Goal: Task Accomplishment & Management: Complete application form

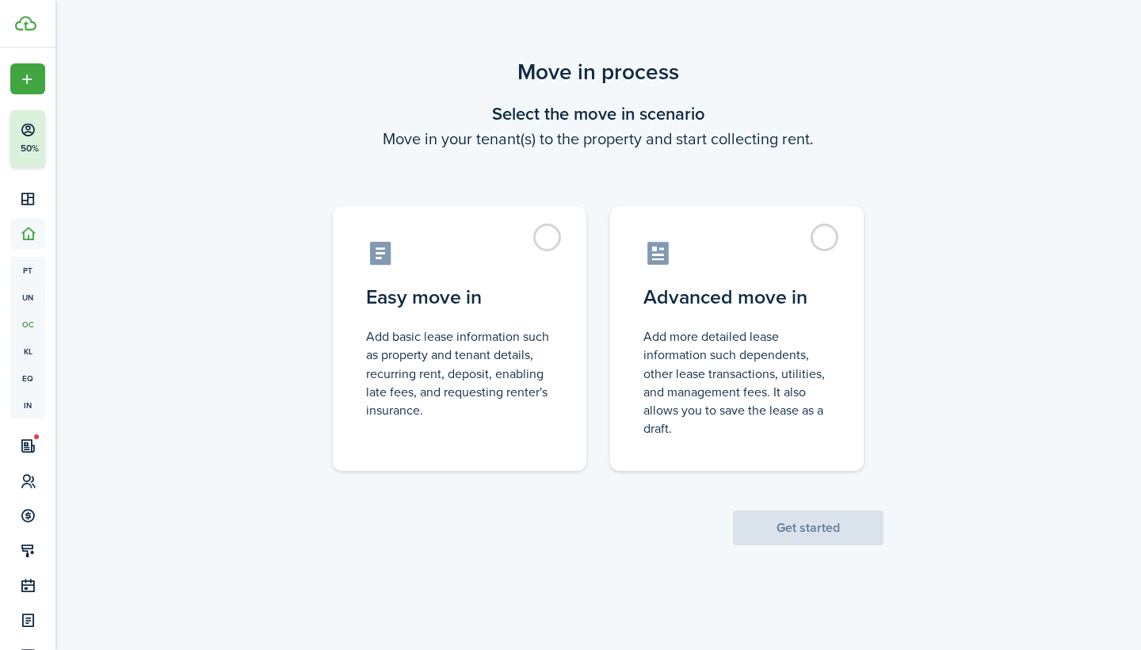
scroll to position [101, 0]
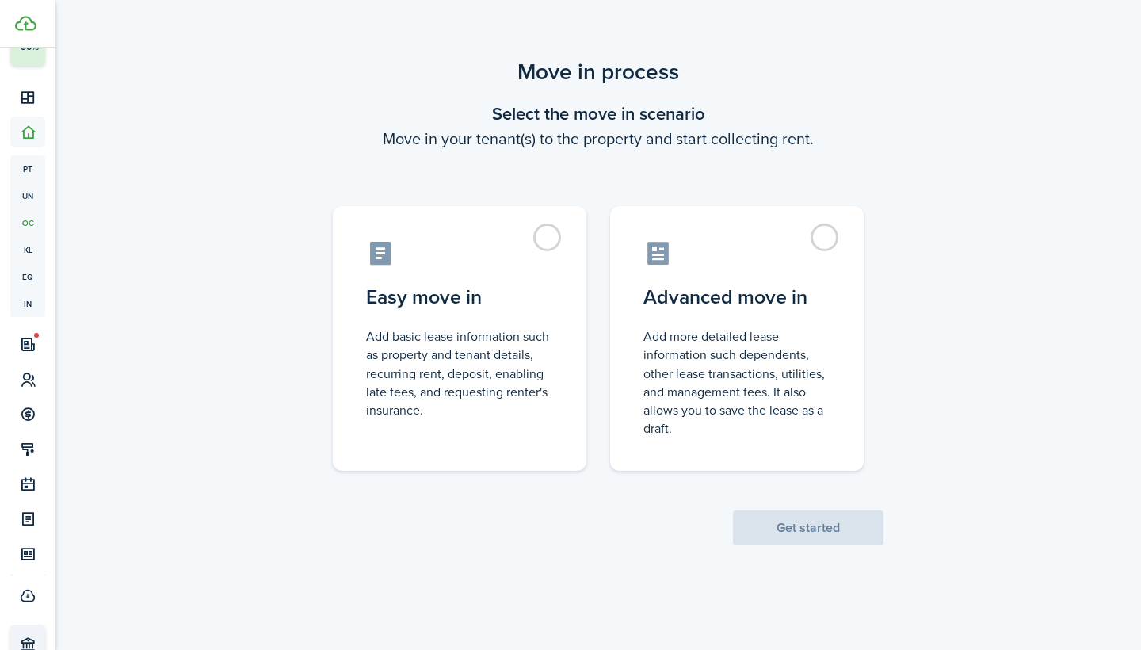
click at [817, 538] on scenario-actions "Get started" at bounding box center [808, 508] width 151 height 74
click at [822, 521] on span "Get started" at bounding box center [808, 528] width 151 height 17
click at [950, 371] on div "Move in process Select the move in scenario Move in your tenant(s) to the prope…" at bounding box center [598, 301] width 1086 height 506
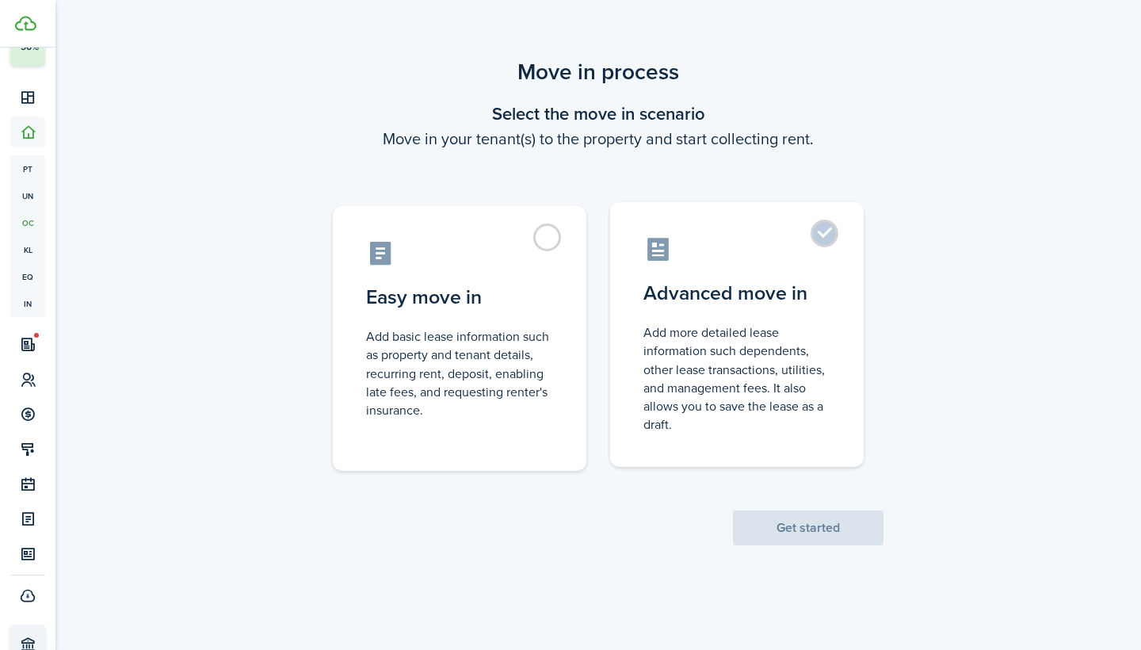
click at [827, 241] on label "Advanced move in Add more detailed lease information such dependents, other lea…" at bounding box center [737, 334] width 254 height 265
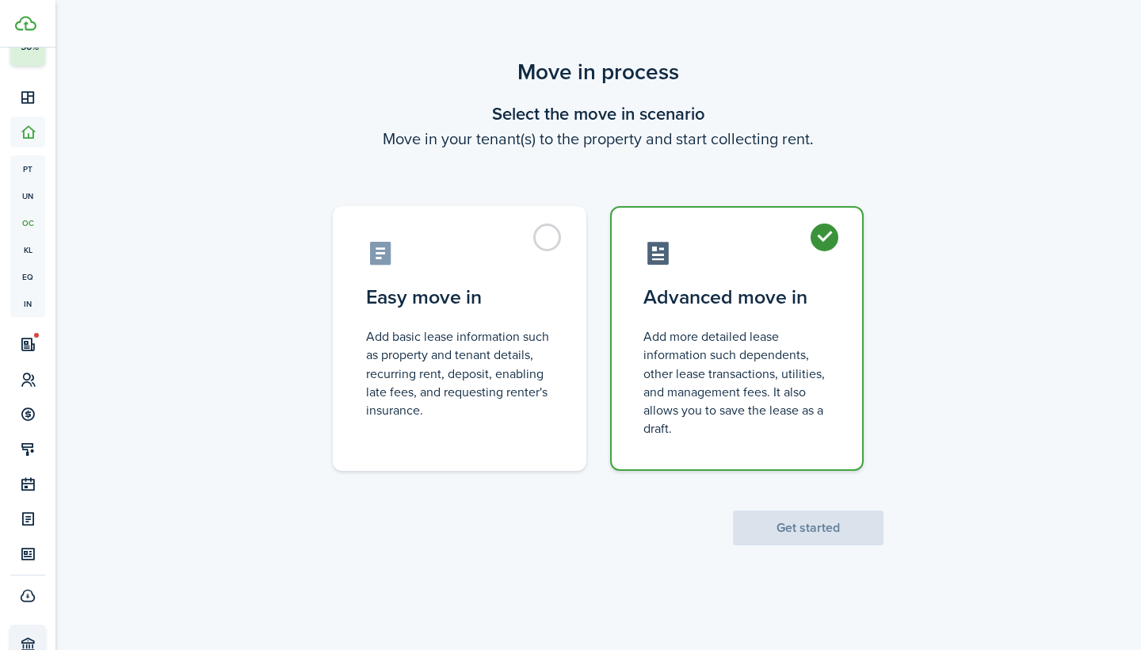
radio input "true"
click at [794, 529] on button "Get started" at bounding box center [808, 527] width 151 height 35
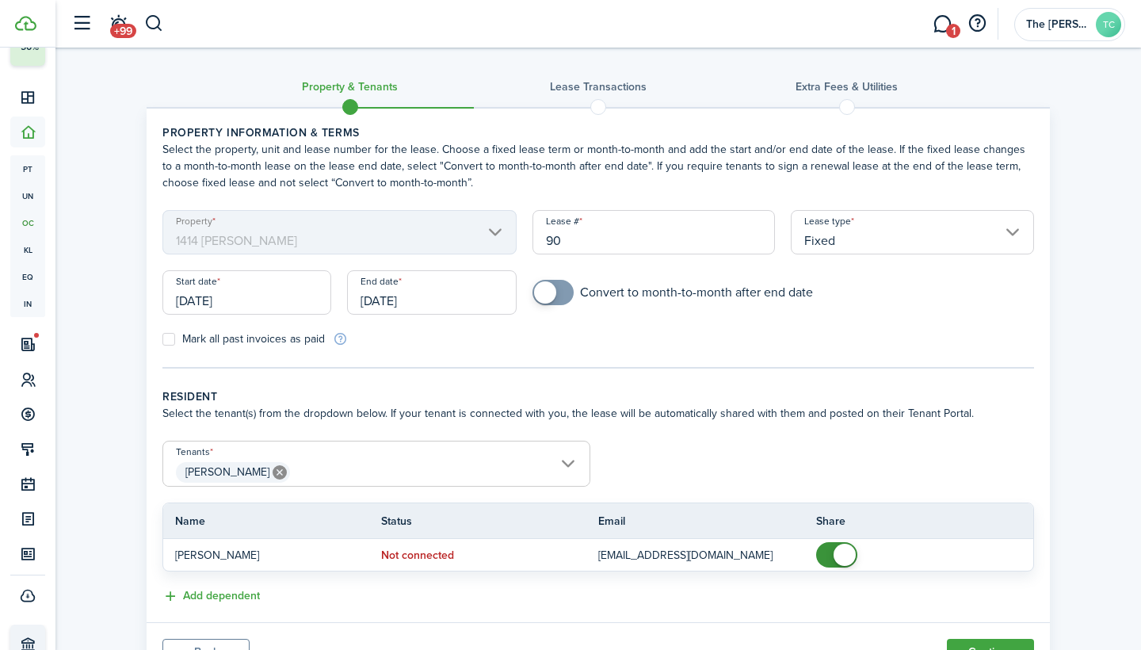
click at [368, 300] on input "[DATE]" at bounding box center [431, 292] width 169 height 44
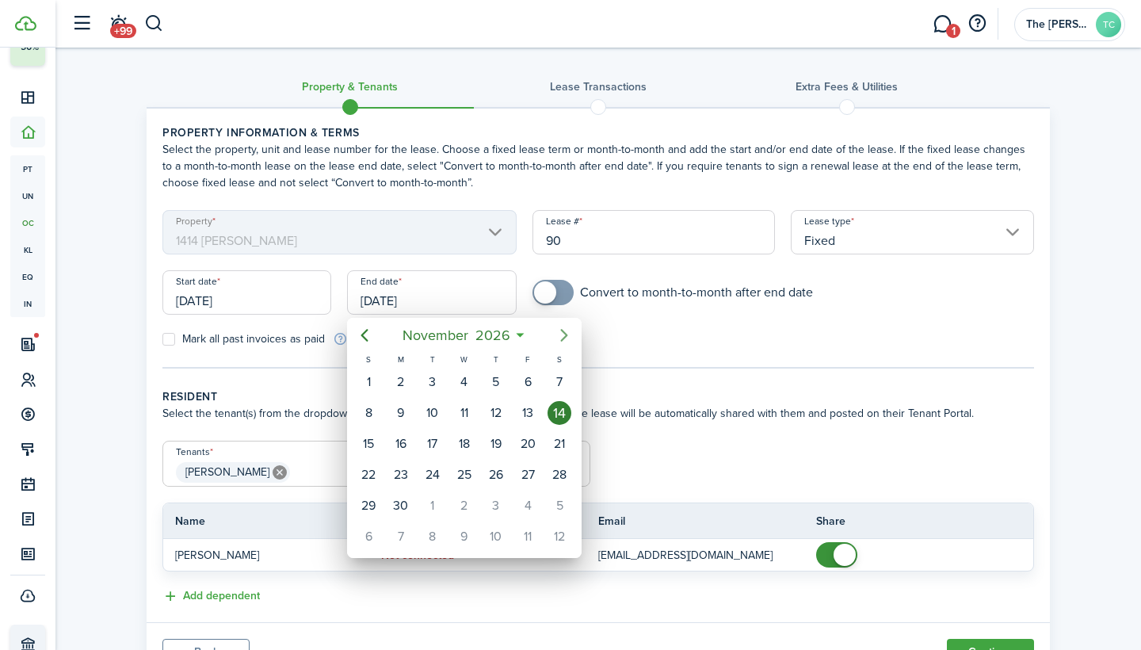
click at [562, 335] on icon "Next page" at bounding box center [564, 335] width 19 height 19
click at [404, 445] on div "14" at bounding box center [401, 444] width 24 height 24
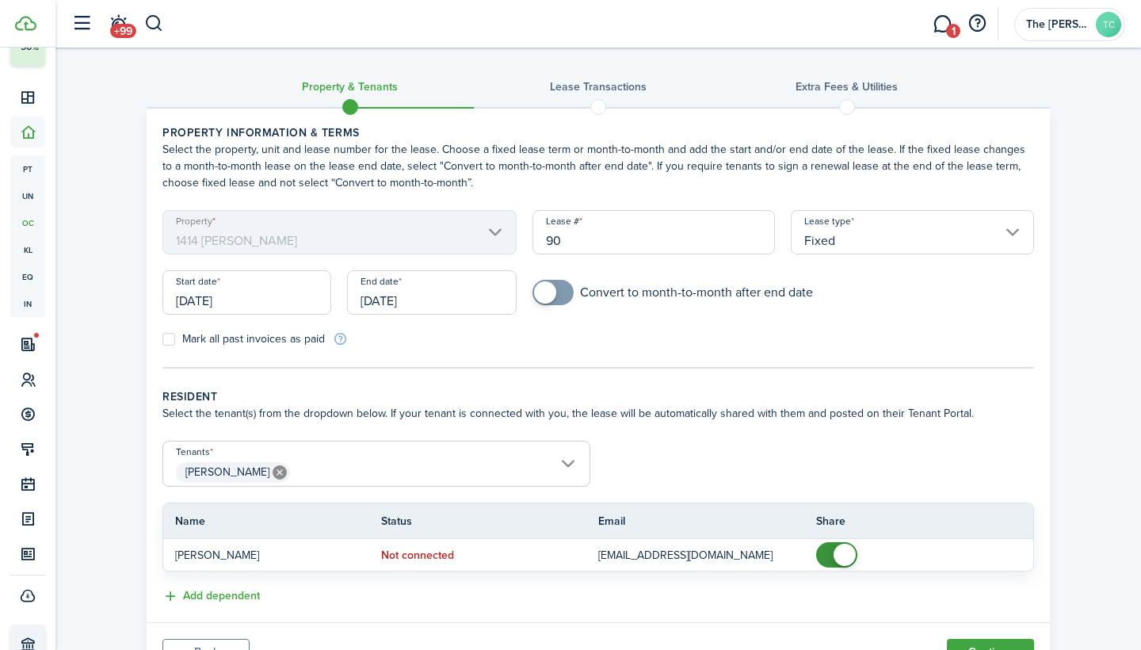
click at [417, 300] on input "[DATE]" at bounding box center [431, 292] width 169 height 44
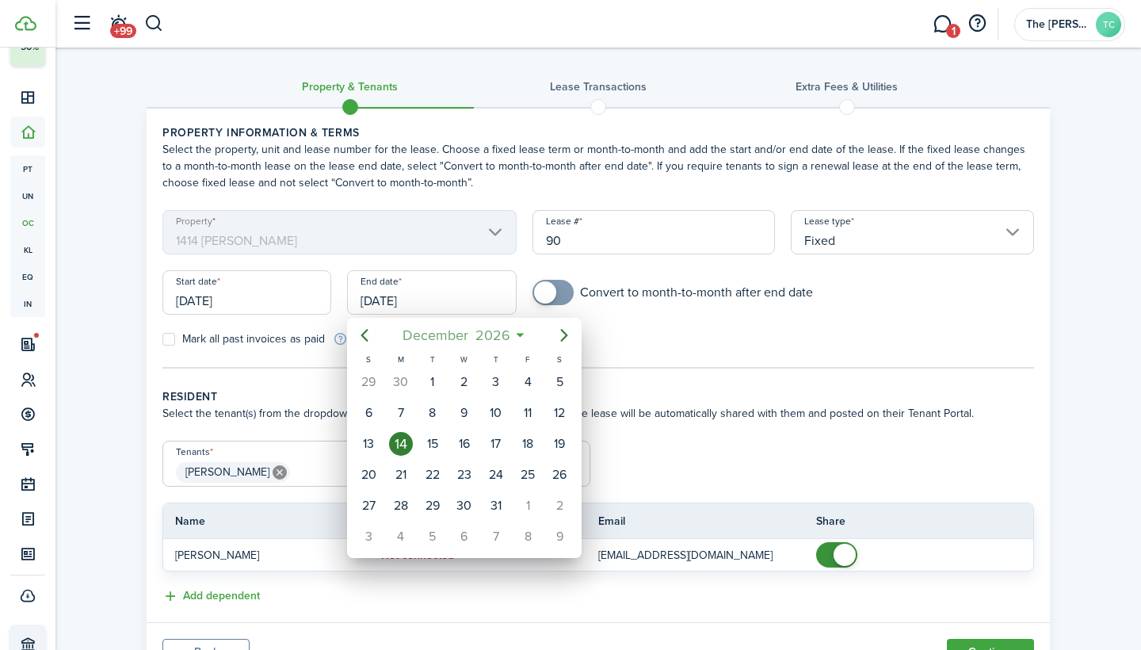
click at [513, 335] on span "2026" at bounding box center [492, 335] width 42 height 29
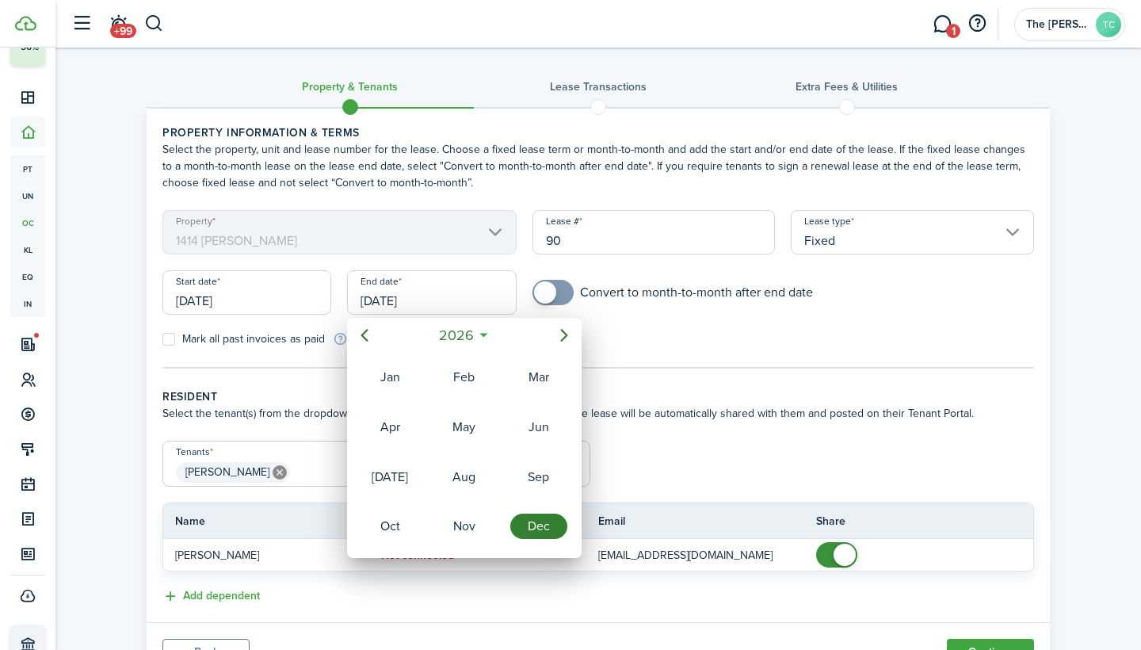
click at [468, 313] on div at bounding box center [570, 324] width 1395 height 903
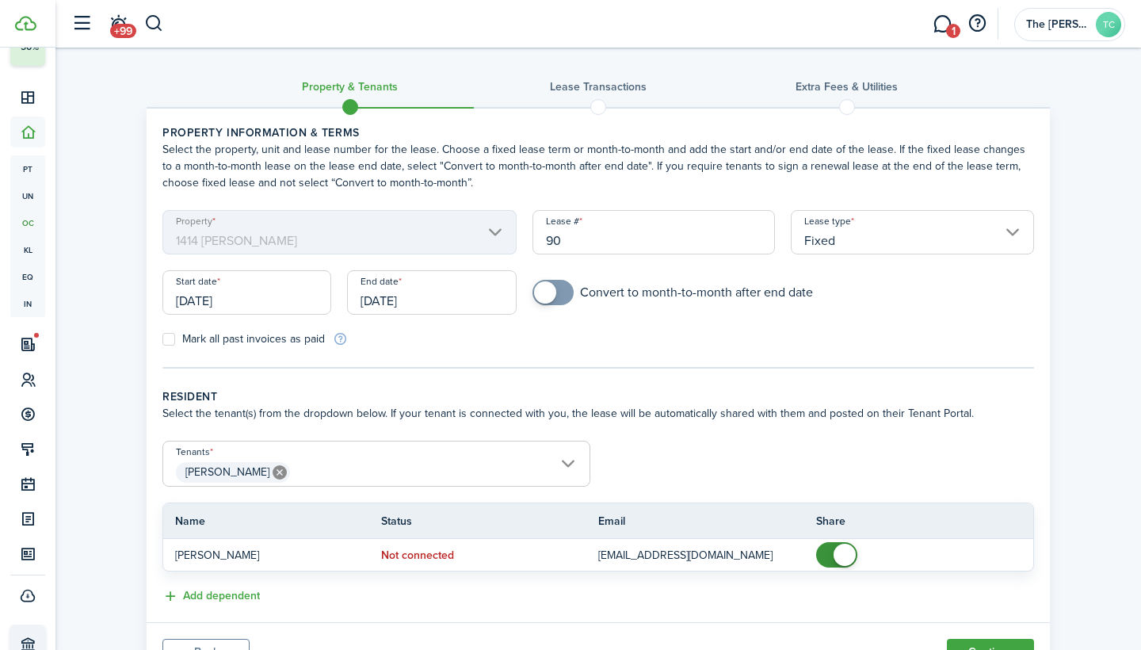
click at [464, 301] on input "[DATE]" at bounding box center [431, 292] width 169 height 44
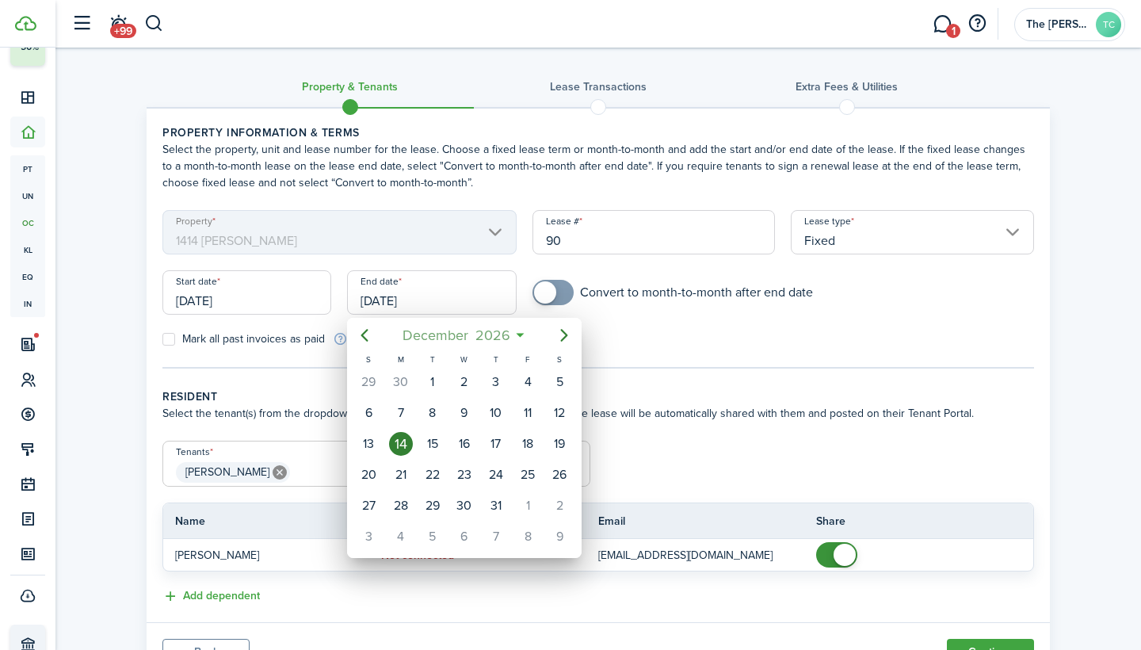
click at [512, 343] on span "2026" at bounding box center [492, 335] width 42 height 29
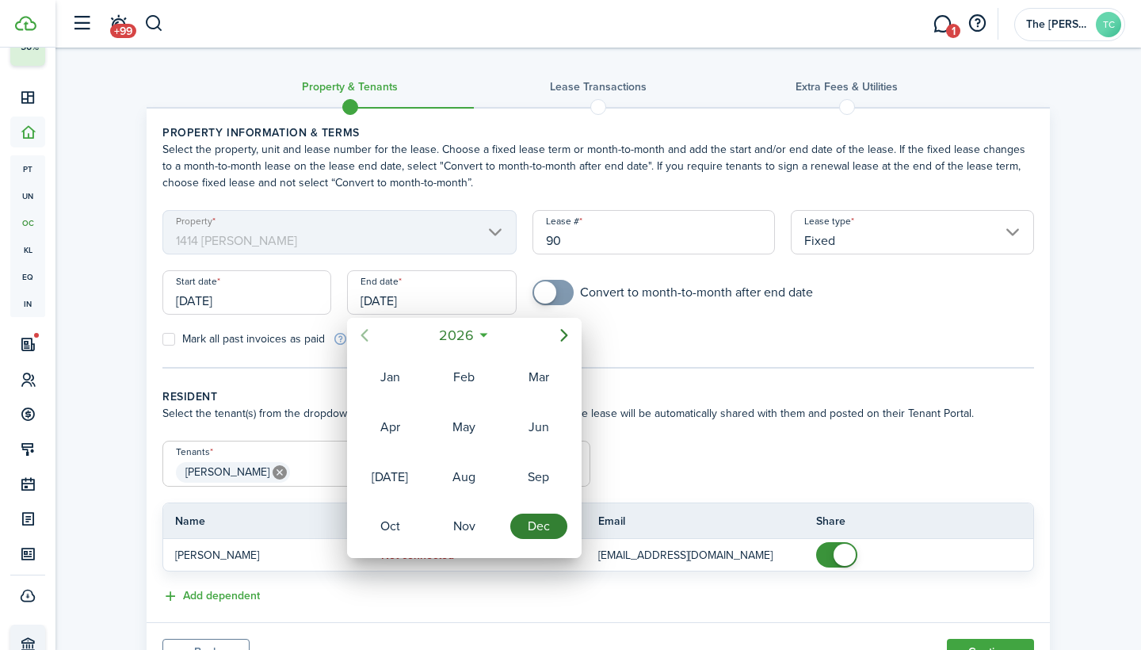
click at [364, 342] on icon "Previous page" at bounding box center [364, 335] width 19 height 19
click at [529, 527] on div "Dec" at bounding box center [538, 525] width 57 height 25
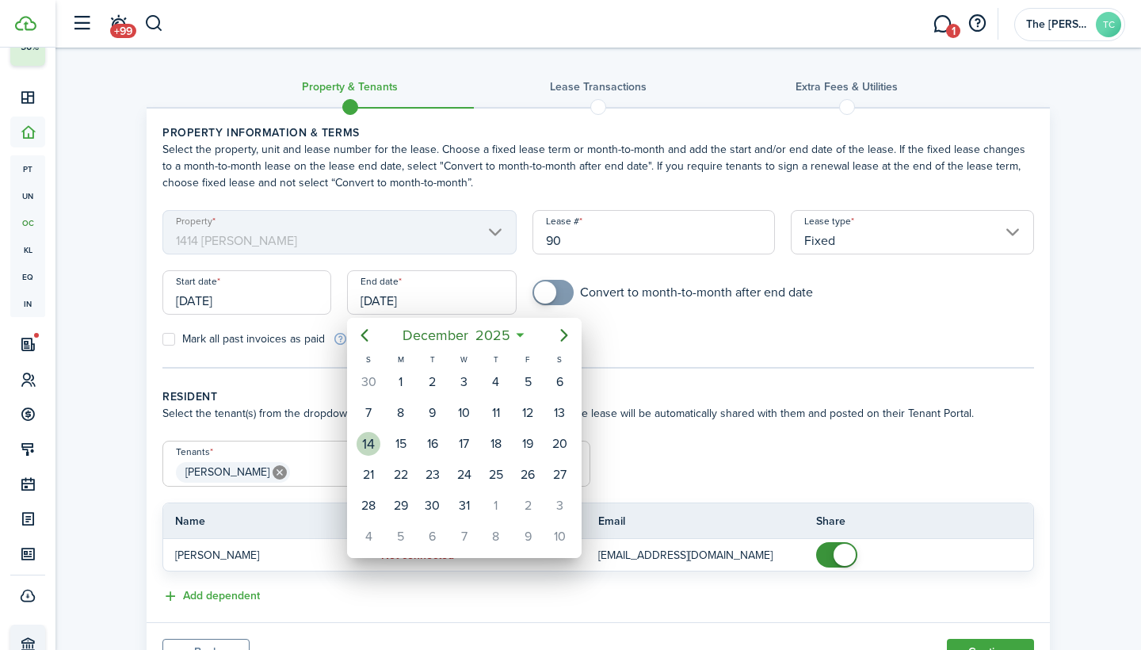
click at [367, 448] on div "14" at bounding box center [369, 444] width 24 height 24
type input "[DATE]"
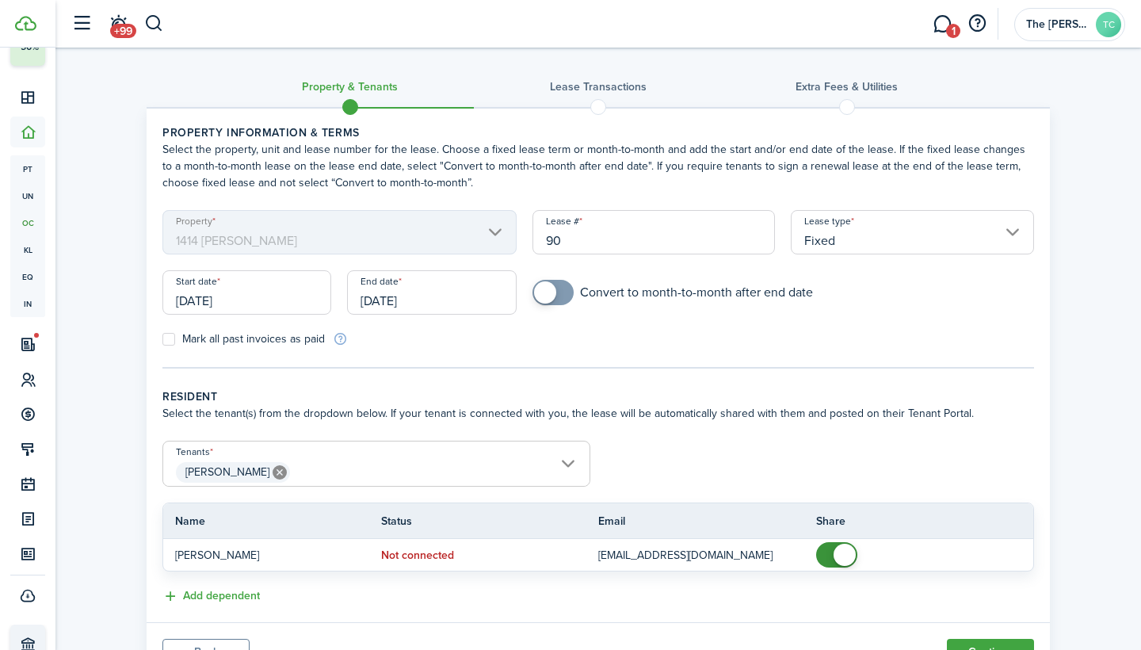
click at [666, 336] on form "Property [GEOGRAPHIC_DATA][PERSON_NAME] Lease # 90 Lease type Fixed Start date …" at bounding box center [599, 278] width 888 height 137
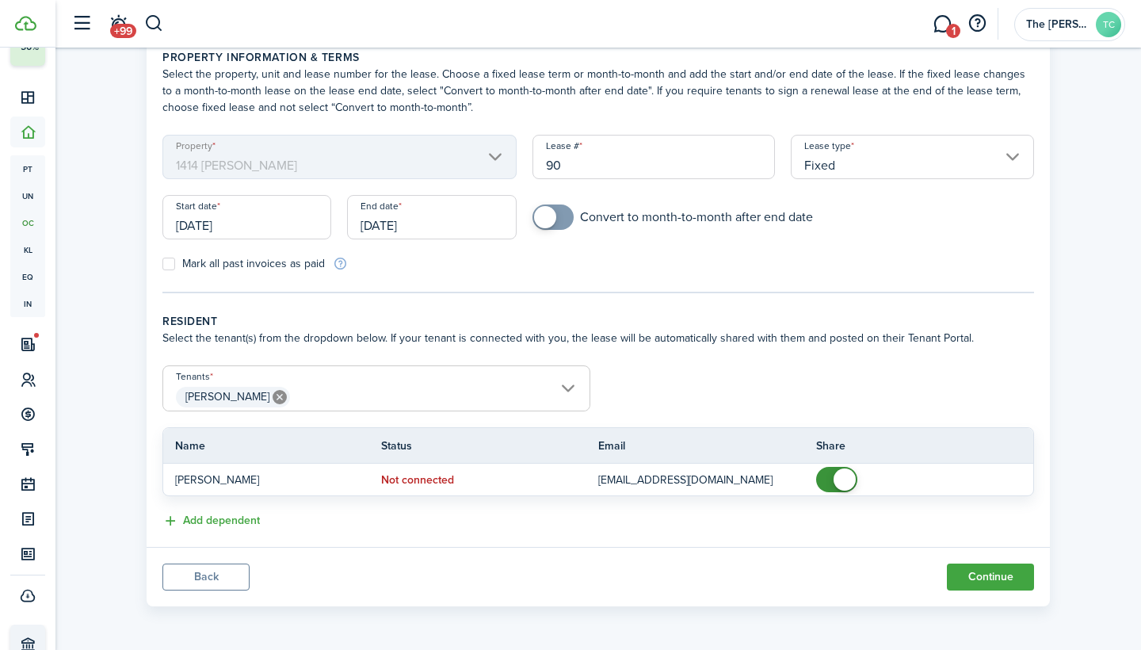
scroll to position [75, 0]
click at [974, 584] on button "Continue" at bounding box center [990, 576] width 87 height 27
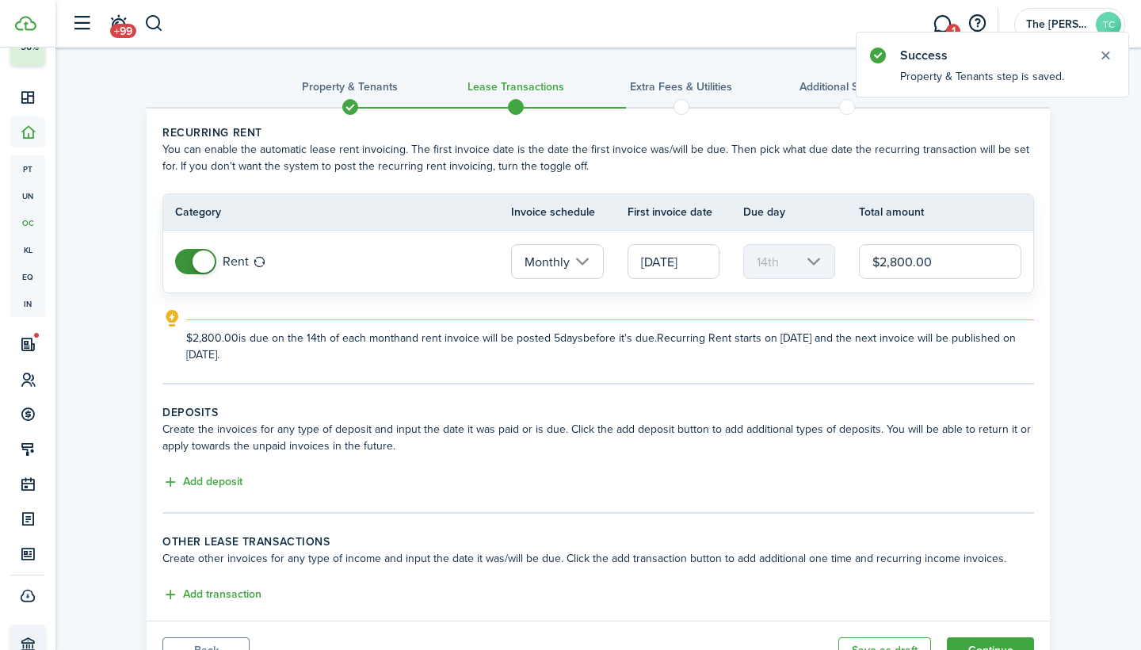
click at [583, 260] on input "Monthly" at bounding box center [557, 261] width 92 height 35
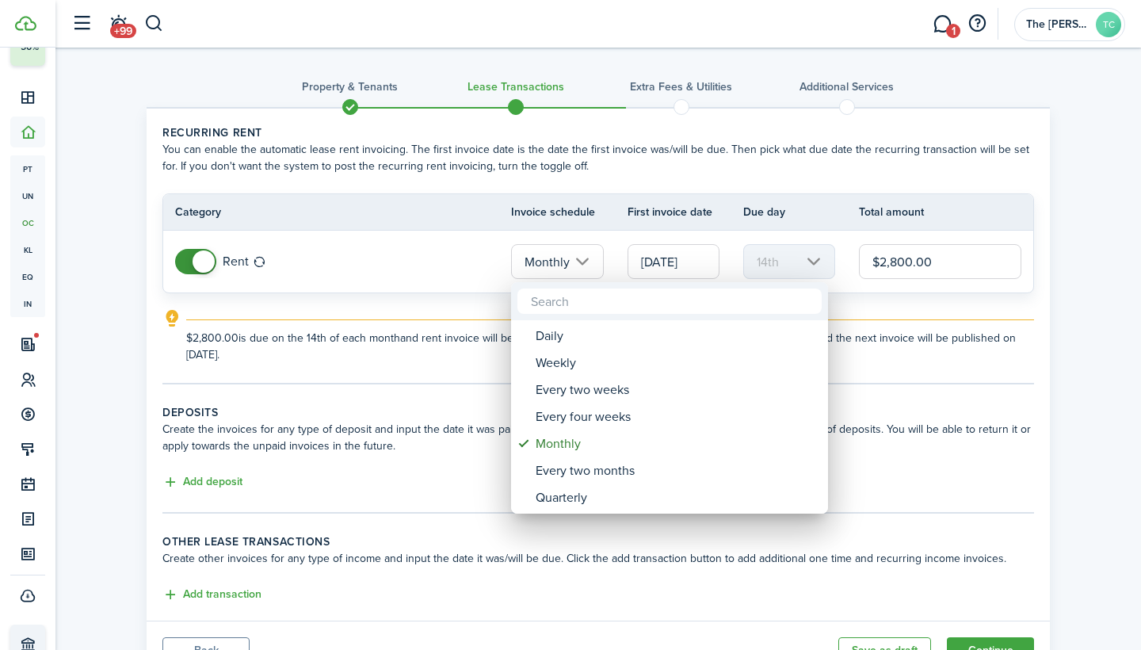
click at [1001, 190] on div at bounding box center [570, 324] width 1395 height 903
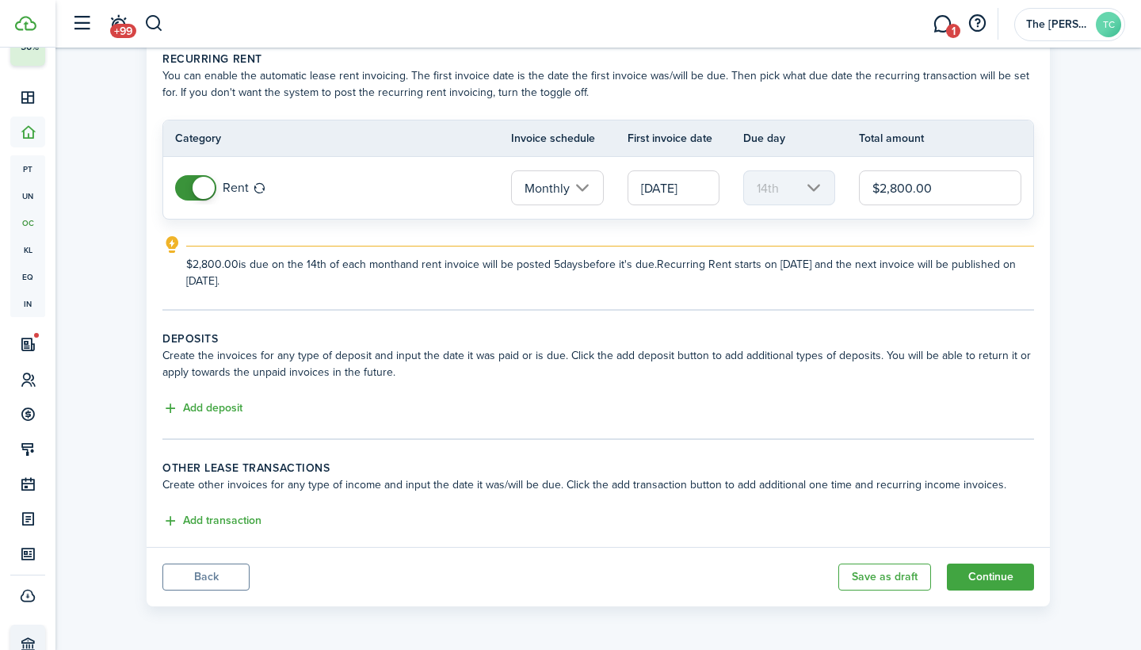
scroll to position [74, 0]
click at [180, 410] on button "Add deposit" at bounding box center [202, 408] width 80 height 18
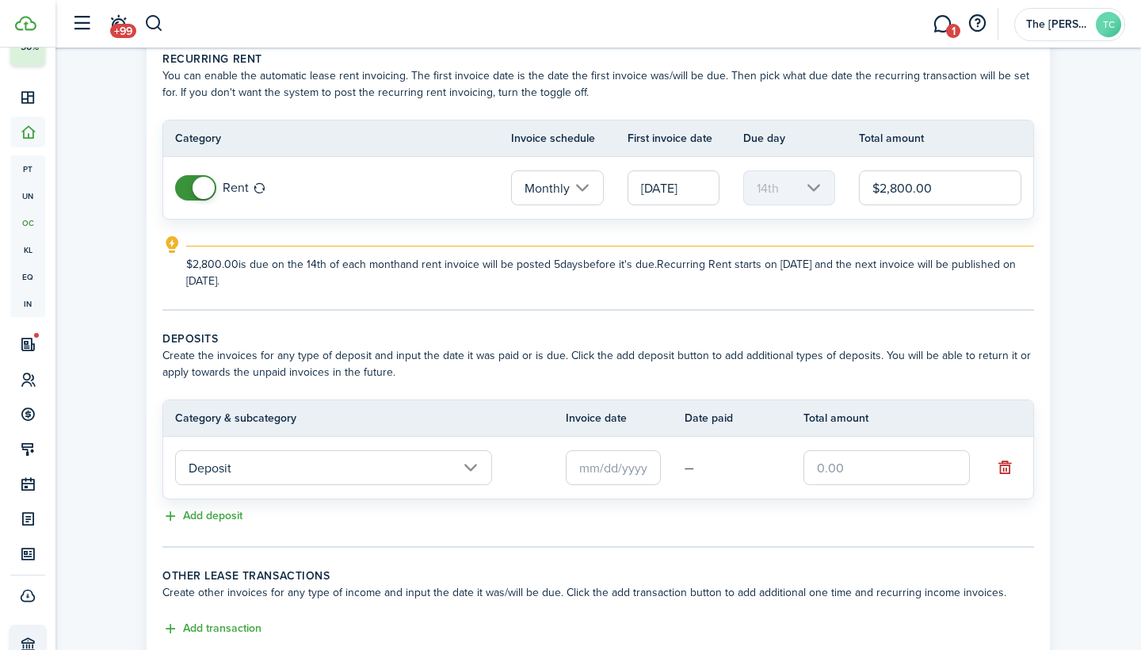
click at [602, 472] on input "text" at bounding box center [613, 467] width 95 height 35
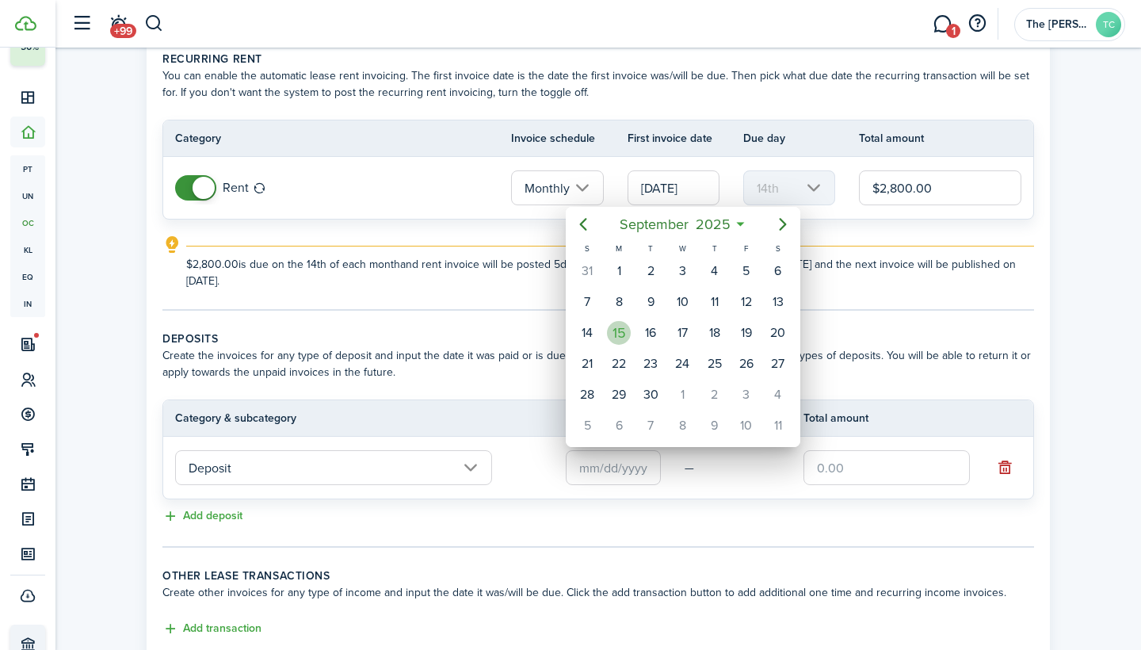
click at [615, 333] on div "15" at bounding box center [619, 333] width 24 height 24
type input "[DATE]"
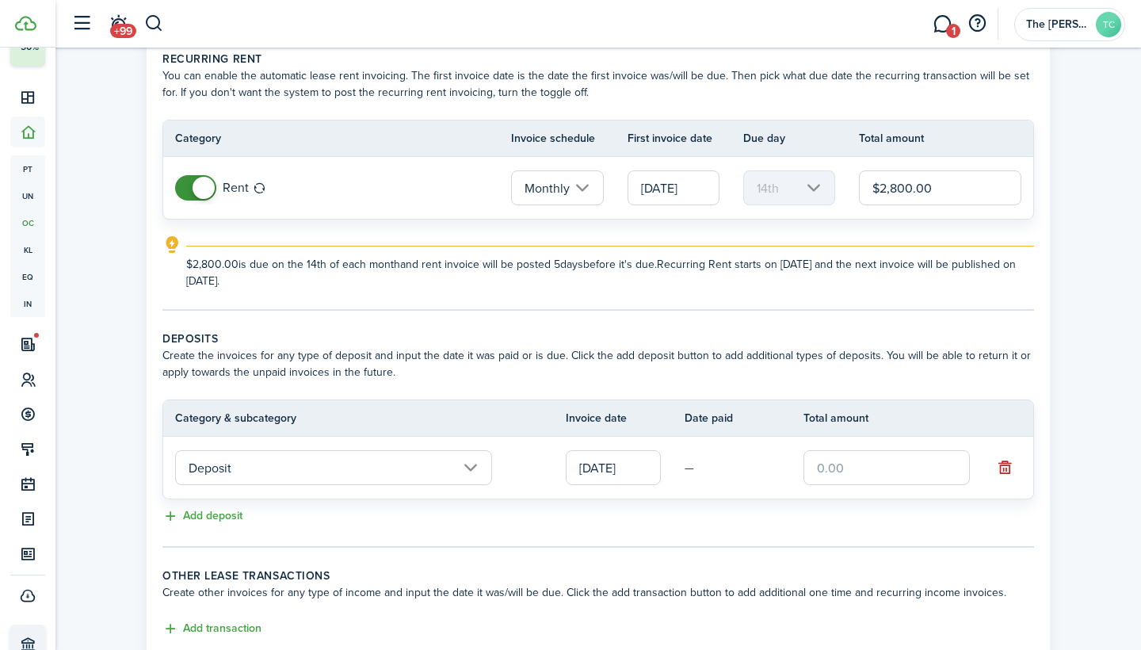
click at [809, 464] on input "text" at bounding box center [887, 467] width 166 height 35
type input "$500.00"
click at [953, 515] on div "Add deposit" at bounding box center [598, 516] width 872 height 19
click at [994, 544] on tc-wizard-step "Deposits Create the invoices for any type of deposit and input the date it was …" at bounding box center [598, 438] width 872 height 217
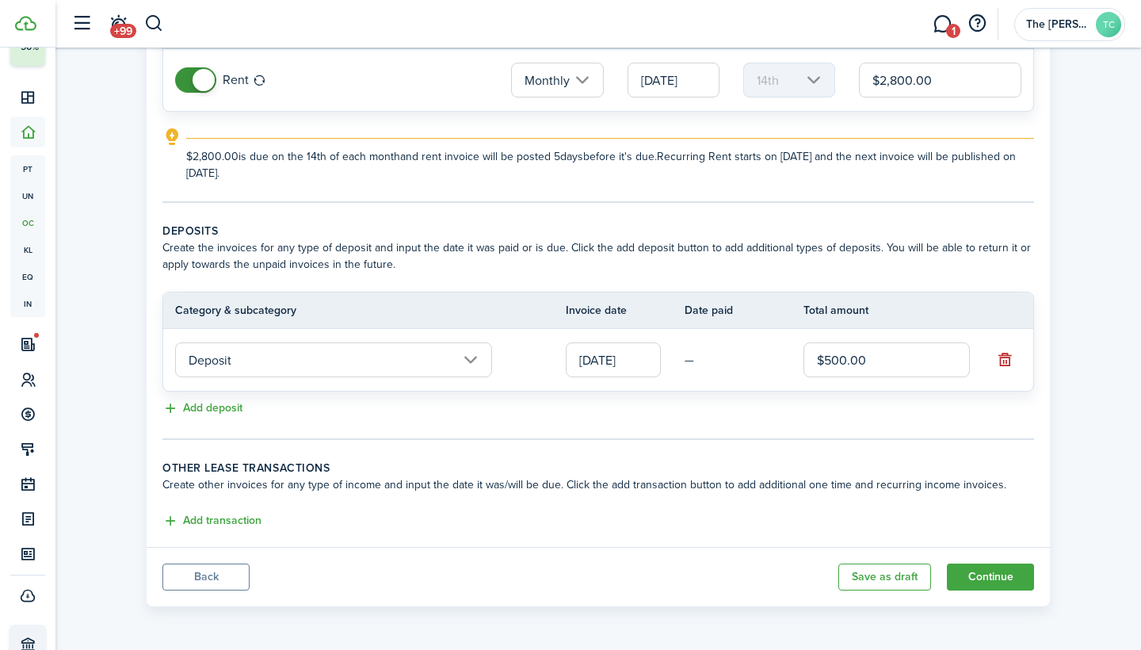
scroll to position [181, 0]
click at [983, 578] on button "Continue" at bounding box center [990, 576] width 87 height 27
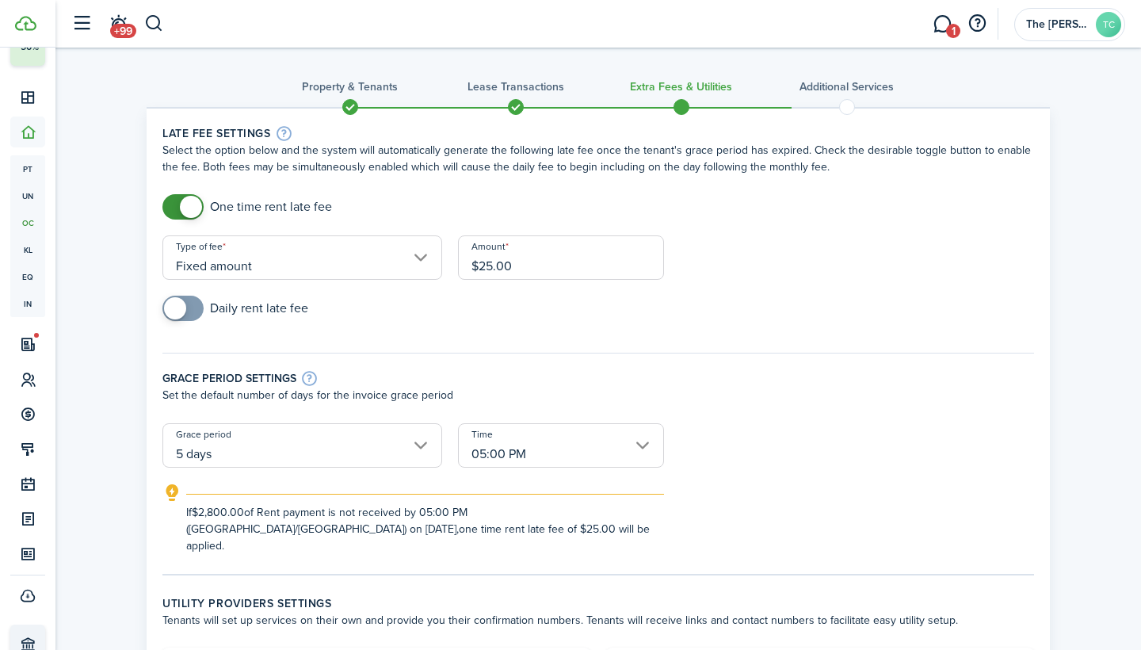
click at [183, 208] on span at bounding box center [191, 207] width 22 height 22
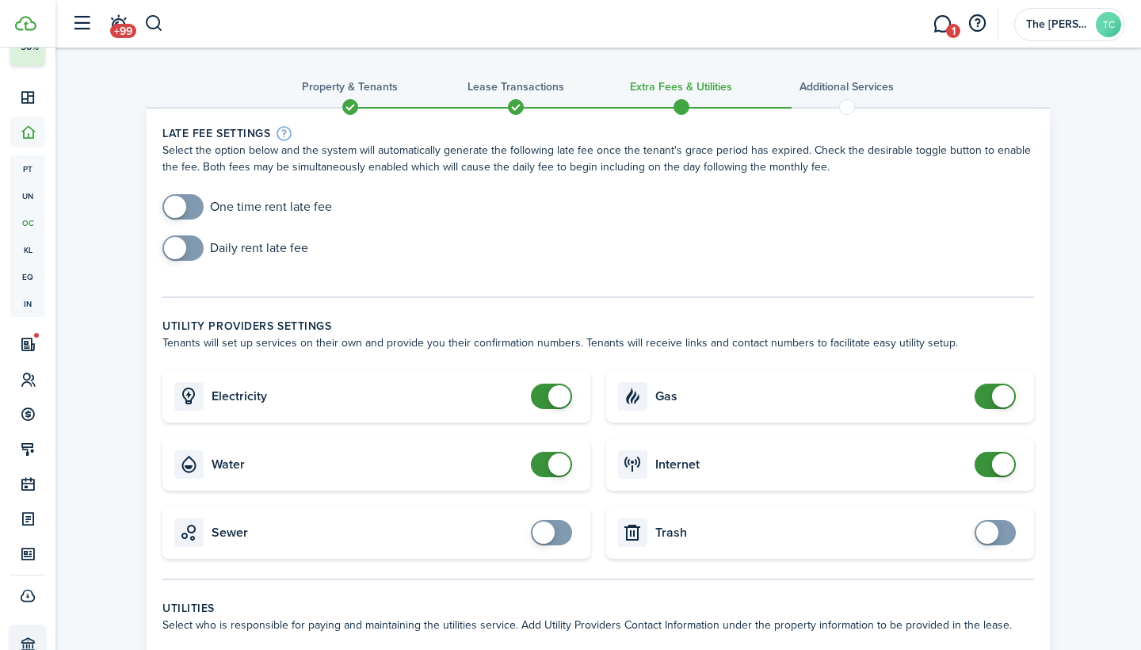
checkbox input "true"
click at [191, 203] on span at bounding box center [183, 206] width 16 height 25
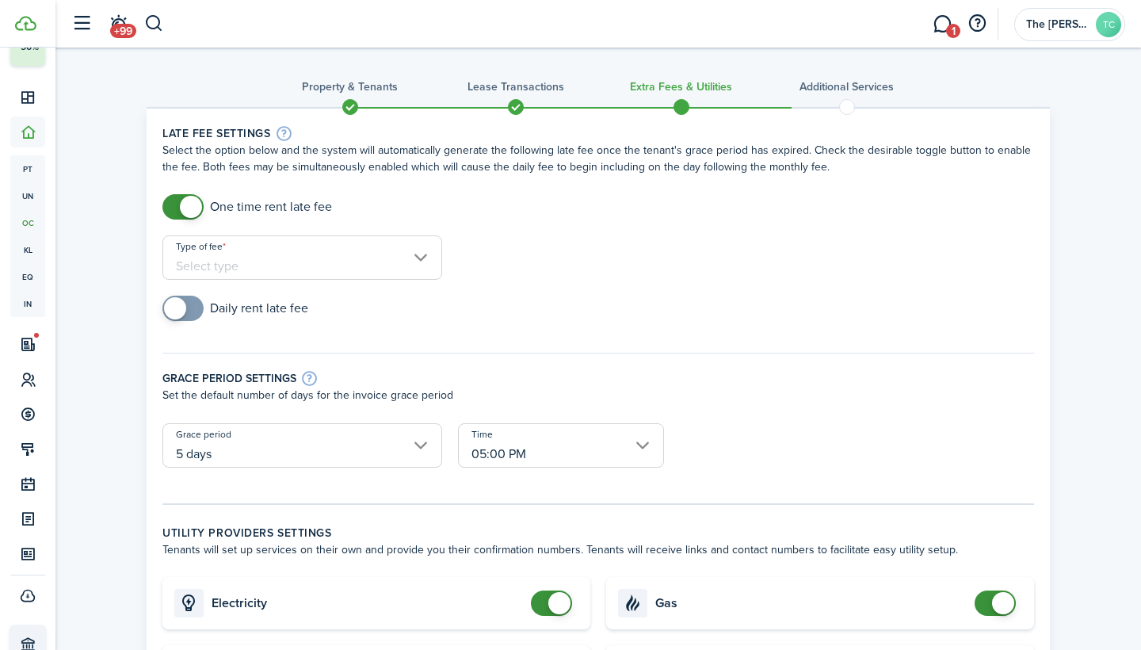
click at [425, 260] on input "Type of fee" at bounding box center [302, 257] width 280 height 44
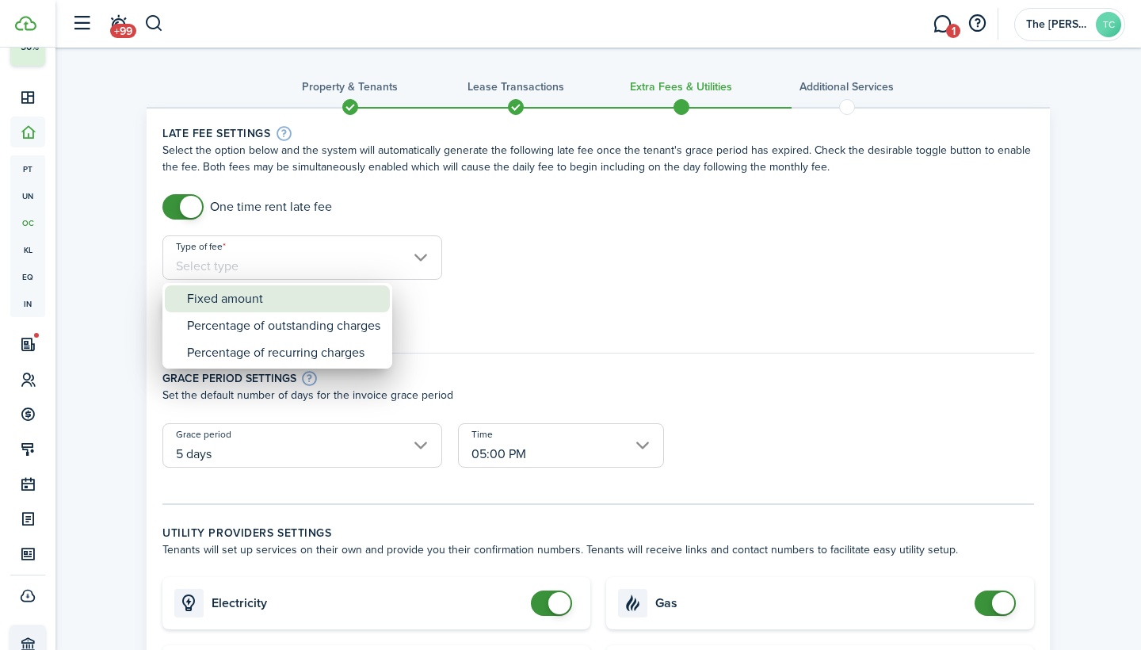
click at [375, 293] on div "Fixed amount" at bounding box center [283, 298] width 193 height 27
type input "Fixed amount"
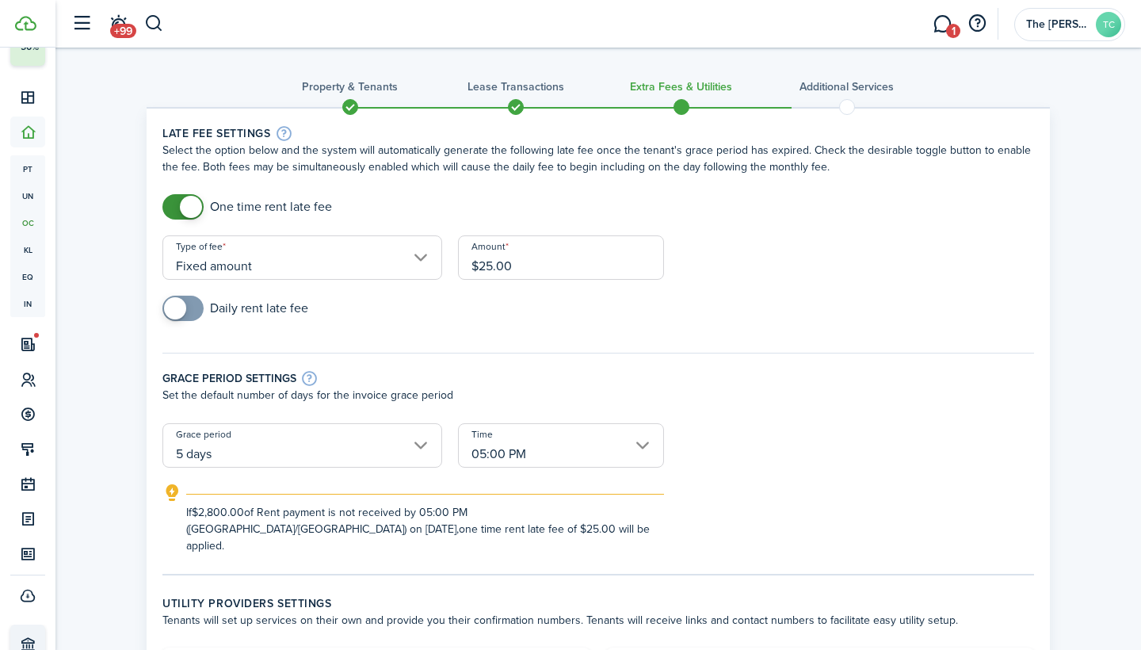
click at [599, 296] on div "Daily rent late fee" at bounding box center [599, 316] width 888 height 41
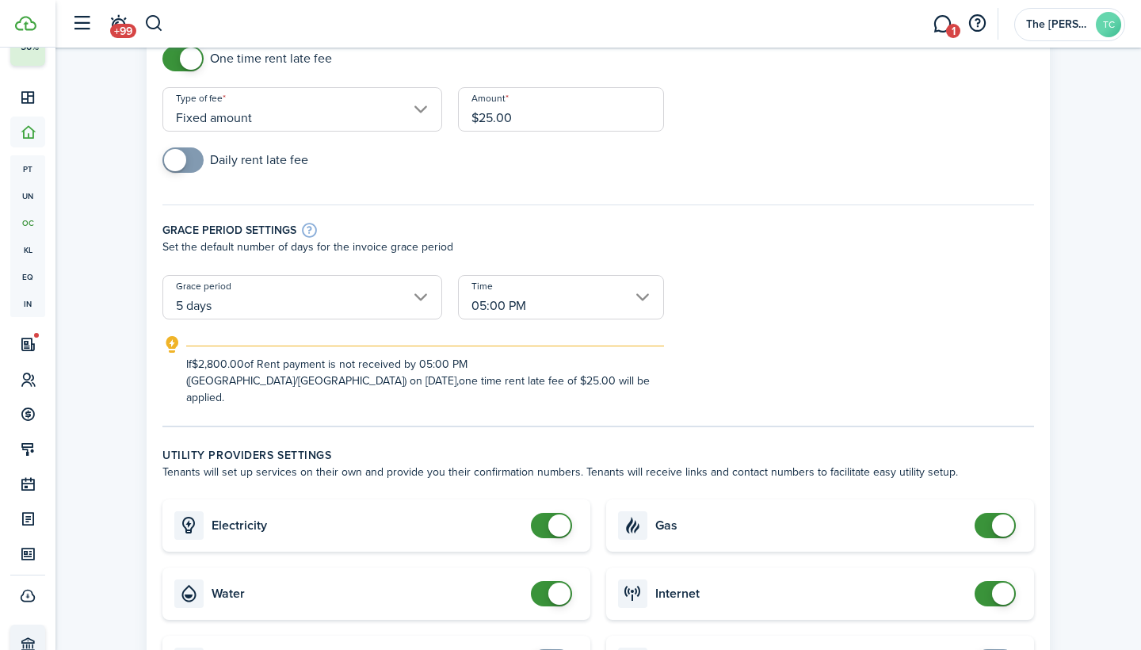
scroll to position [152, 0]
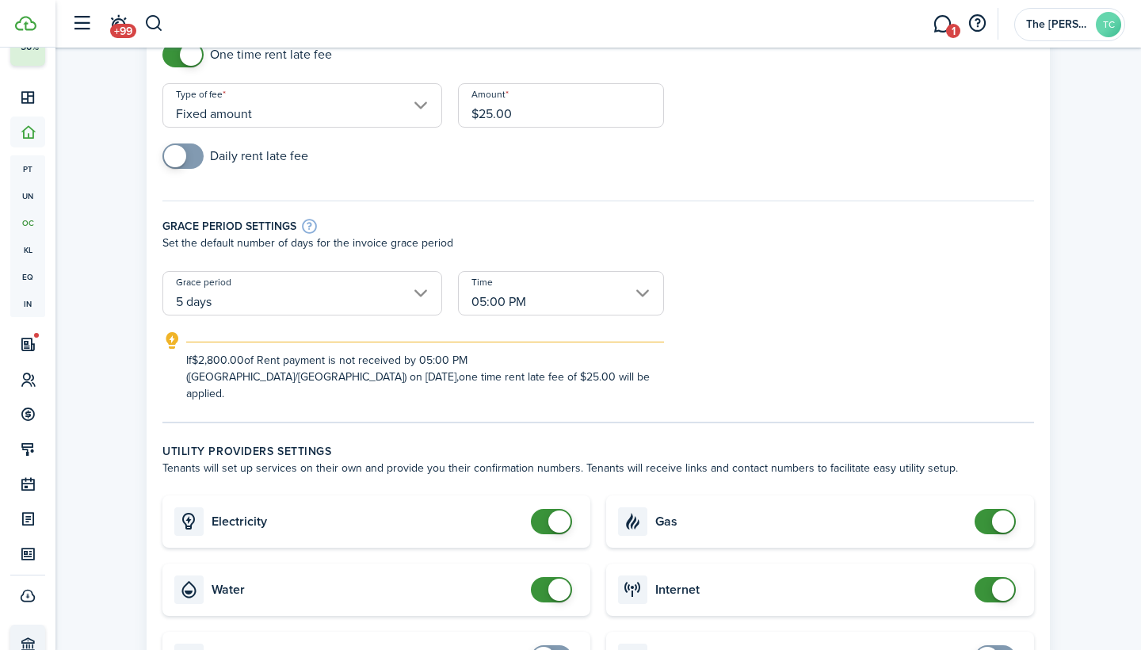
click at [424, 288] on input "5 days" at bounding box center [302, 293] width 280 height 44
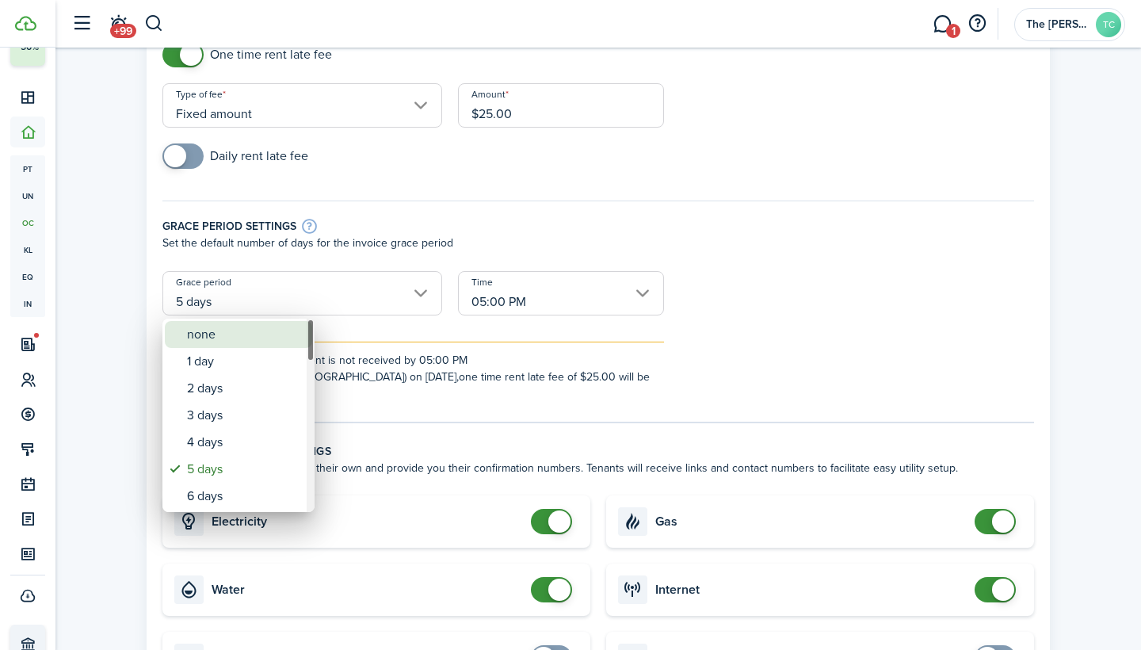
click at [225, 337] on div "none" at bounding box center [245, 334] width 116 height 27
type input "none"
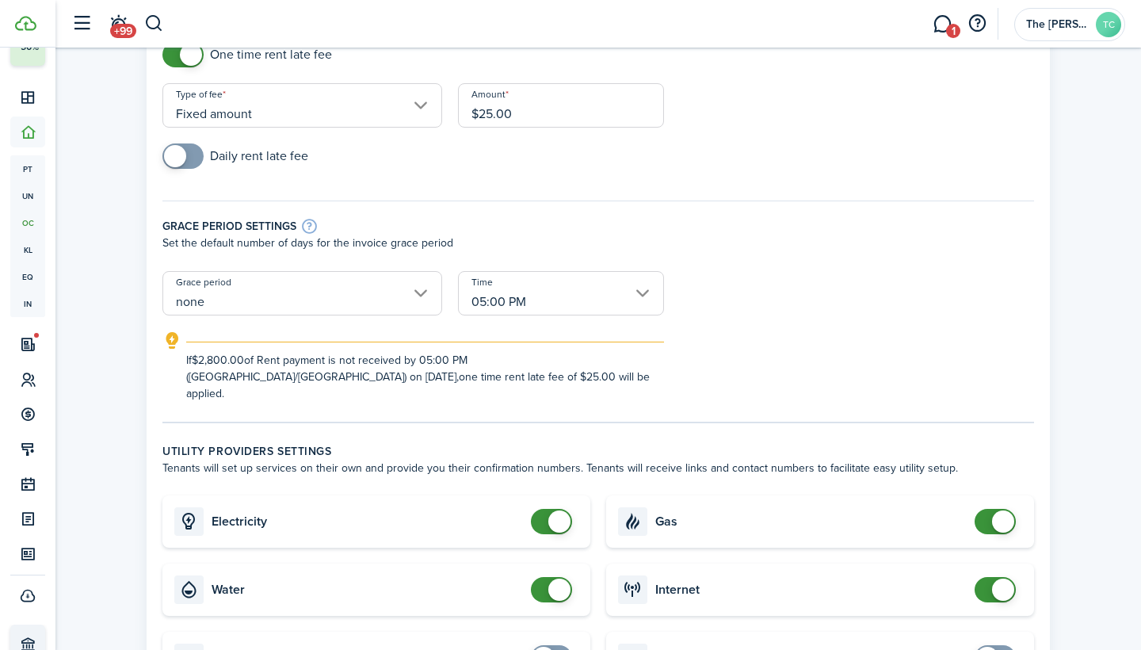
click at [487, 116] on input "$25.00" at bounding box center [561, 105] width 206 height 44
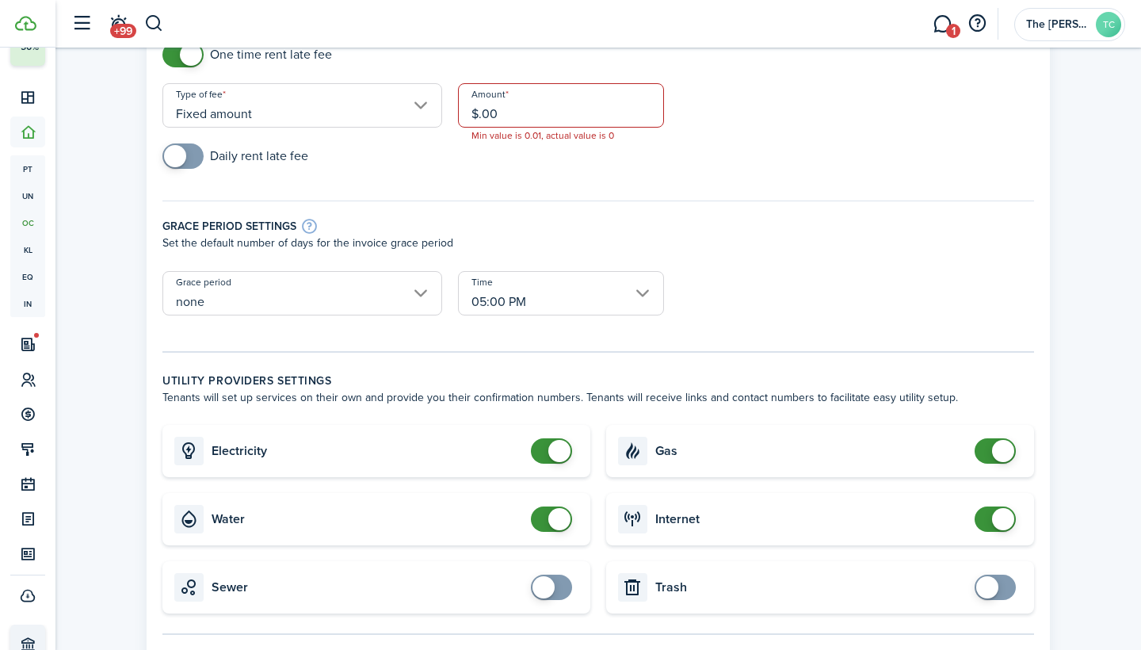
type input "$0.00"
checkbox input "false"
click at [181, 60] on span at bounding box center [191, 55] width 22 height 22
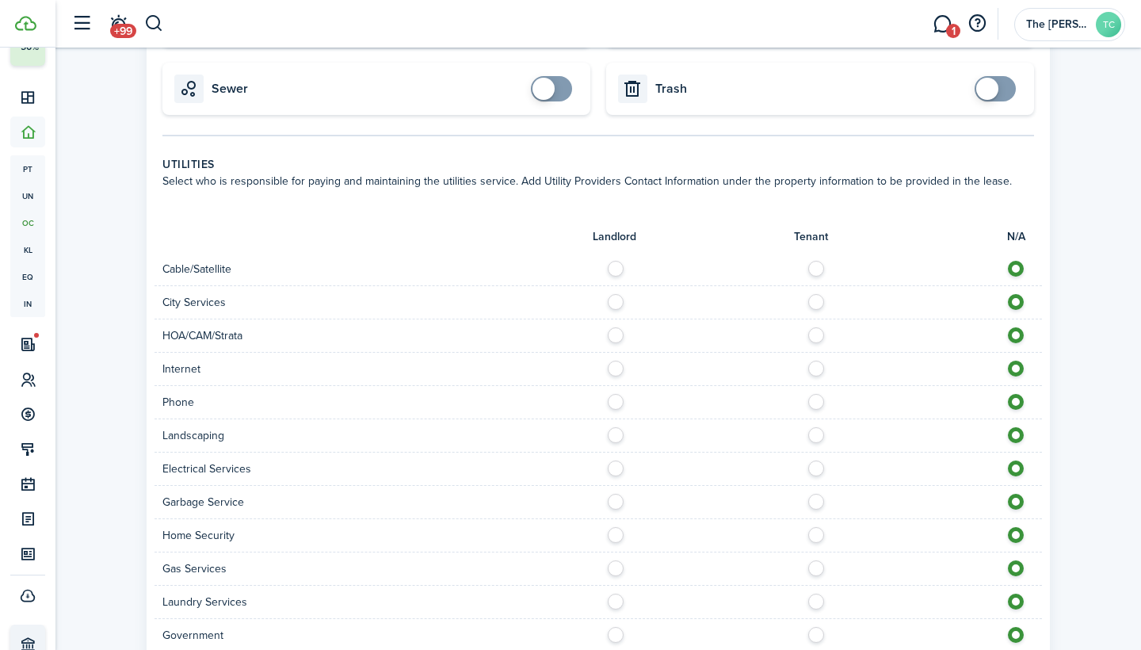
scroll to position [448, 0]
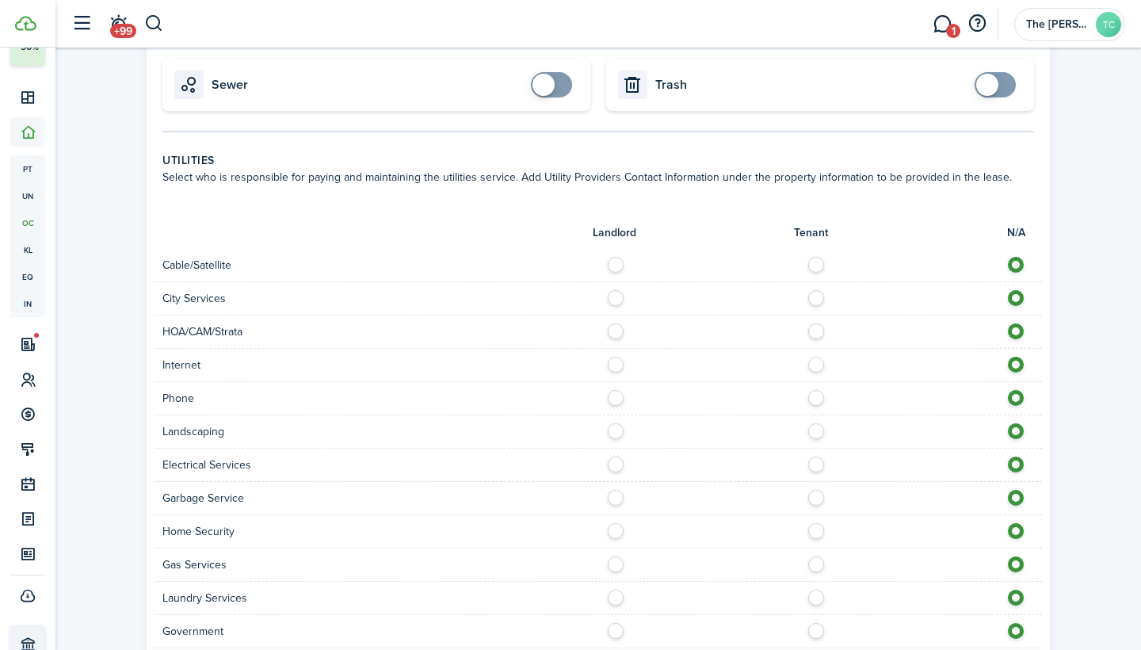
click at [617, 330] on label at bounding box center [620, 327] width 28 height 8
radio input "true"
click at [615, 330] on label at bounding box center [620, 327] width 28 height 8
click at [628, 299] on div at bounding box center [820, 298] width 444 height 17
click at [625, 299] on div at bounding box center [820, 298] width 444 height 17
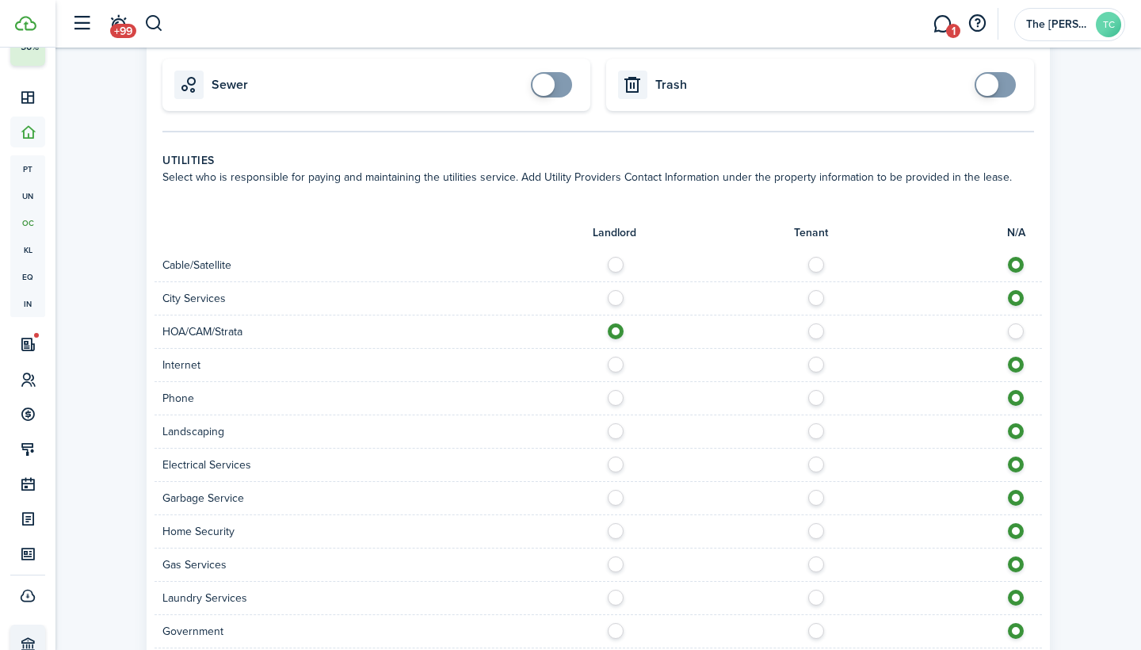
click at [619, 298] on label at bounding box center [620, 294] width 28 height 8
radio input "true"
click at [1019, 330] on label at bounding box center [1020, 327] width 28 height 8
radio input "false"
radio input "true"
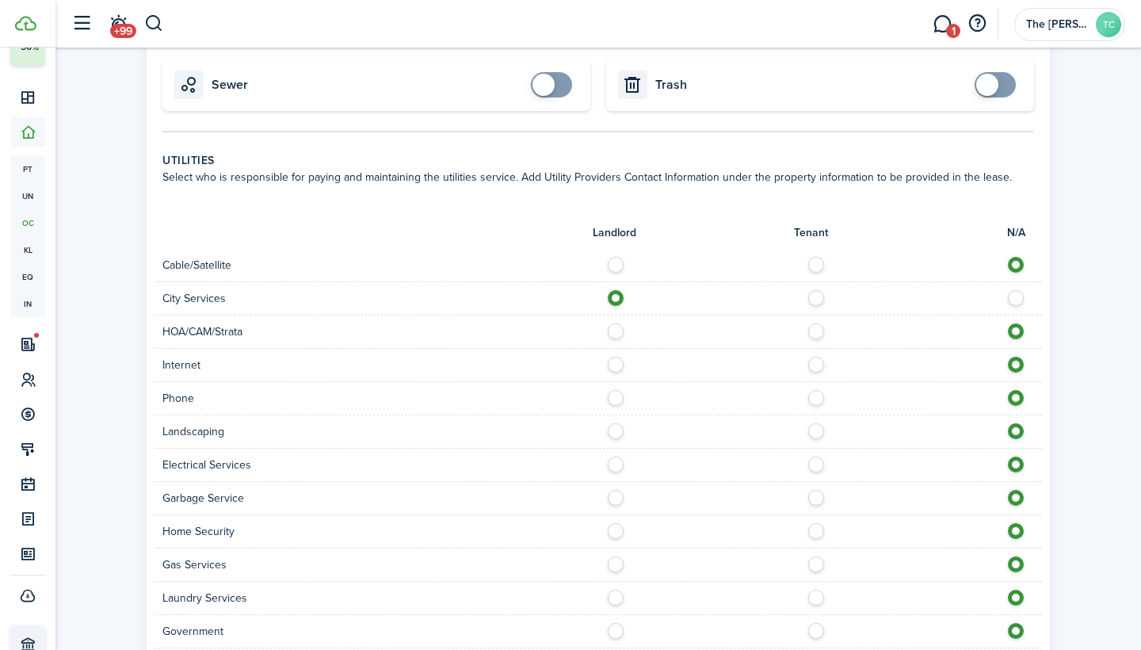
click at [616, 365] on label at bounding box center [620, 361] width 28 height 8
radio input "true"
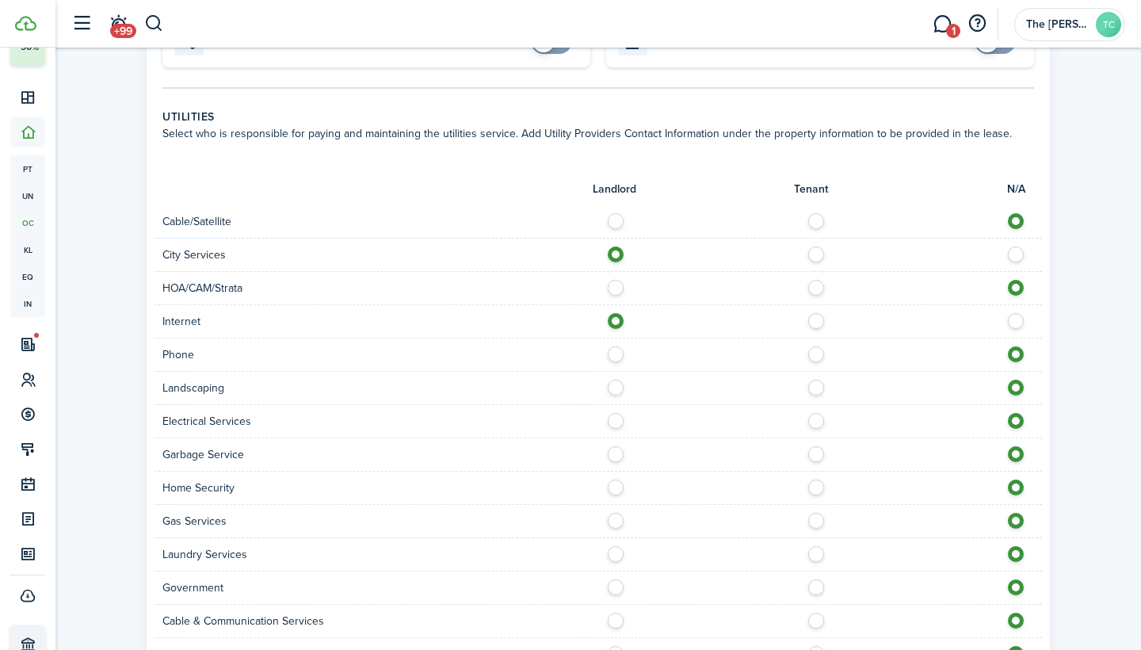
scroll to position [493, 0]
click at [613, 452] on label at bounding box center [620, 449] width 28 height 8
radio input "true"
click at [615, 517] on label at bounding box center [620, 515] width 28 height 8
radio input "true"
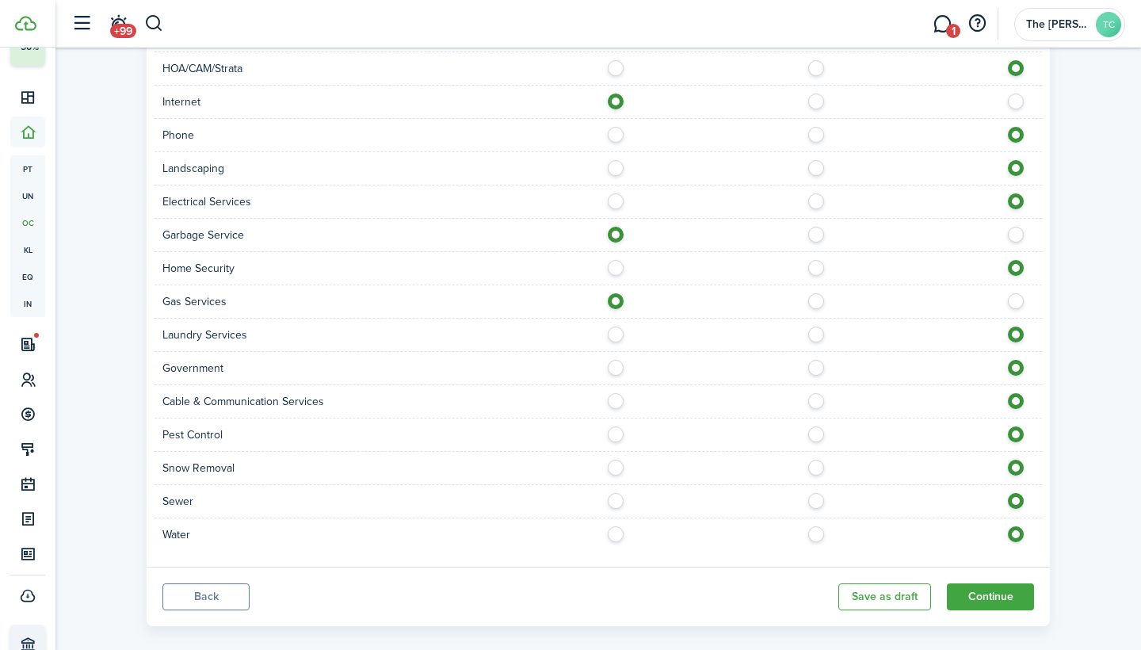
scroll to position [714, 0]
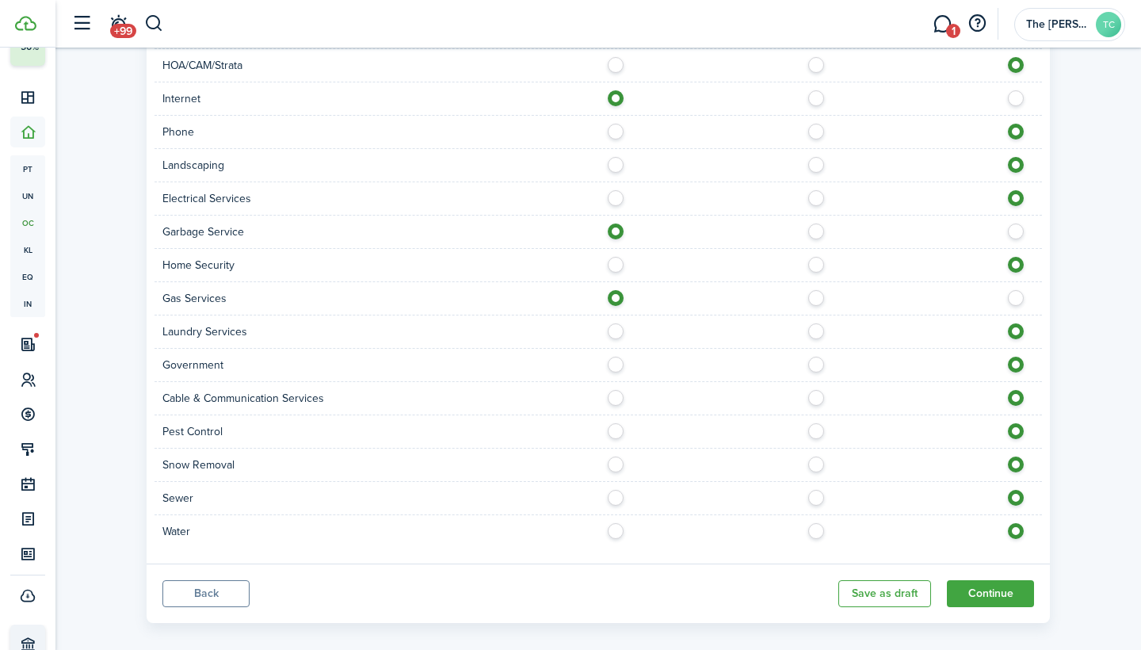
click at [618, 531] on label at bounding box center [620, 527] width 28 height 8
radio input "true"
click at [615, 498] on label at bounding box center [620, 494] width 28 height 8
radio input "true"
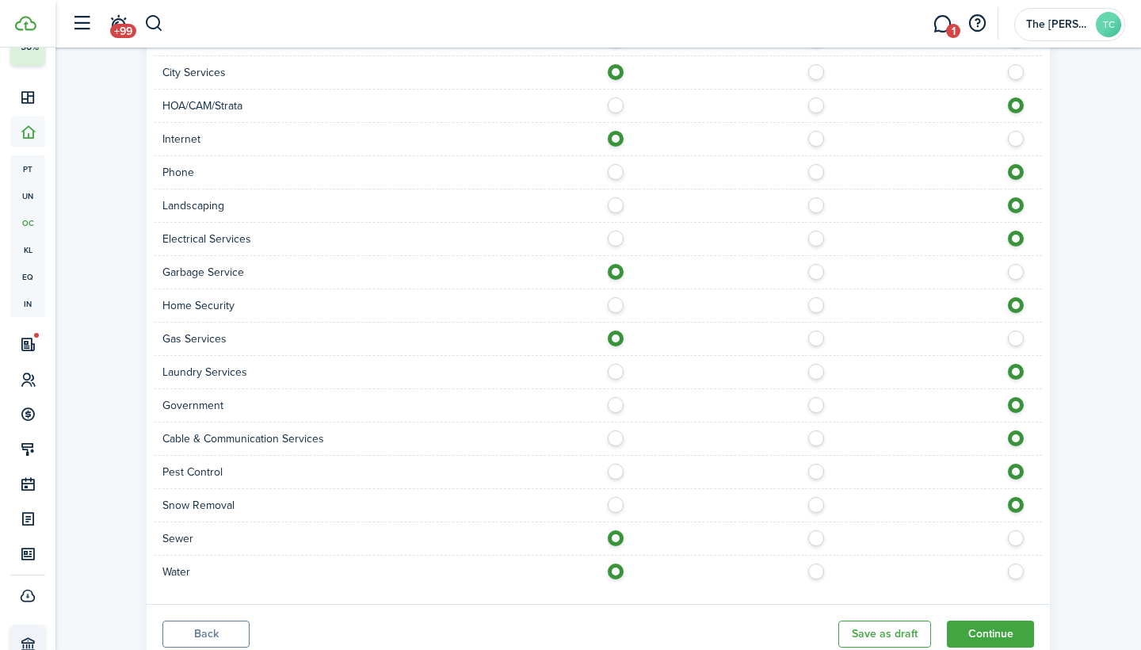
scroll to position [676, 0]
click at [614, 203] on label at bounding box center [620, 199] width 28 height 8
radio input "true"
click at [616, 236] on label at bounding box center [620, 232] width 28 height 8
radio input "true"
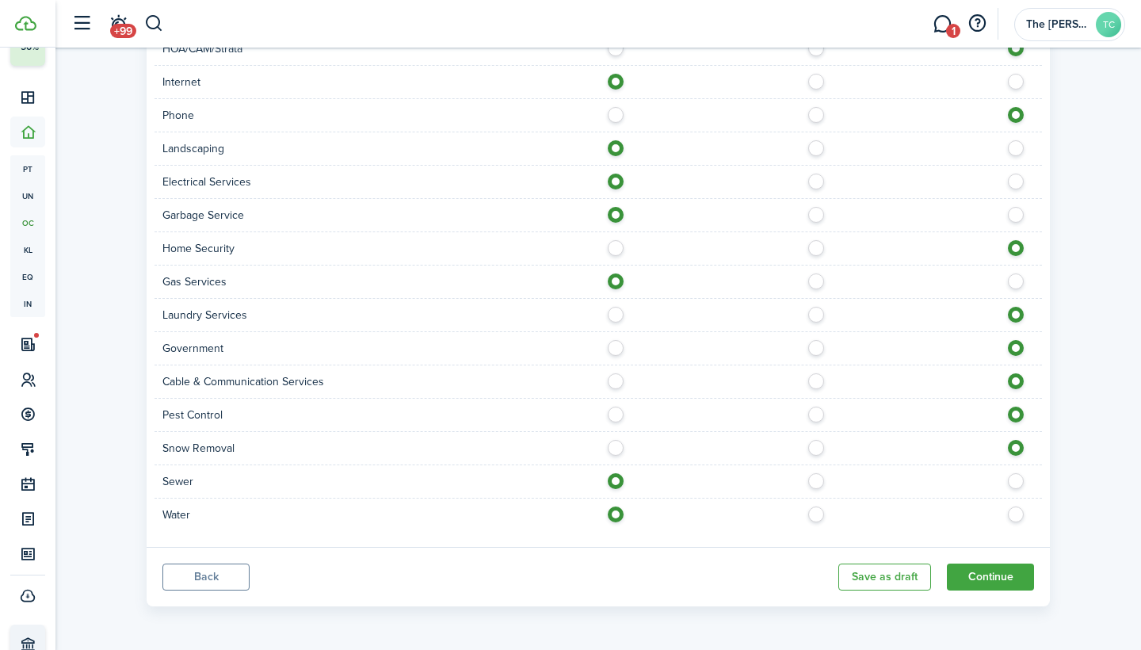
scroll to position [731, 0]
click at [1009, 575] on button "Continue" at bounding box center [990, 576] width 87 height 27
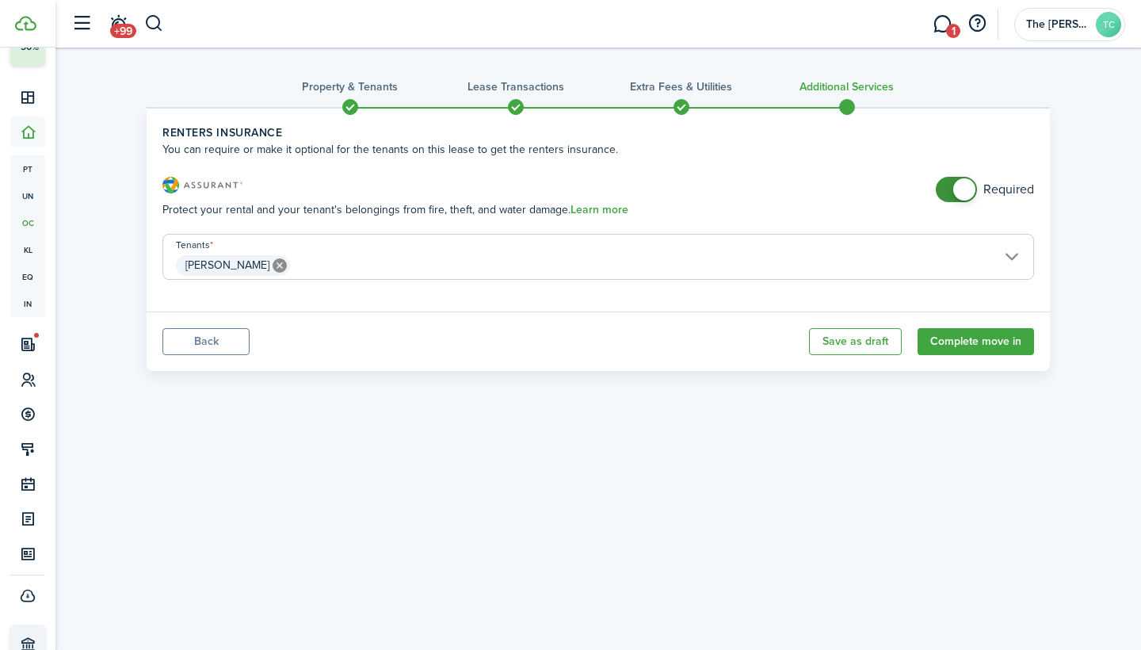
checkbox input "false"
click at [949, 191] on span at bounding box center [957, 189] width 16 height 25
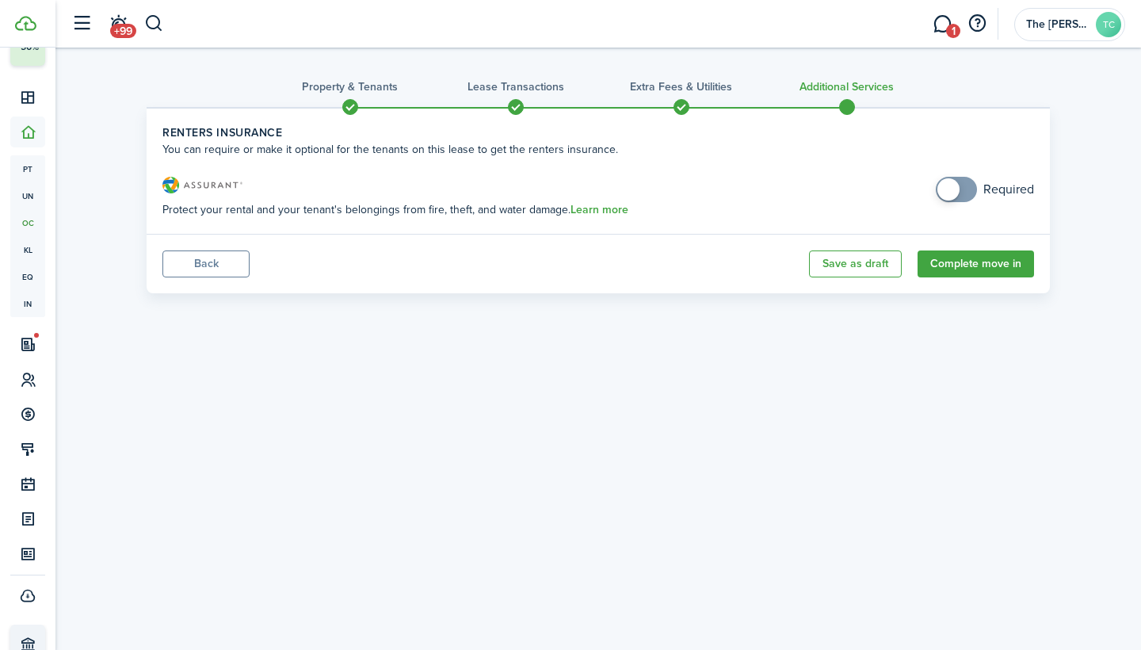
click at [516, 106] on span at bounding box center [516, 107] width 24 height 24
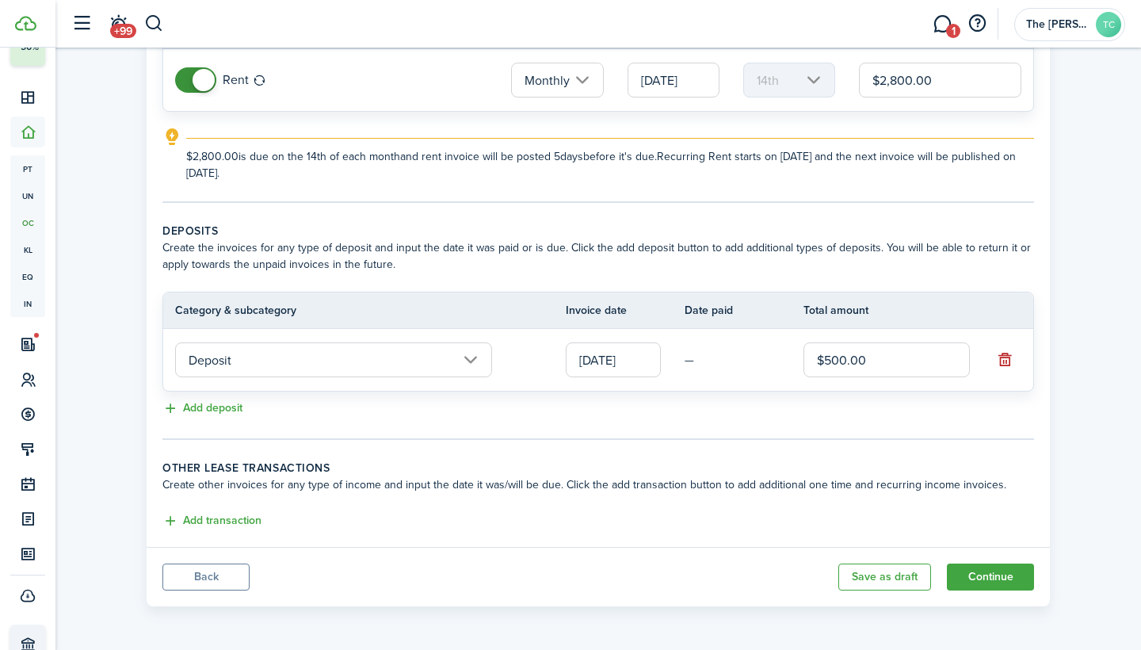
scroll to position [181, 0]
click at [689, 361] on td "—" at bounding box center [744, 360] width 119 height 25
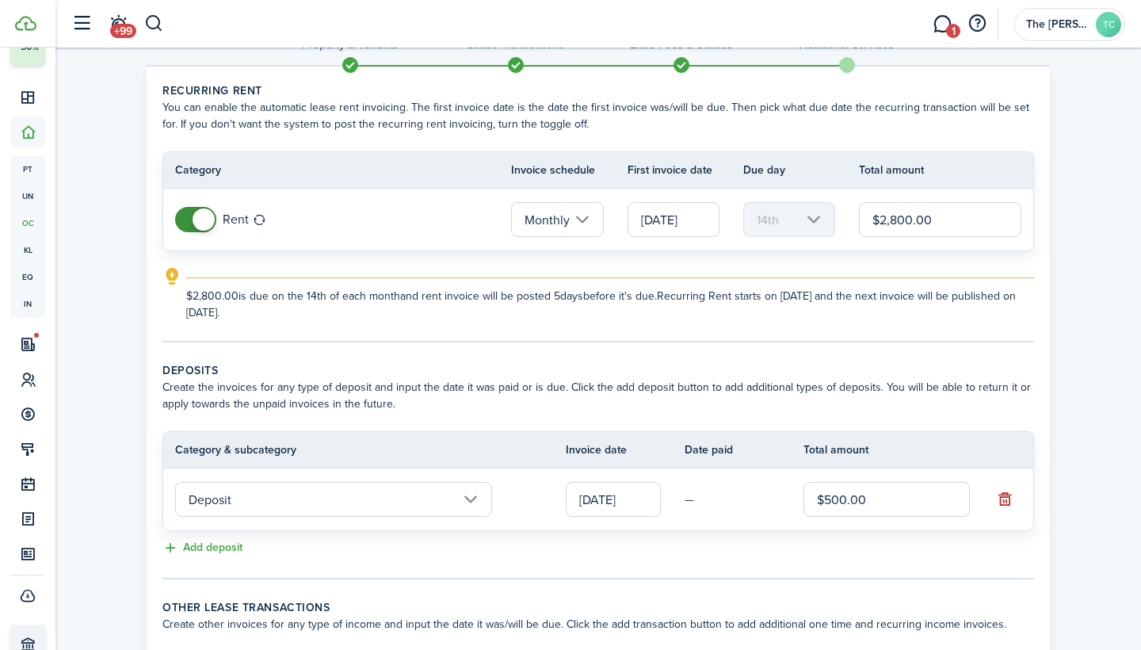
scroll to position [44, 0]
click at [470, 497] on input "Deposit" at bounding box center [333, 496] width 317 height 35
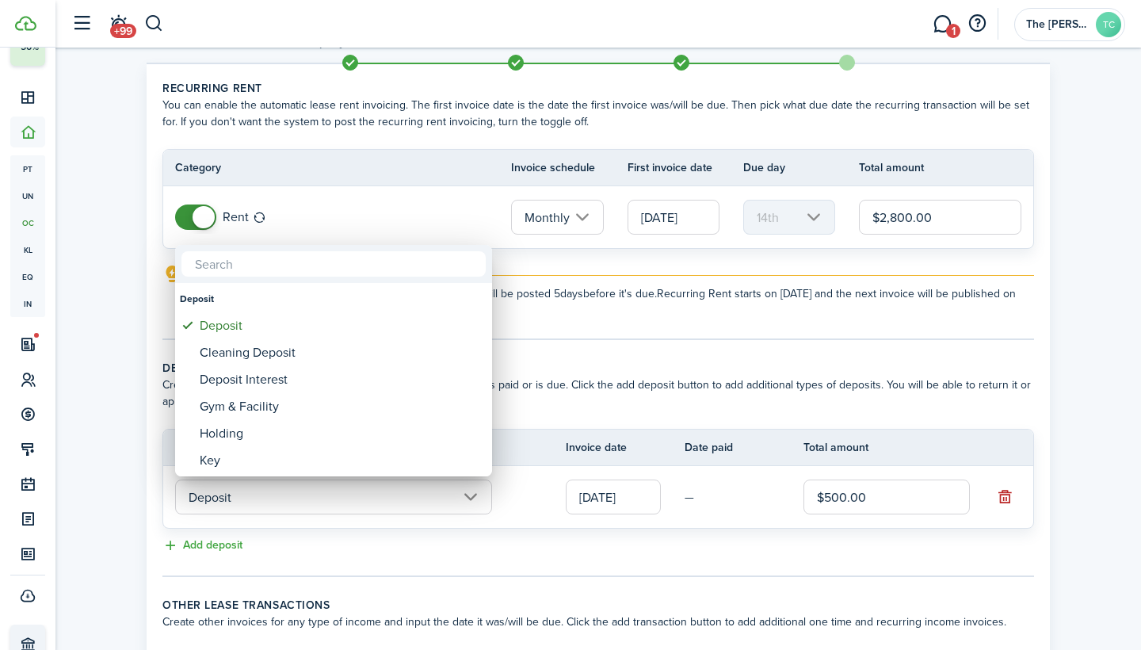
click at [729, 555] on div at bounding box center [570, 324] width 1395 height 903
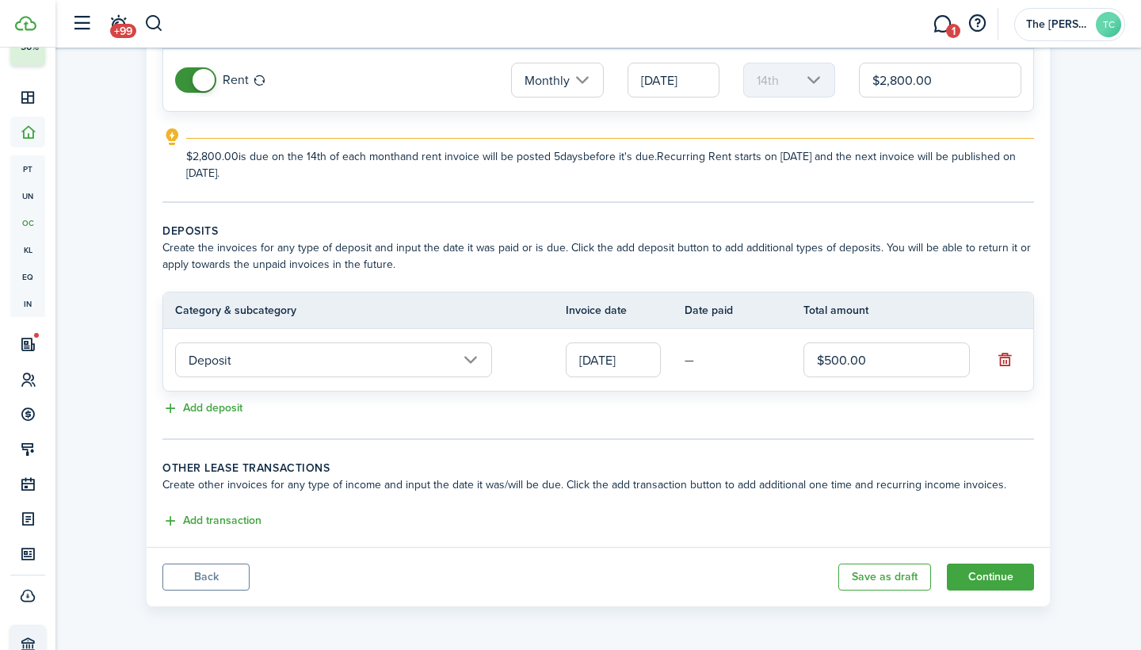
scroll to position [181, 0]
click at [989, 575] on button "Continue" at bounding box center [990, 576] width 87 height 27
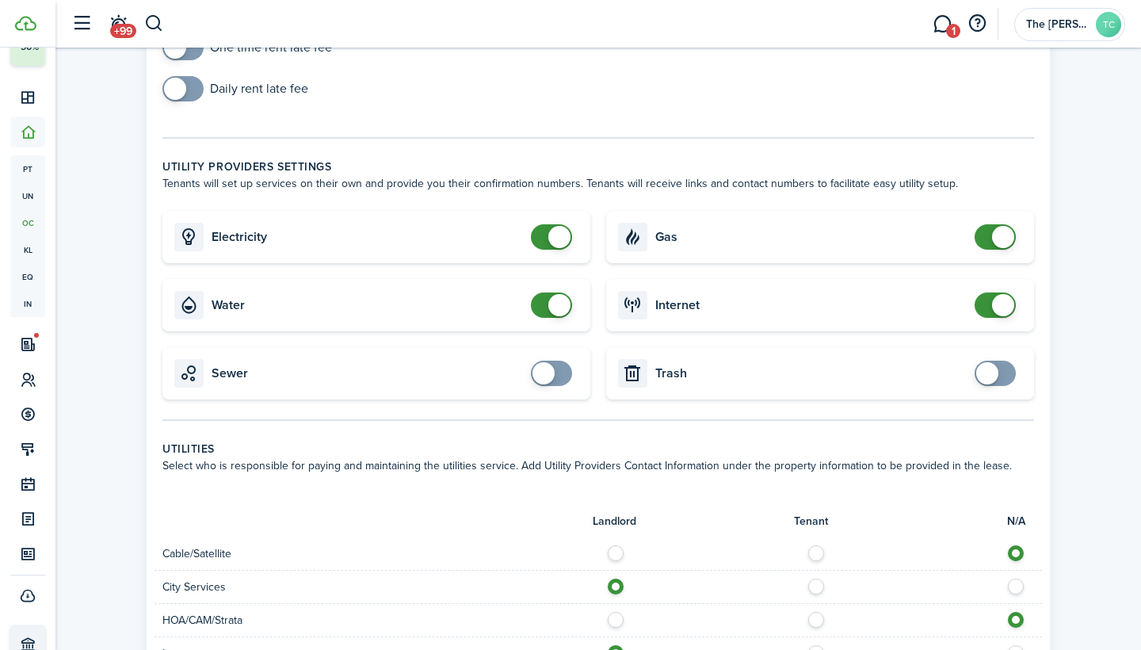
scroll to position [159, 0]
checkbox input "false"
click at [544, 239] on span at bounding box center [552, 236] width 16 height 25
checkbox input "false"
click at [548, 303] on span at bounding box center [552, 304] width 16 height 25
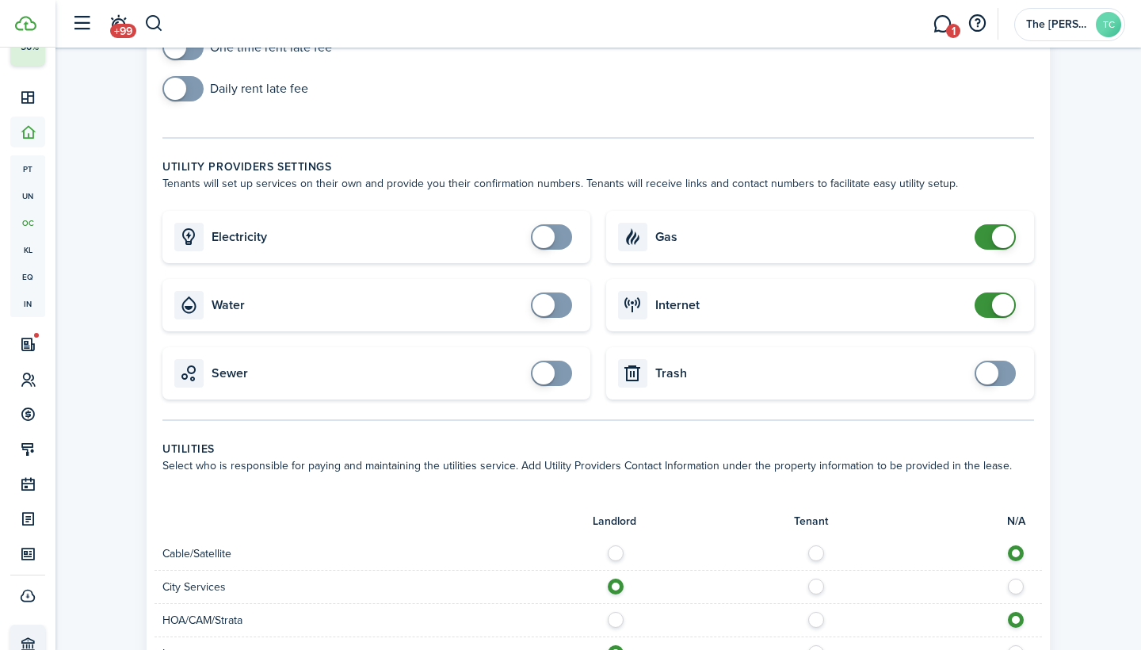
checkbox input "false"
click at [991, 296] on span at bounding box center [995, 304] width 16 height 25
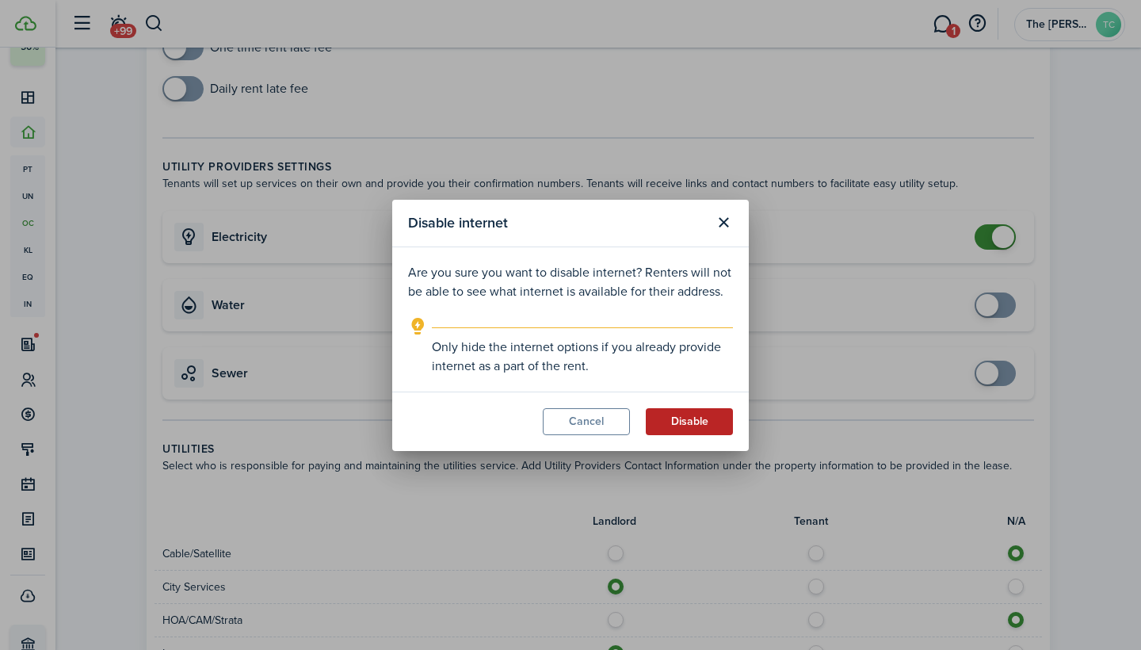
click at [683, 422] on button "Disable" at bounding box center [689, 421] width 87 height 27
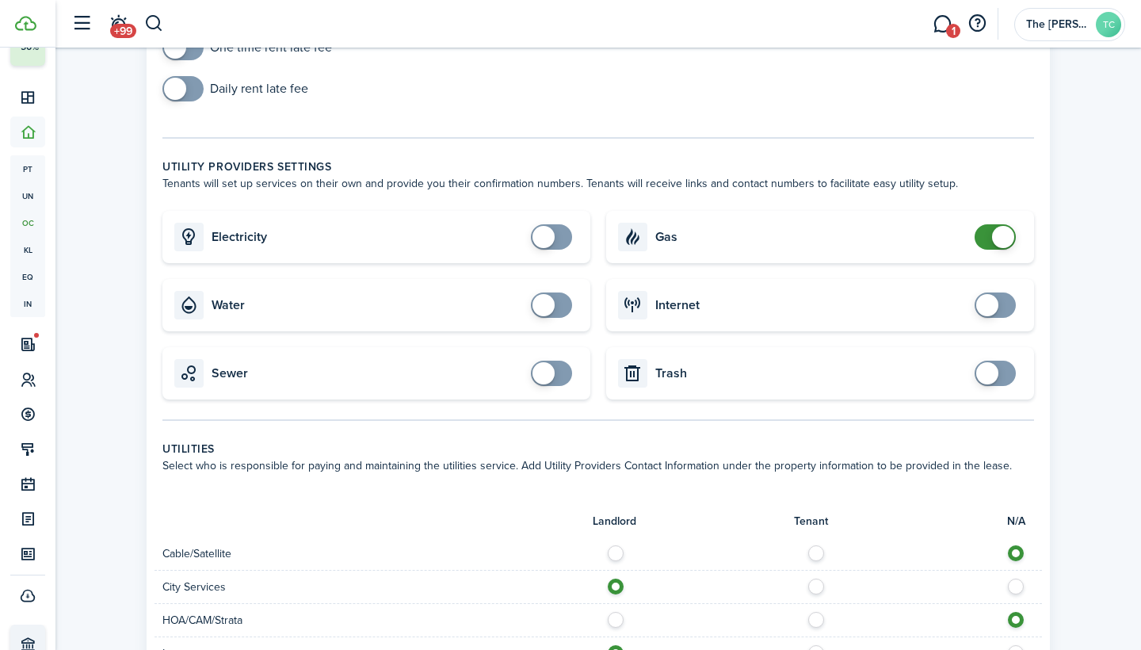
checkbox input "false"
click at [992, 240] on span at bounding box center [1003, 237] width 22 height 22
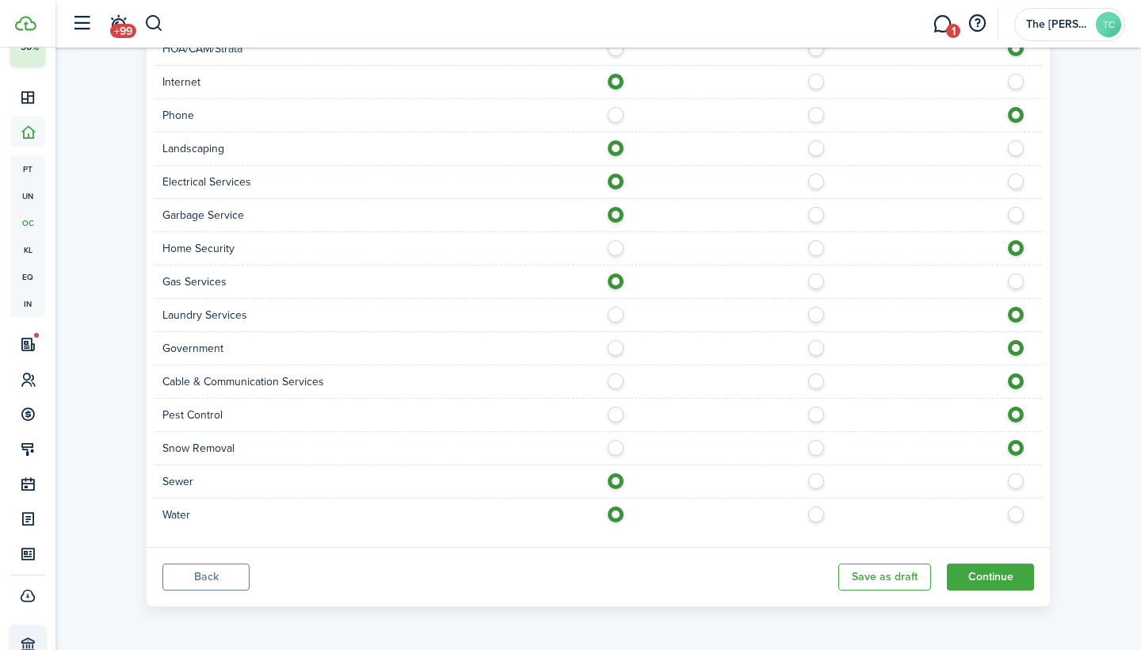
scroll to position [731, 0]
click at [986, 578] on button "Continue" at bounding box center [990, 576] width 87 height 27
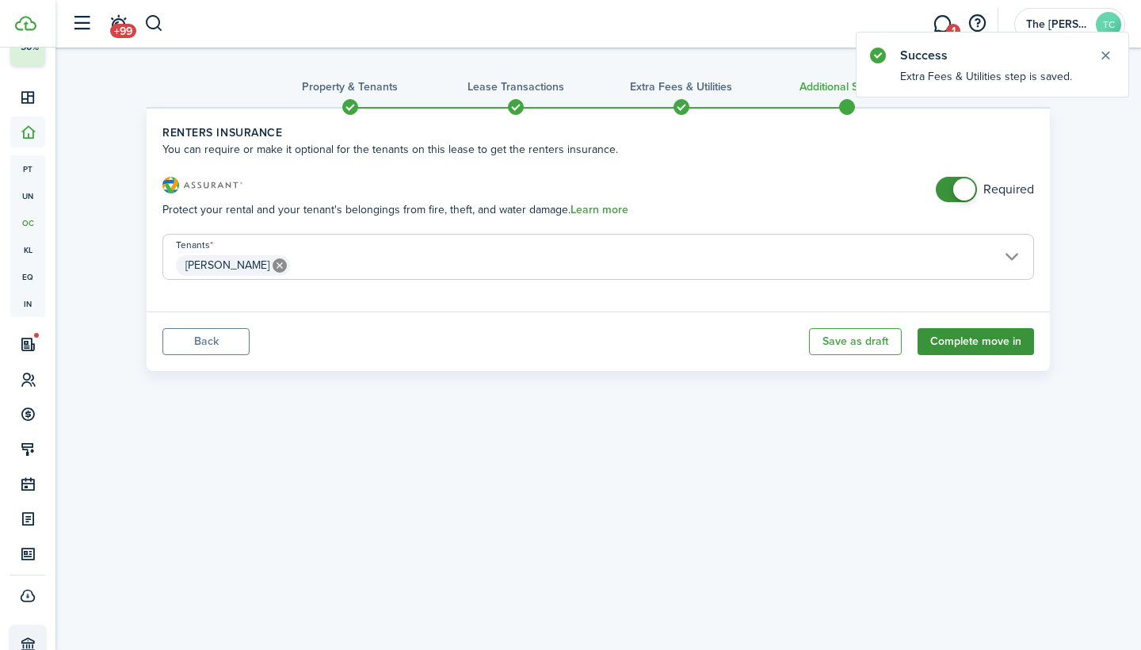
click at [980, 334] on button "Complete move in" at bounding box center [976, 341] width 116 height 27
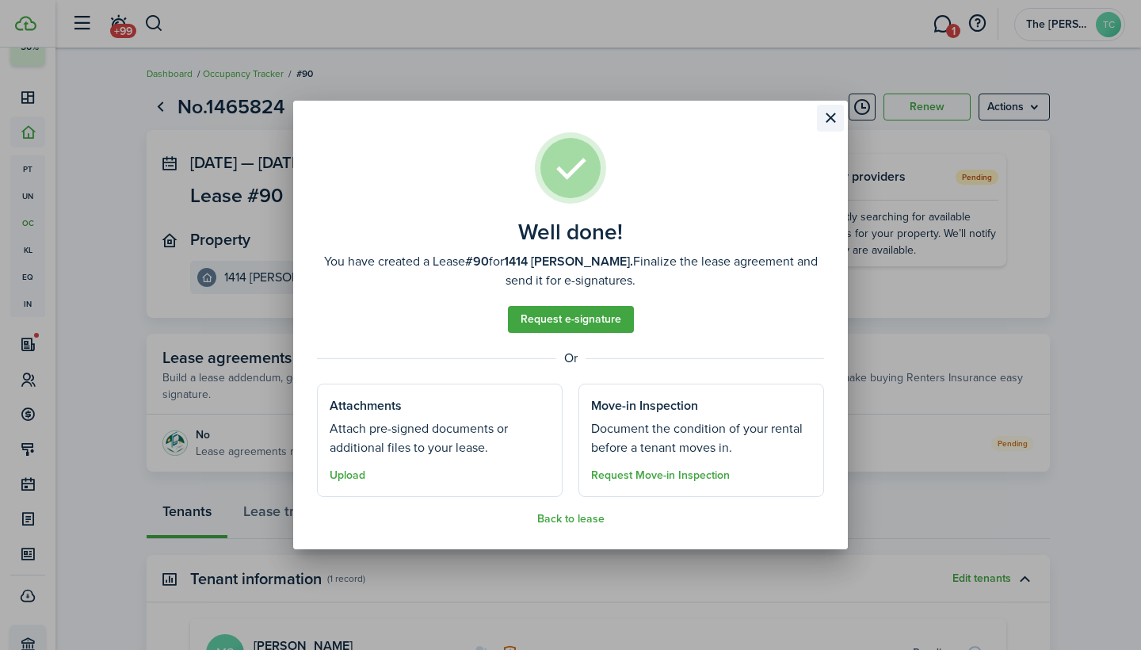
click at [831, 119] on button "Close modal" at bounding box center [830, 118] width 27 height 27
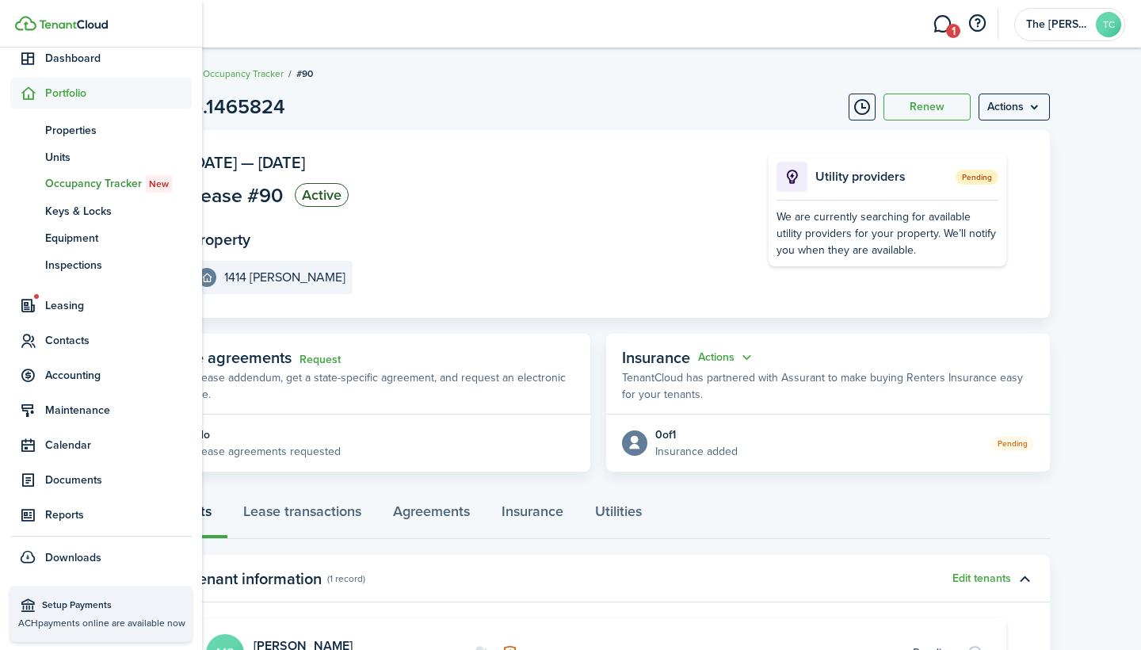
scroll to position [140, 0]
click at [74, 375] on span "Accounting" at bounding box center [118, 375] width 147 height 17
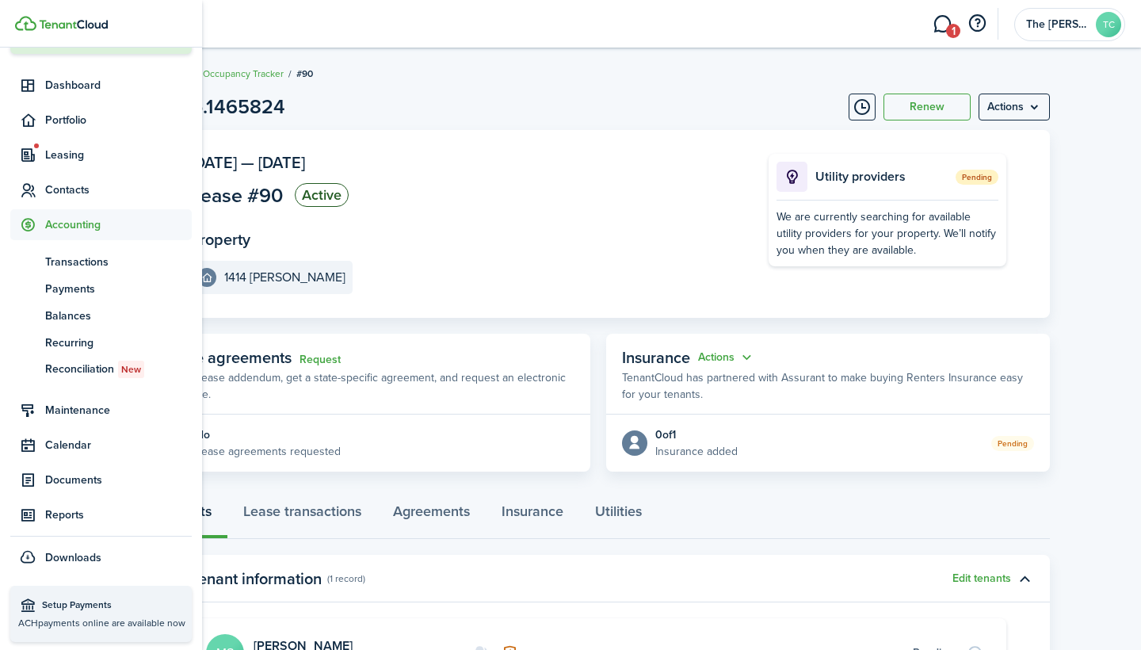
scroll to position [113, 0]
click at [74, 260] on span "Transactions" at bounding box center [118, 262] width 147 height 17
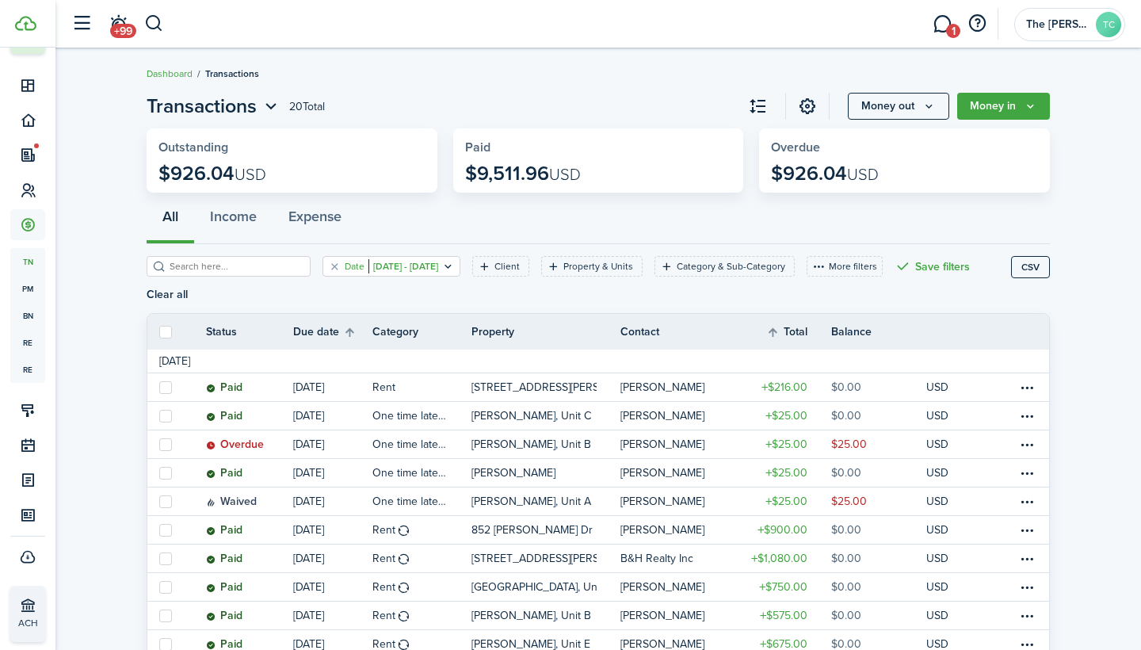
click at [455, 265] on icon "Open filter" at bounding box center [447, 266] width 13 height 13
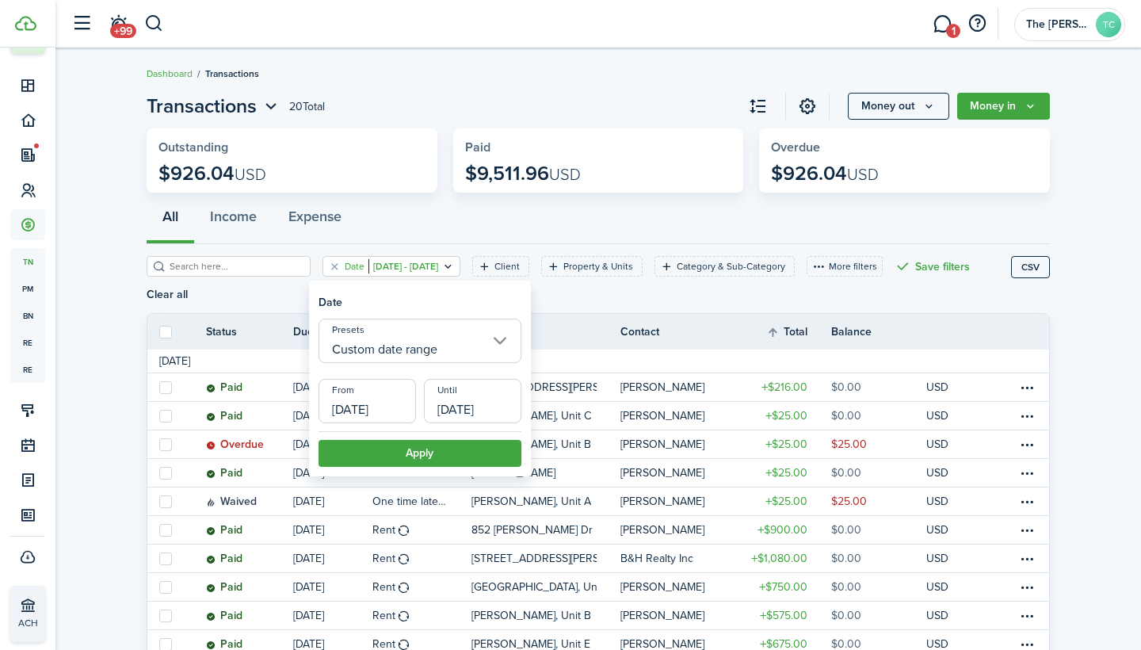
click at [404, 401] on input "[DATE]" at bounding box center [367, 401] width 97 height 44
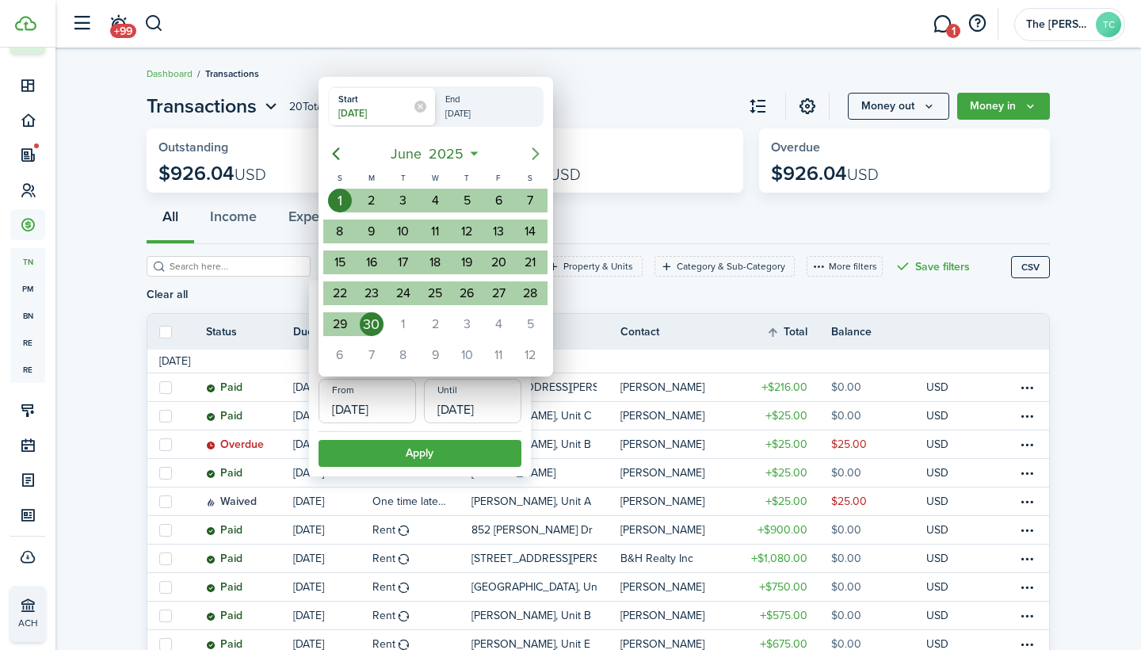
click at [534, 156] on icon "Next page" at bounding box center [535, 153] width 7 height 13
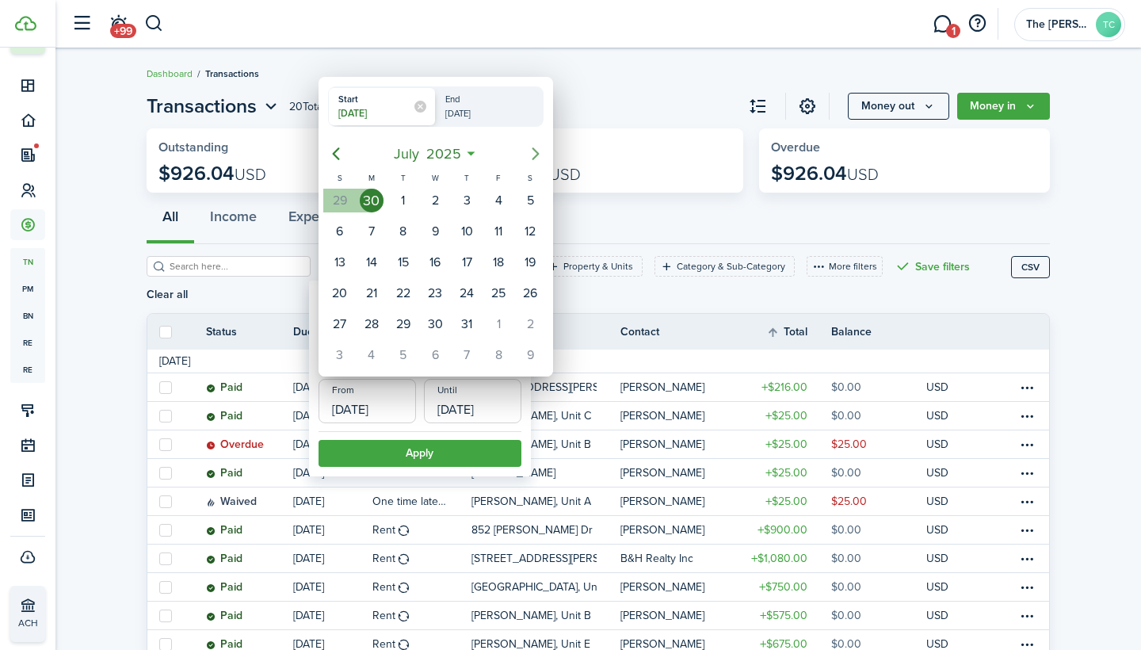
click at [533, 154] on icon "Next page" at bounding box center [535, 153] width 19 height 19
click at [371, 197] on div "1" at bounding box center [372, 201] width 24 height 24
type input "[DATE]"
radio input "false"
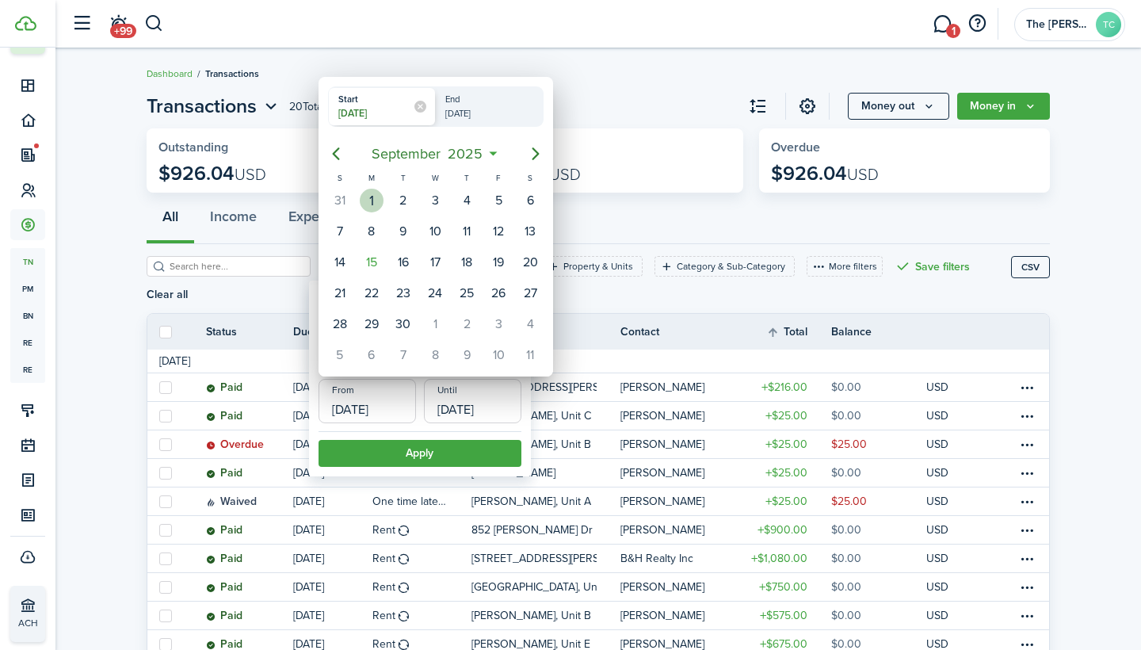
radio input "true"
click at [365, 258] on div "15" at bounding box center [372, 262] width 24 height 24
type input "[DATE]"
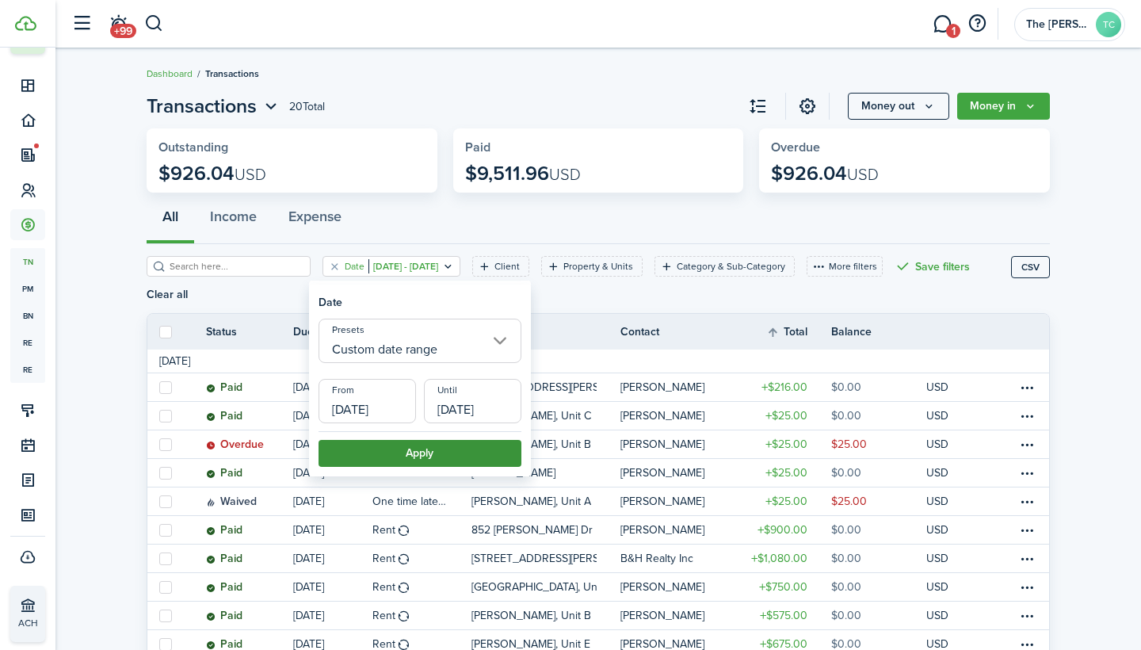
click at [432, 451] on button "Apply" at bounding box center [420, 453] width 203 height 27
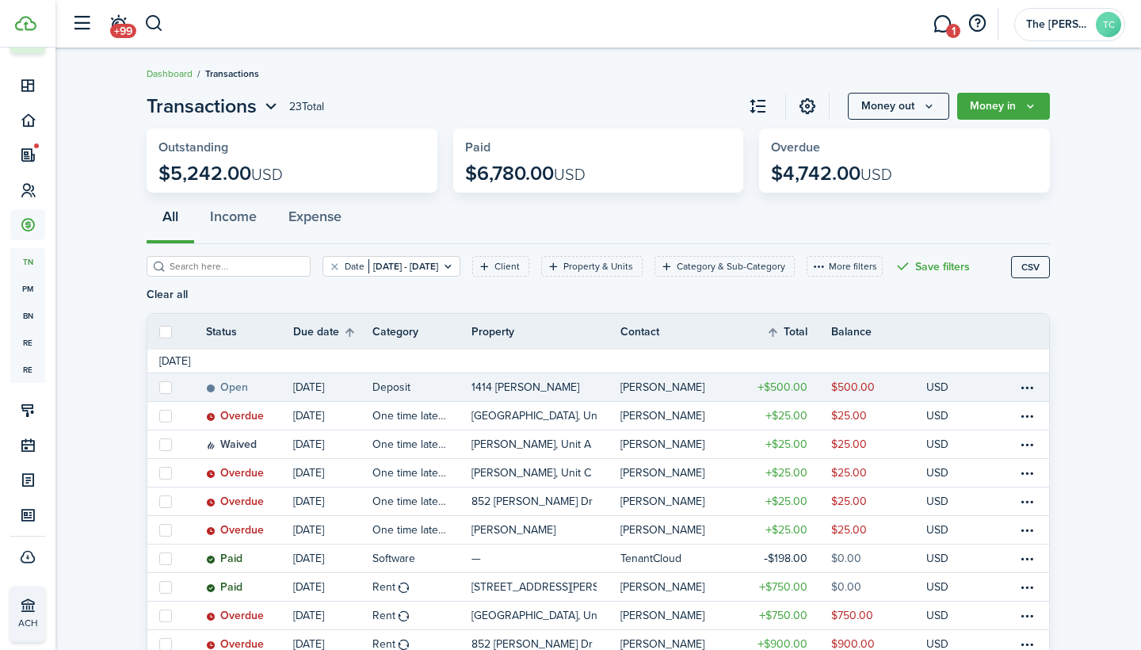
click at [795, 391] on table-amount-title "$500.00" at bounding box center [783, 387] width 50 height 17
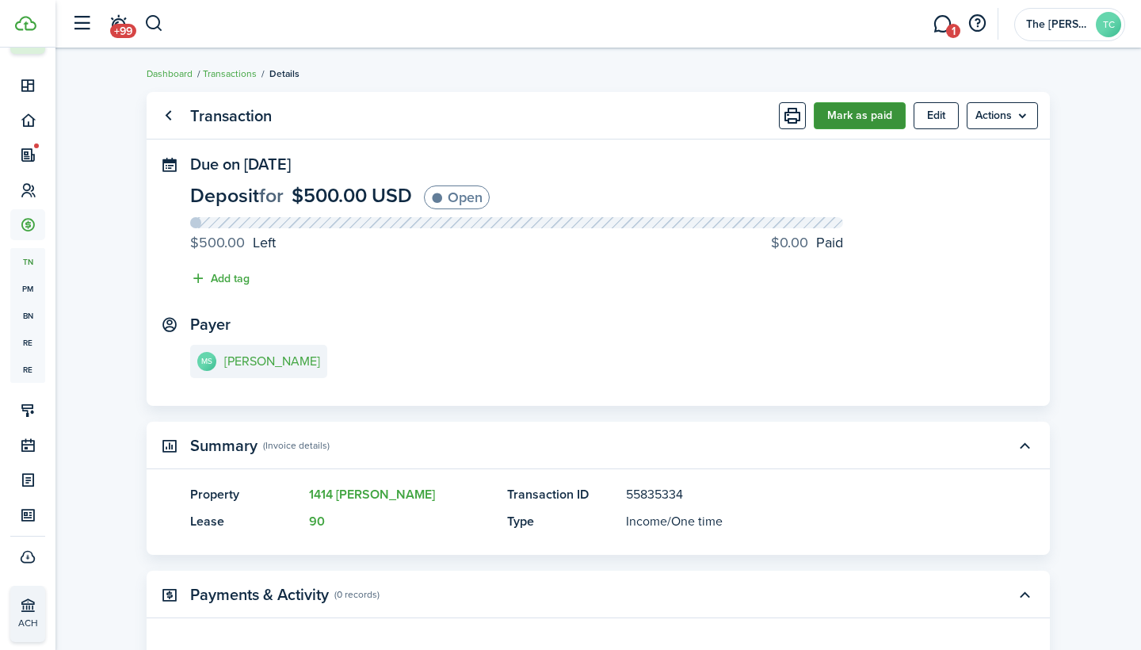
click at [854, 116] on button "Mark as paid" at bounding box center [860, 115] width 92 height 27
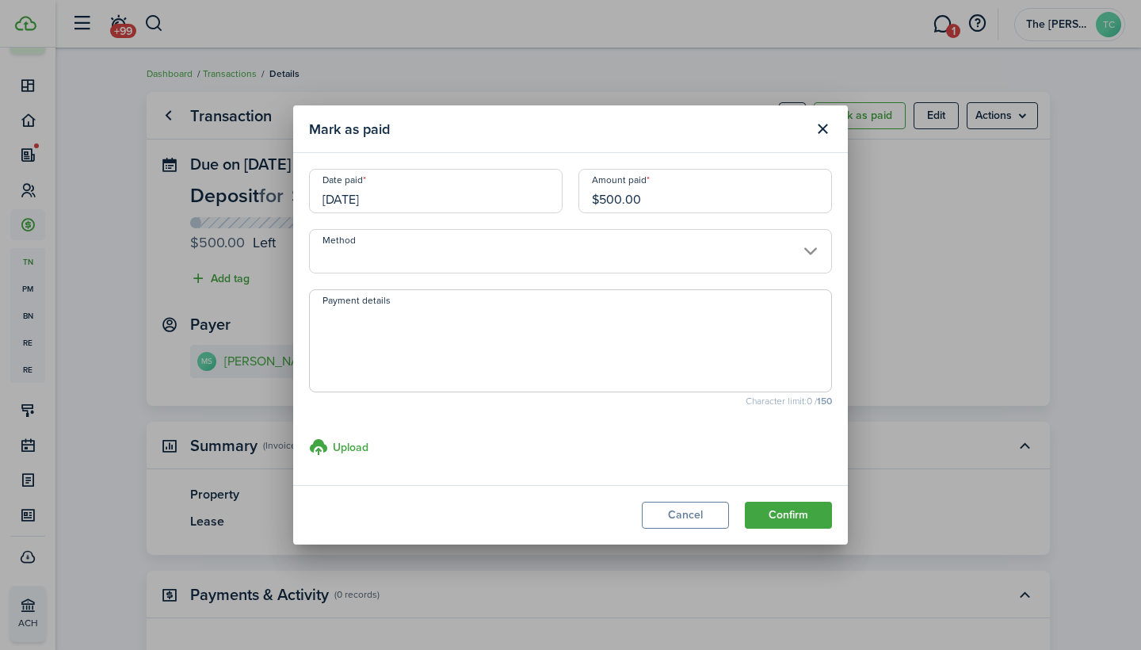
click at [396, 317] on textarea "Payment details" at bounding box center [570, 345] width 521 height 76
type textarea "{"
type textarea "P"
click at [763, 513] on button "Confirm" at bounding box center [788, 515] width 87 height 27
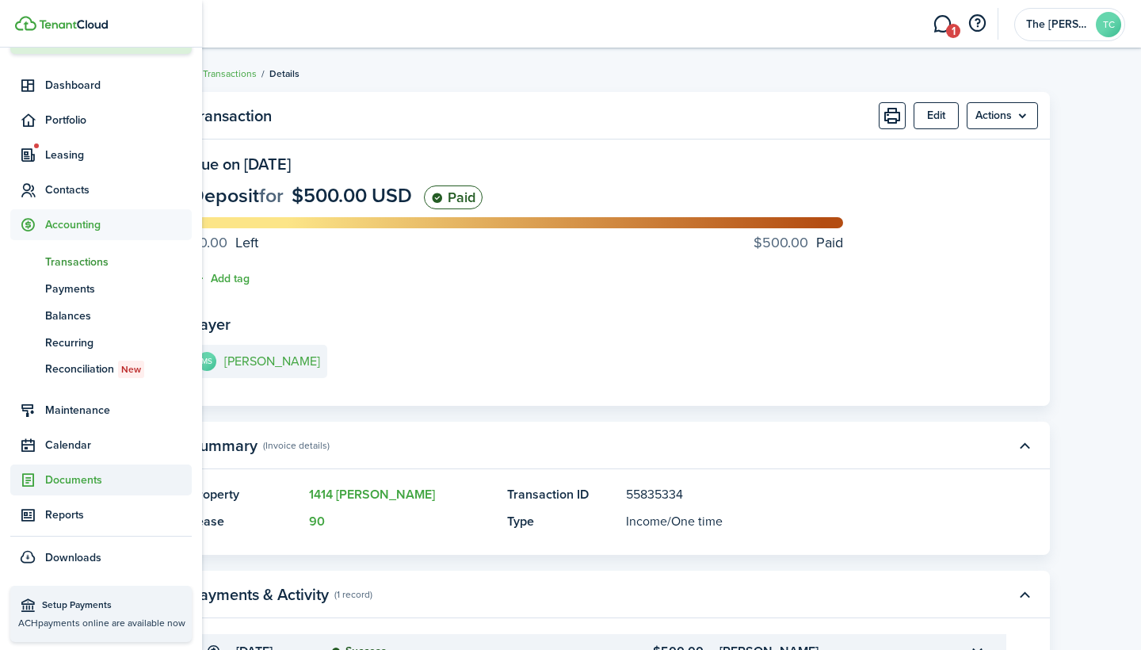
click at [79, 483] on span "Documents" at bounding box center [118, 479] width 147 height 17
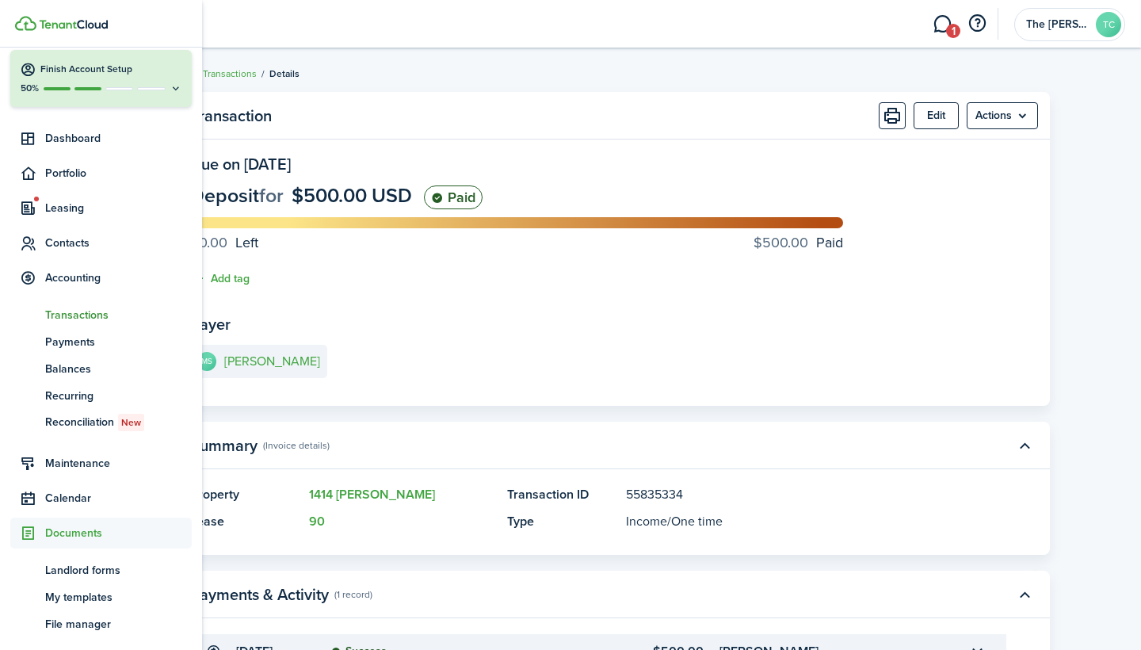
scroll to position [59, 0]
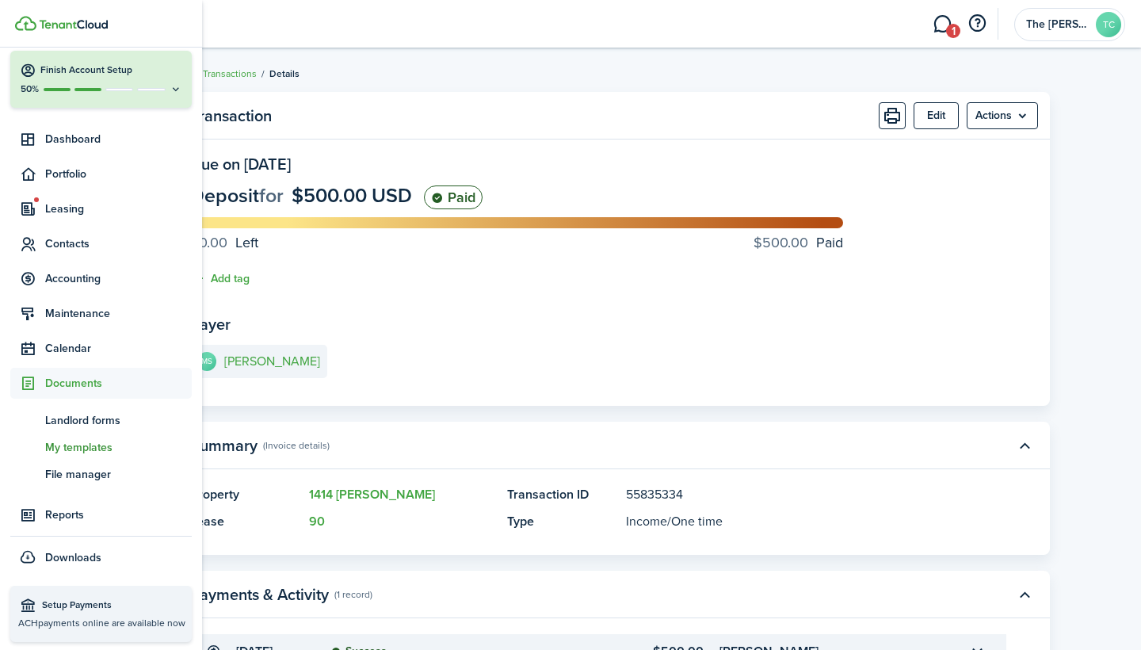
drag, startPoint x: 75, startPoint y: 449, endPoint x: 42, endPoint y: 452, distance: 33.4
click at [92, 421] on span "Landlord forms" at bounding box center [118, 420] width 147 height 17
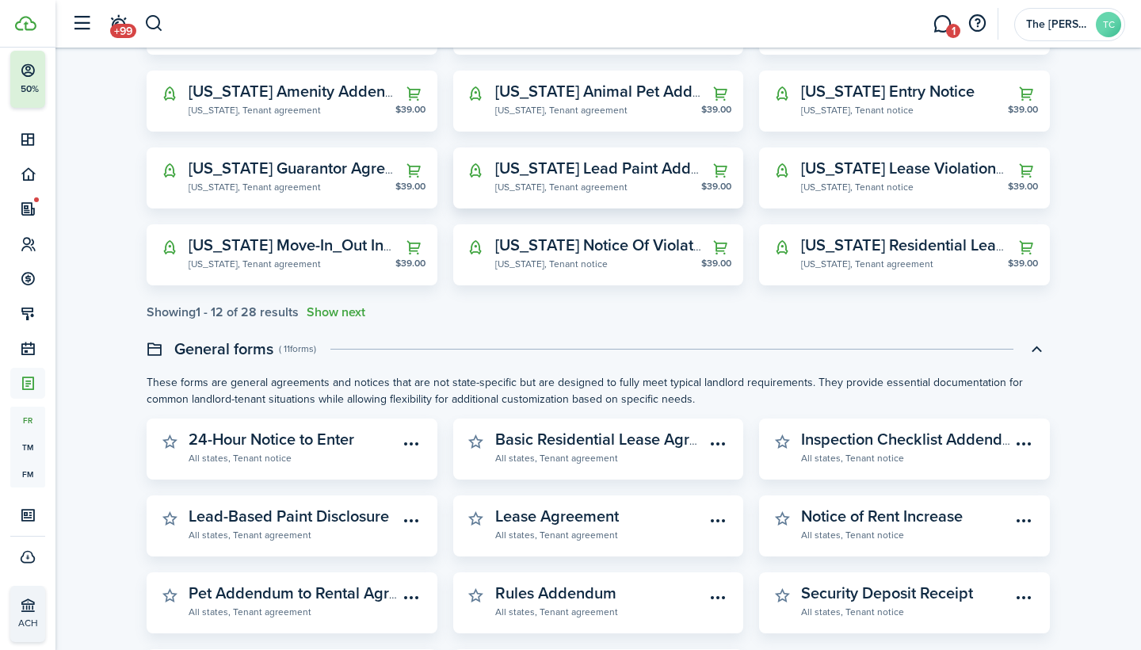
scroll to position [326, 0]
click at [580, 452] on widget-stats-subtitle "All states, Tenant agreement" at bounding box center [600, 457] width 210 height 16
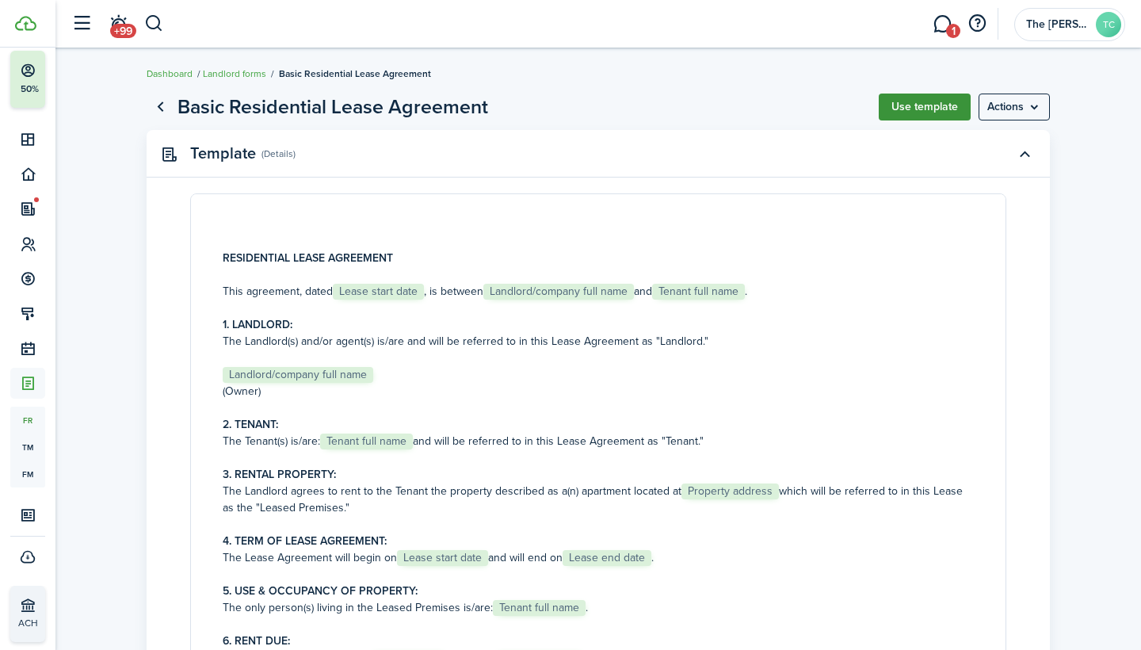
click at [903, 113] on button "Use template" at bounding box center [925, 107] width 92 height 27
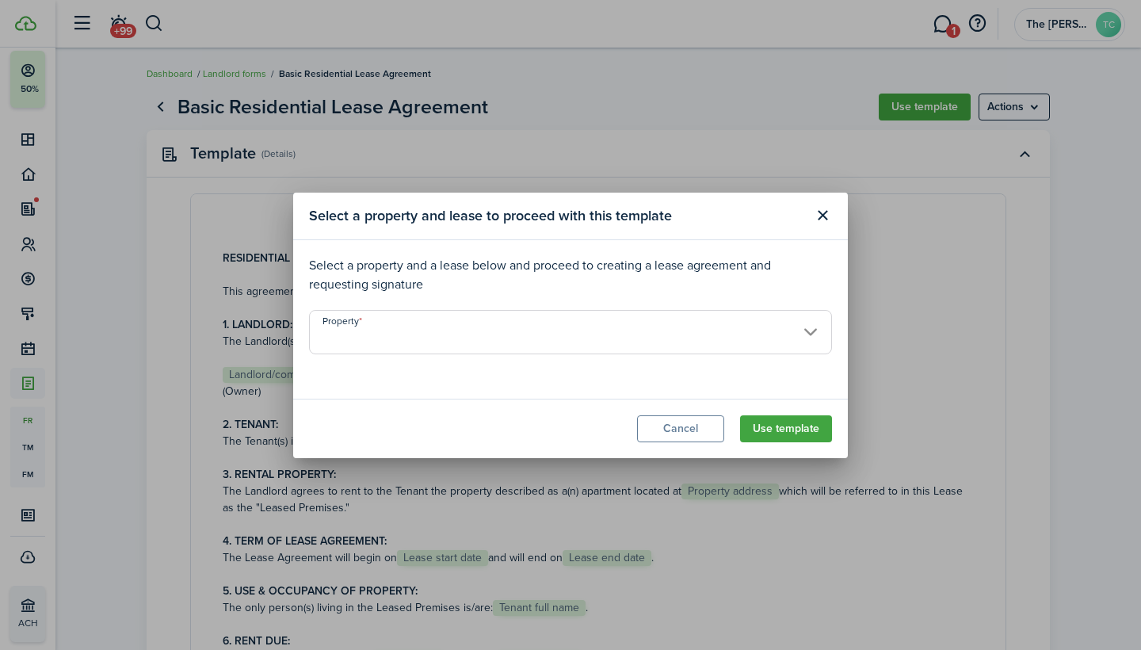
click at [718, 332] on input "Property" at bounding box center [570, 332] width 523 height 44
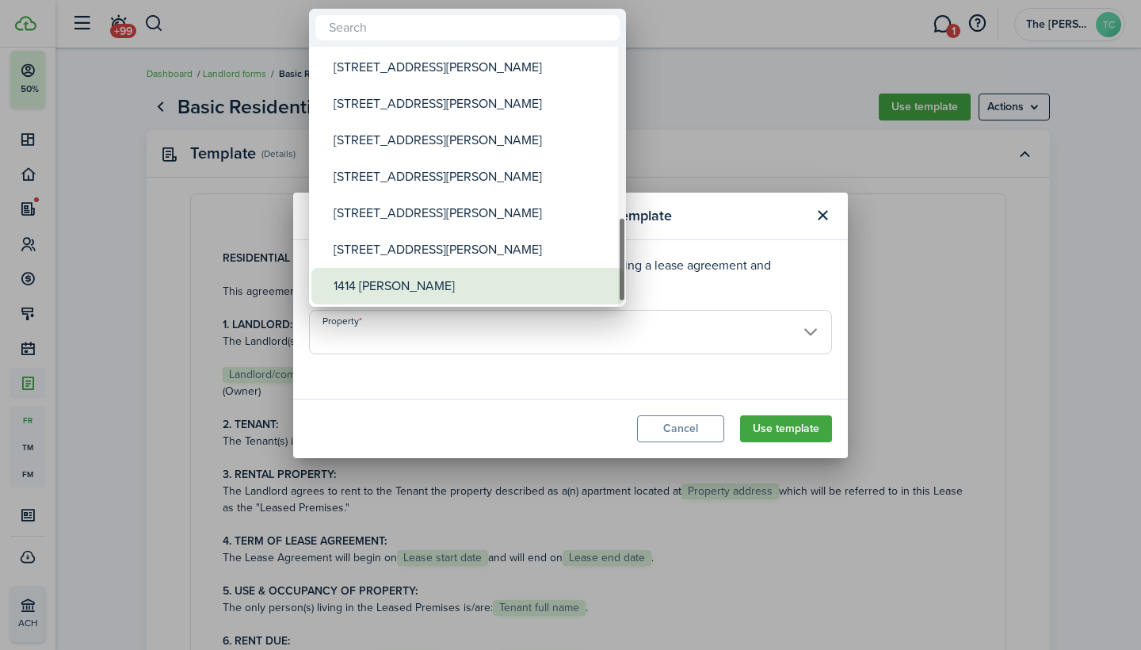
click at [468, 288] on div "1414 [PERSON_NAME]" at bounding box center [474, 286] width 281 height 36
type input "1414 [PERSON_NAME]"
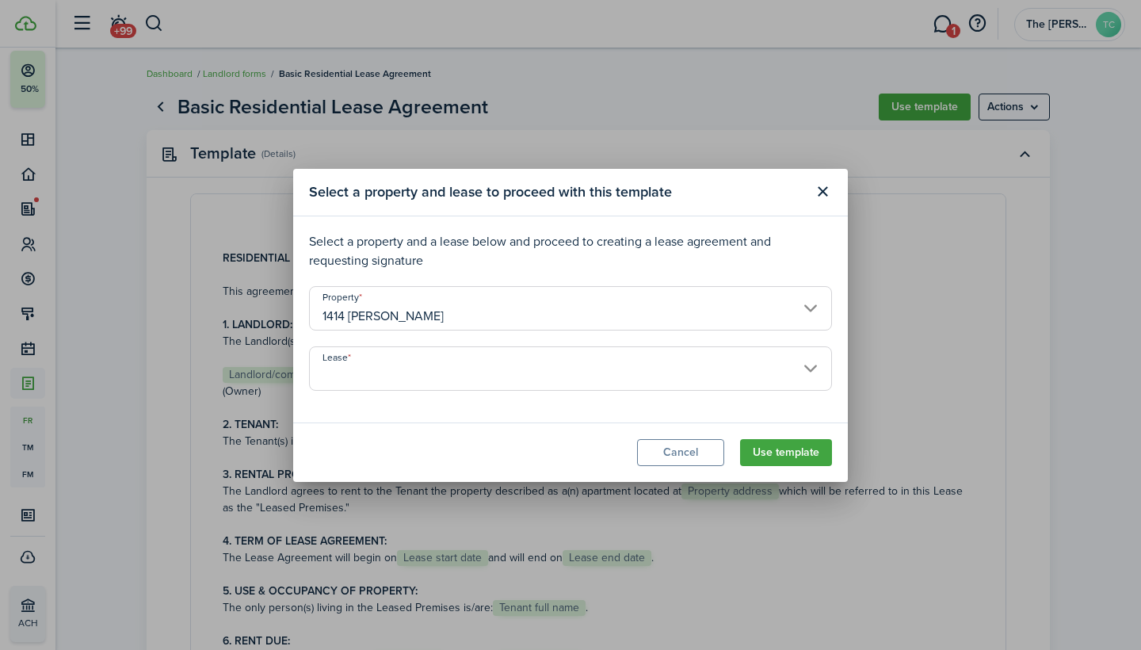
click at [647, 385] on input "Lease" at bounding box center [570, 368] width 523 height 44
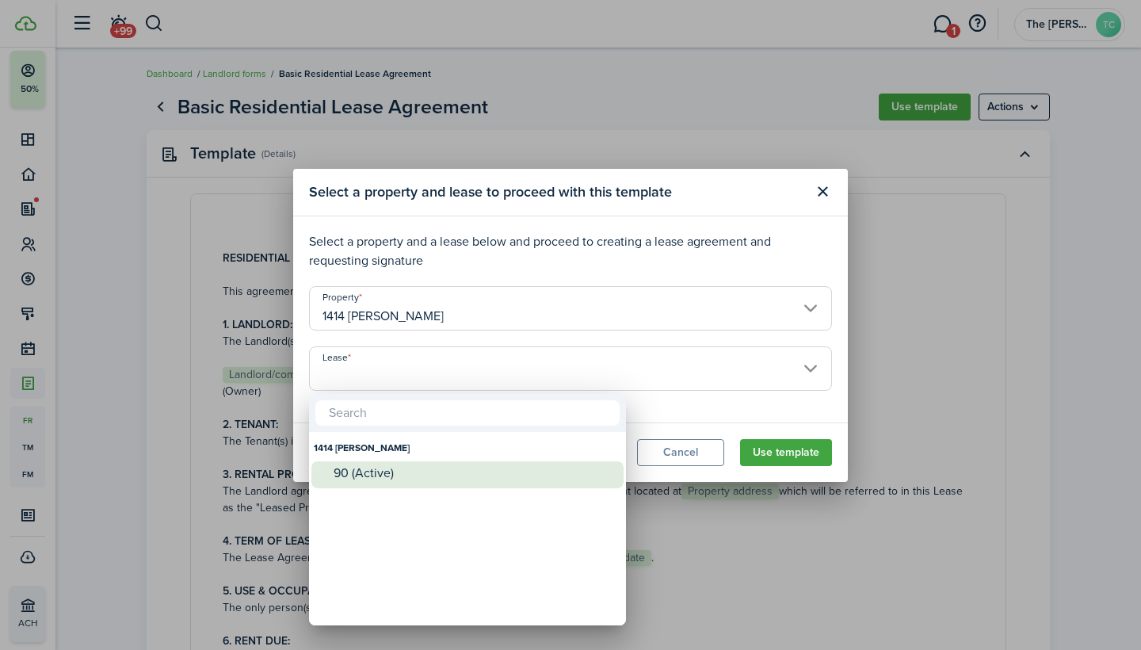
click at [487, 470] on div "90 (Active)" at bounding box center [474, 473] width 281 height 14
type input "1414 [PERSON_NAME]. Lease #90 (Active)"
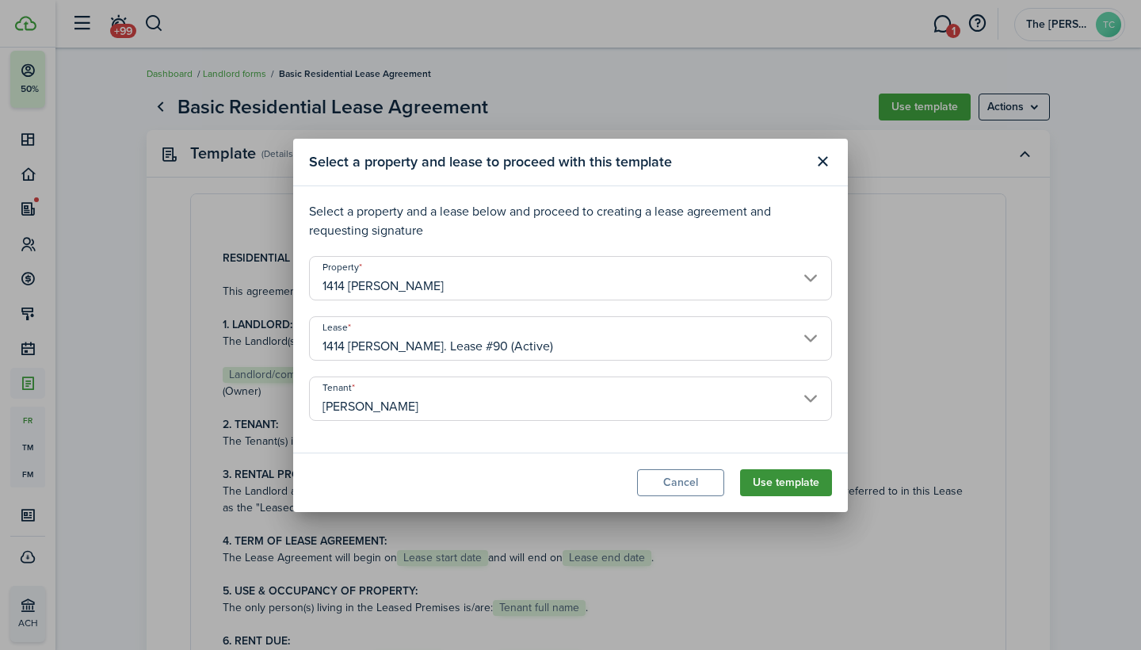
click at [792, 480] on button "Use template" at bounding box center [786, 482] width 92 height 27
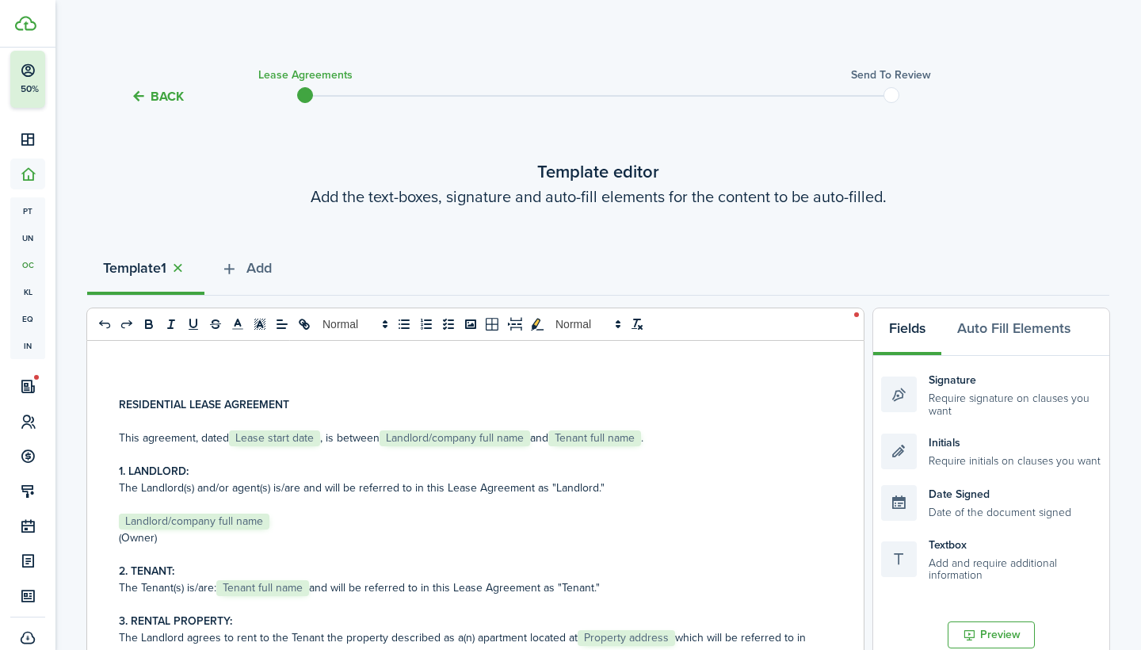
click at [315, 438] on span "Lease start date" at bounding box center [274, 438] width 91 height 16
click at [293, 436] on span "Lease start date" at bounding box center [274, 438] width 91 height 16
click at [296, 437] on span "Lease start date" at bounding box center [274, 438] width 91 height 16
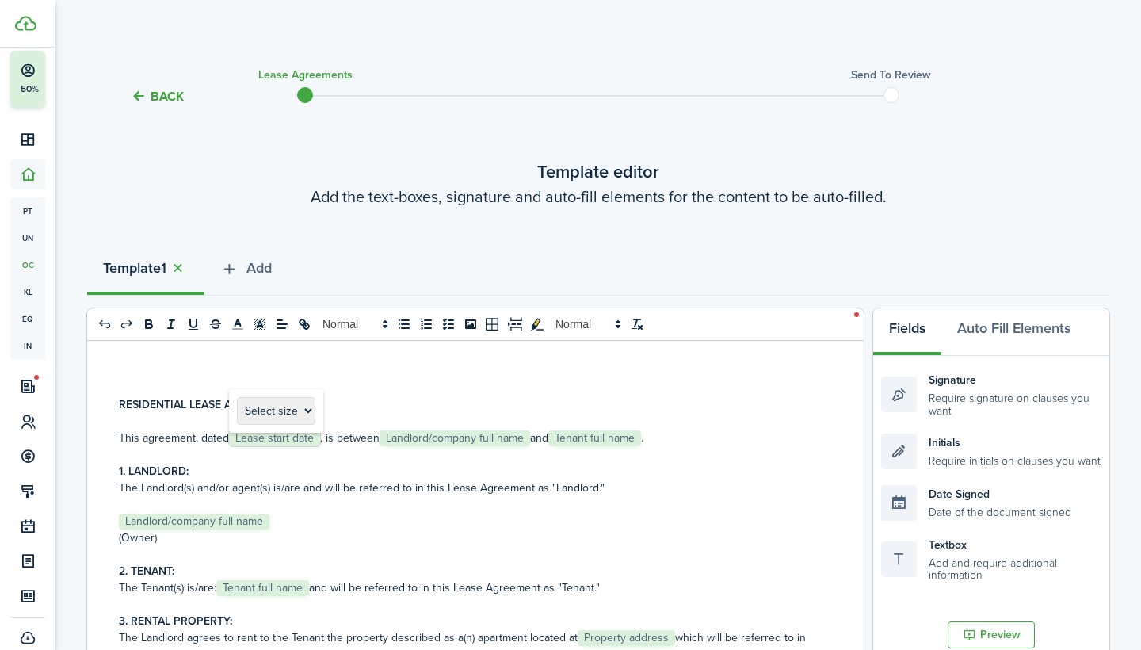
click at [305, 436] on span "Lease start date" at bounding box center [274, 438] width 91 height 16
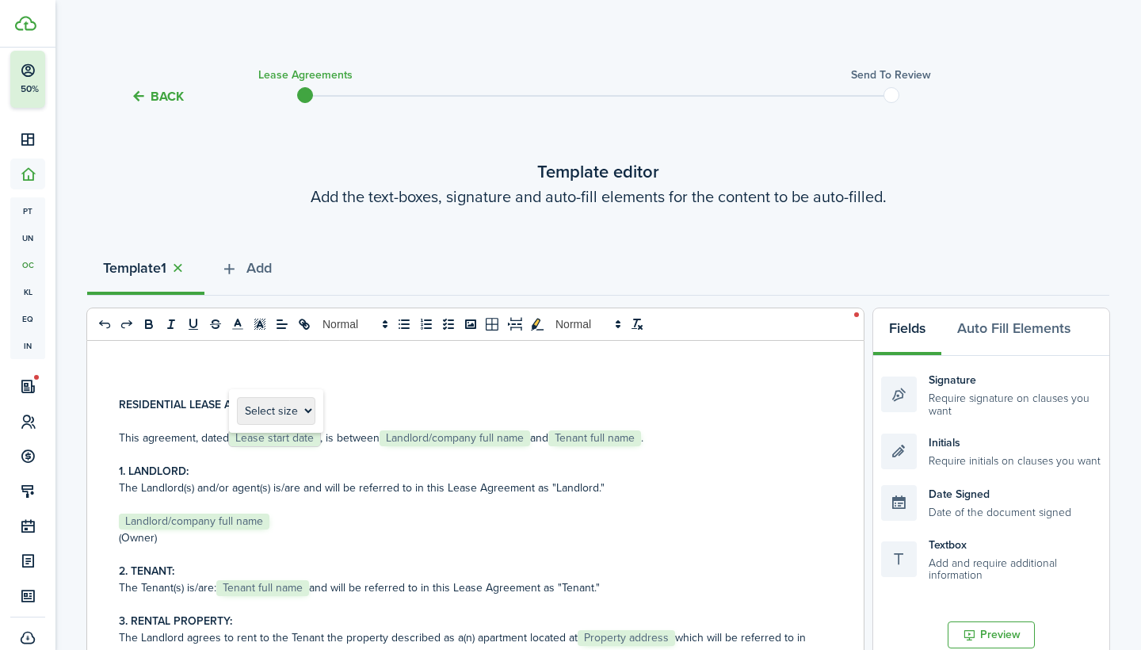
click at [305, 436] on span "Lease start date" at bounding box center [274, 438] width 91 height 16
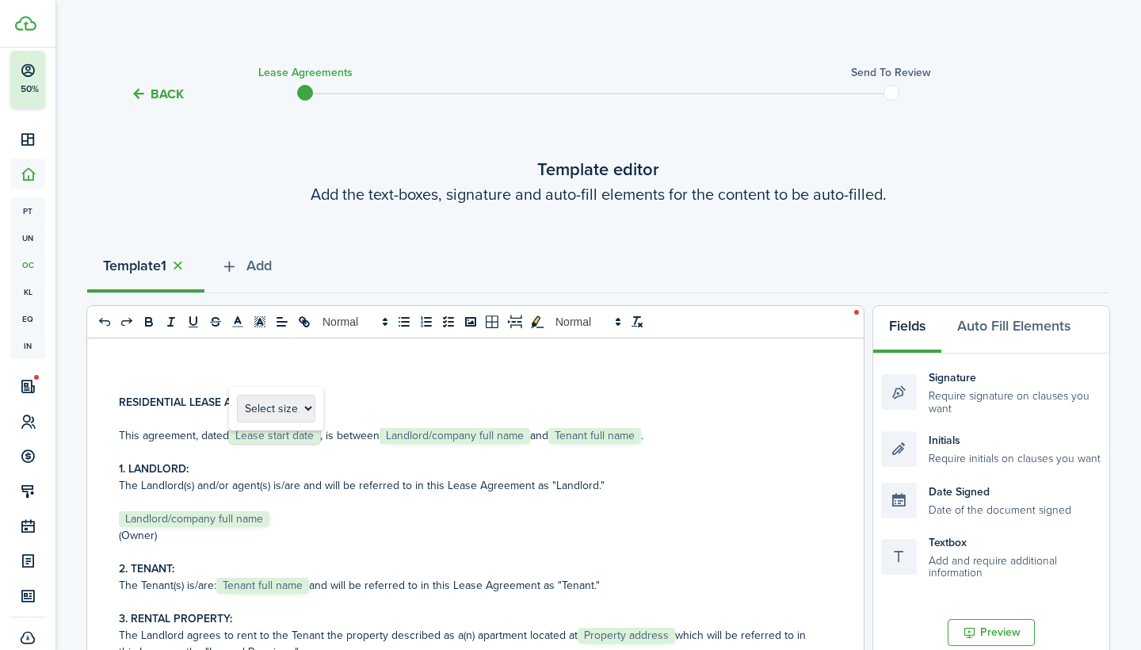
scroll to position [2, 0]
click at [320, 436] on span "Lease start date" at bounding box center [274, 436] width 91 height 16
click at [429, 442] on span "Landlord/company full name" at bounding box center [455, 436] width 151 height 16
click at [323, 433] on p "This agreement, dated ﻿ Lease start date ﻿, is between ﻿ Landlord/company full …" at bounding box center [469, 435] width 701 height 17
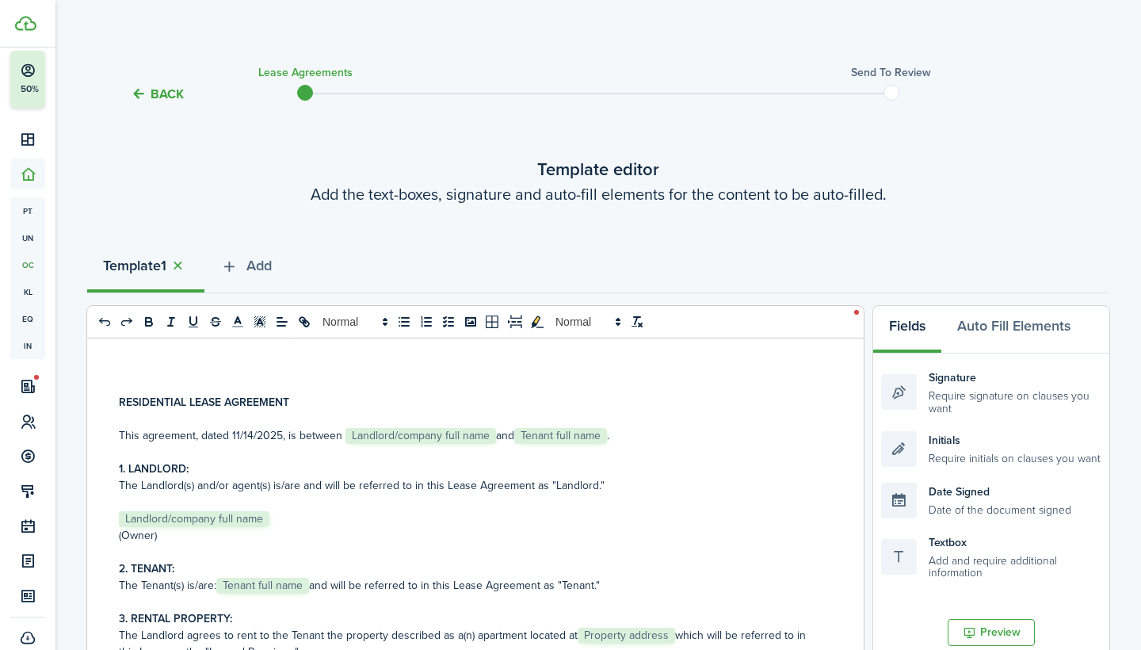
click at [448, 439] on span "Landlord/company full name" at bounding box center [421, 436] width 151 height 16
click at [498, 435] on p "This agreement, dated ﻿[DATE], is between ﻿ Landlord/company full name ﻿ and ﻿ …" at bounding box center [469, 435] width 701 height 17
click at [615, 438] on p "This agreement, dated ﻿[DATE], is between ﻿The [PERSON_NAME] Group LLC and ﻿ Te…" at bounding box center [469, 435] width 701 height 17
click at [334, 511] on p "﻿ Landlord/company full name ﻿" at bounding box center [469, 518] width 701 height 17
click at [269, 517] on p "﻿ Landlord/company full name ﻿" at bounding box center [469, 518] width 701 height 17
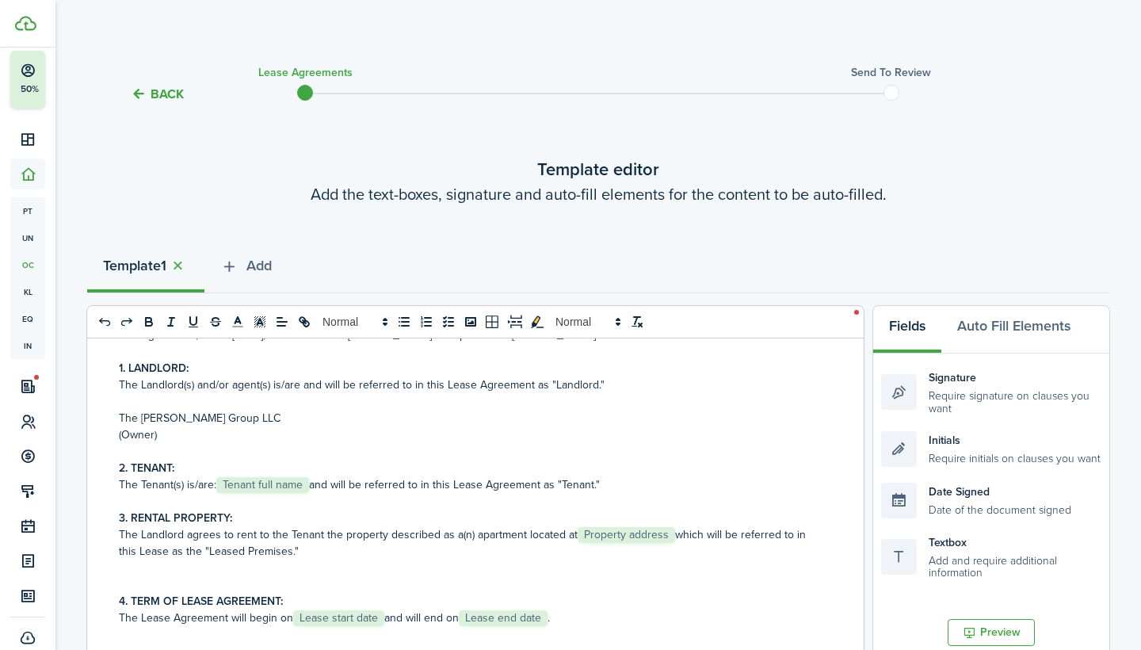
scroll to position [111, 0]
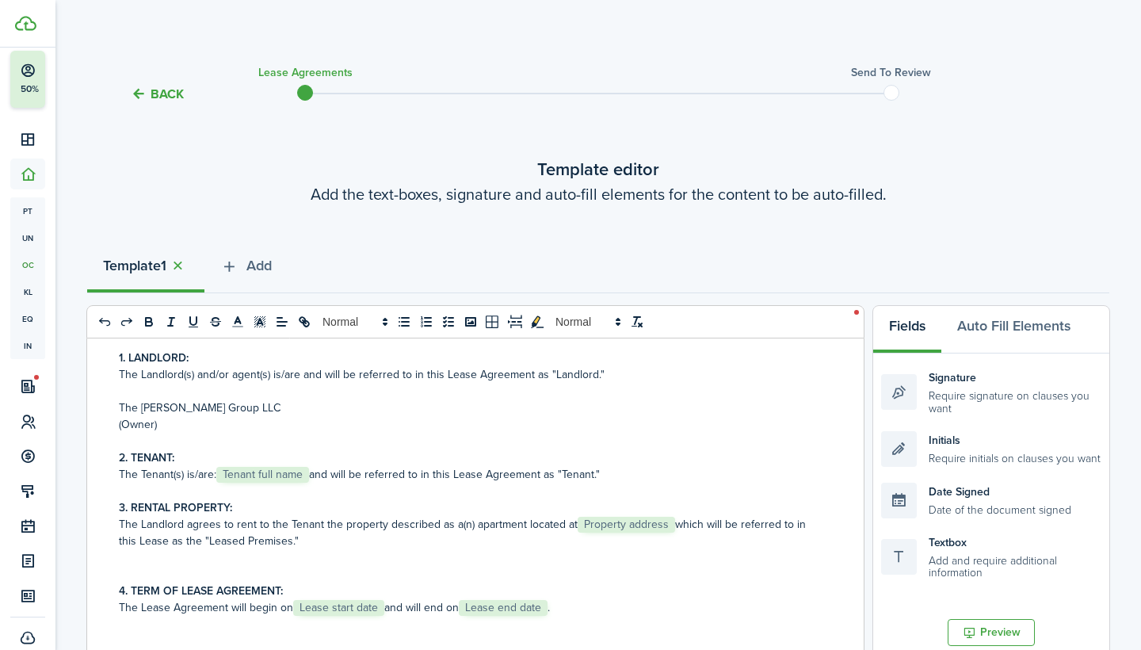
click at [308, 474] on span "Tenant full name" at bounding box center [262, 475] width 93 height 16
click at [315, 477] on p "The Tenant(s) is/are: ﻿ Tenant full name ﻿ and will be referred to in this Leas…" at bounding box center [469, 474] width 701 height 17
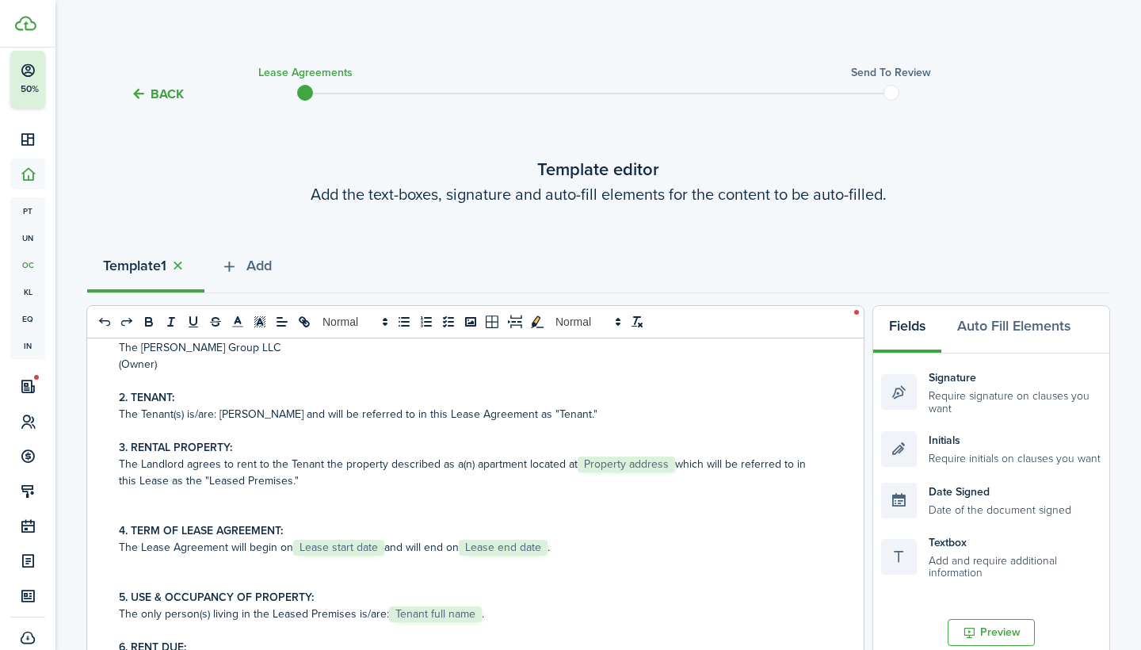
scroll to position [172, 0]
click at [676, 460] on p "The Landlord agrees to rent to the Tenant the property described as a(n) apartm…" at bounding box center [469, 471] width 701 height 33
click at [529, 465] on p "The Landlord agrees to rent to the Tenant the property described as a(n) apartm…" at bounding box center [469, 471] width 701 height 33
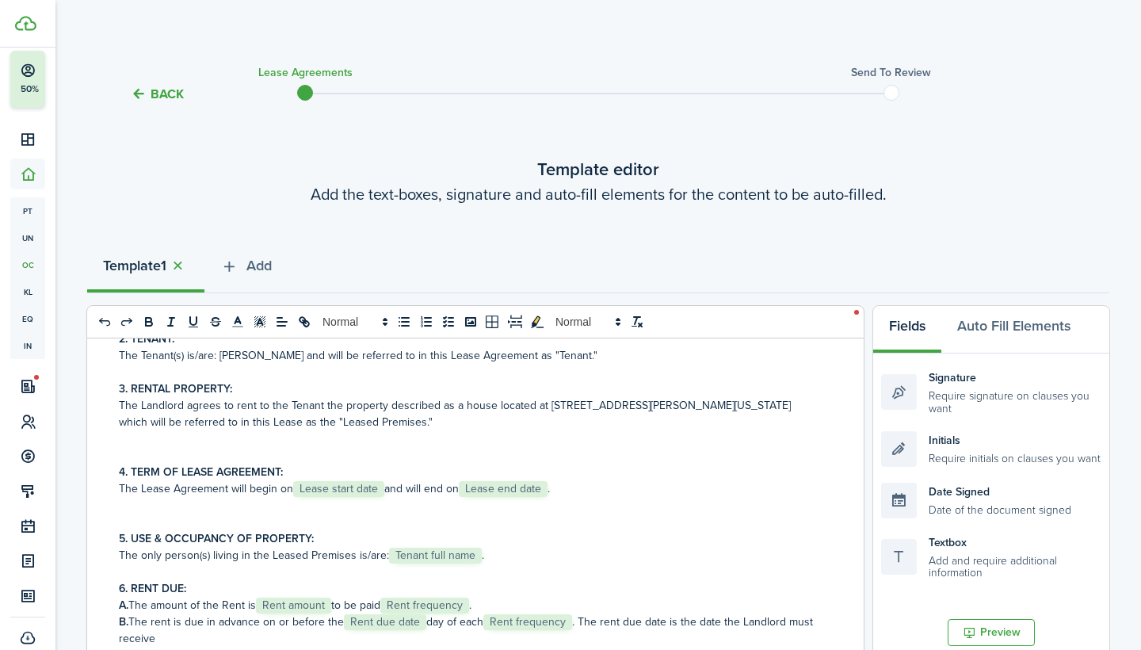
scroll to position [234, 0]
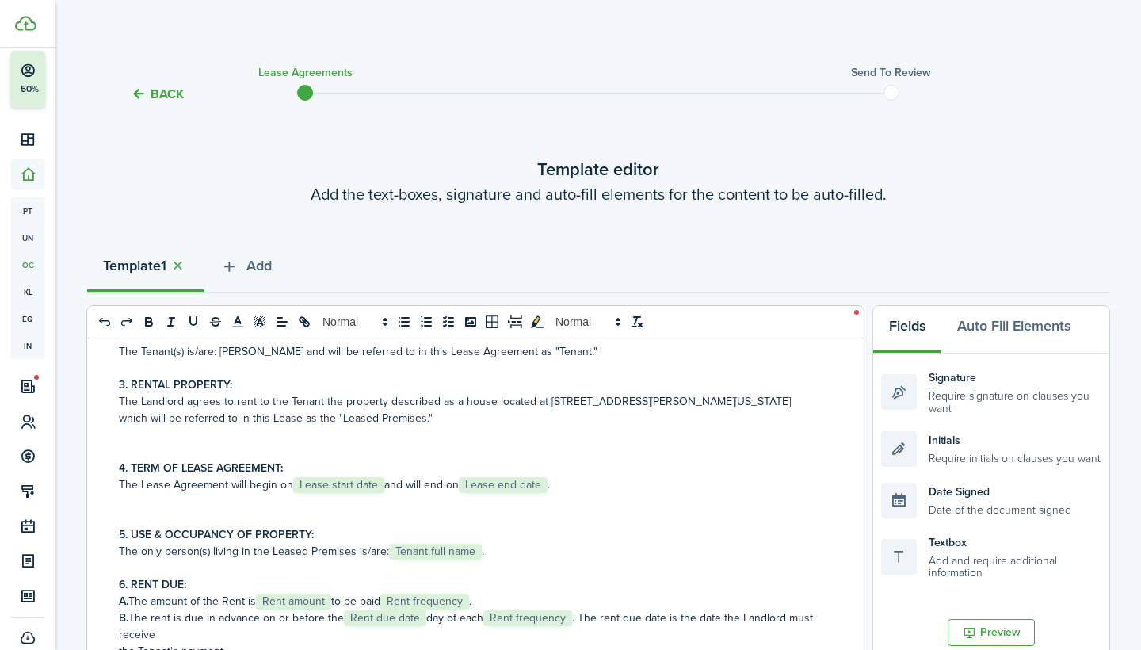
click at [384, 483] on p "The Lease Agreement will begin on ﻿ Lease start date ﻿ and will end on ﻿ Lease …" at bounding box center [469, 484] width 701 height 17
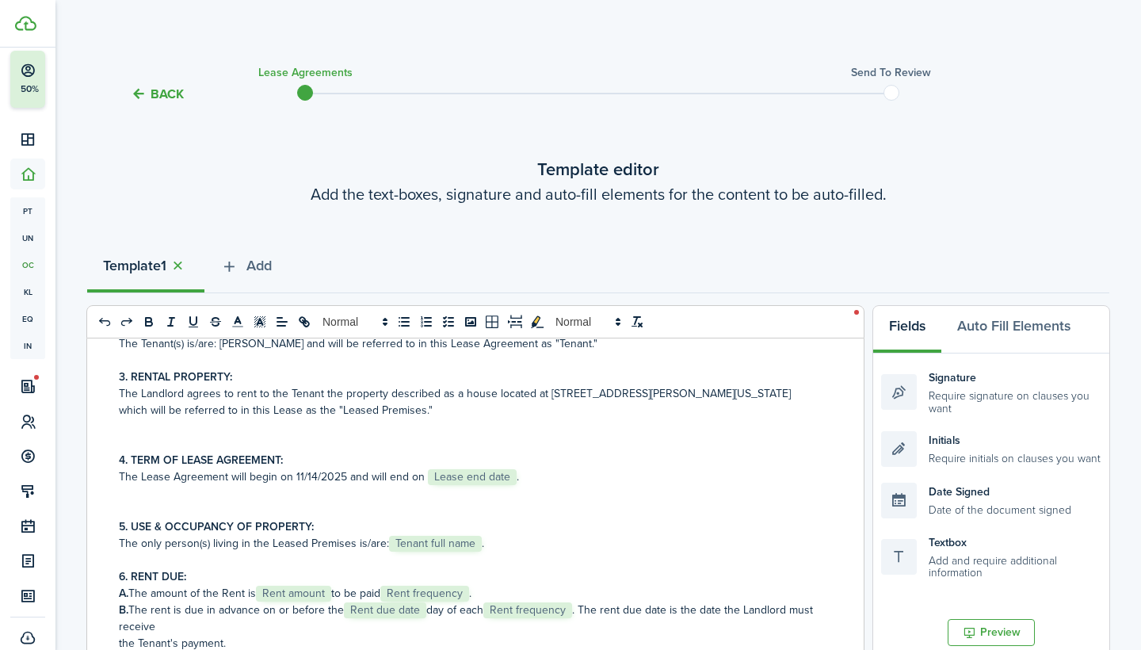
click at [513, 476] on p "The Lease Agreement will begin on ﻿[DATE]﻿ and will end on ﻿ Lease end date ﻿." at bounding box center [469, 476] width 701 height 17
click at [752, 517] on p at bounding box center [469, 510] width 701 height 17
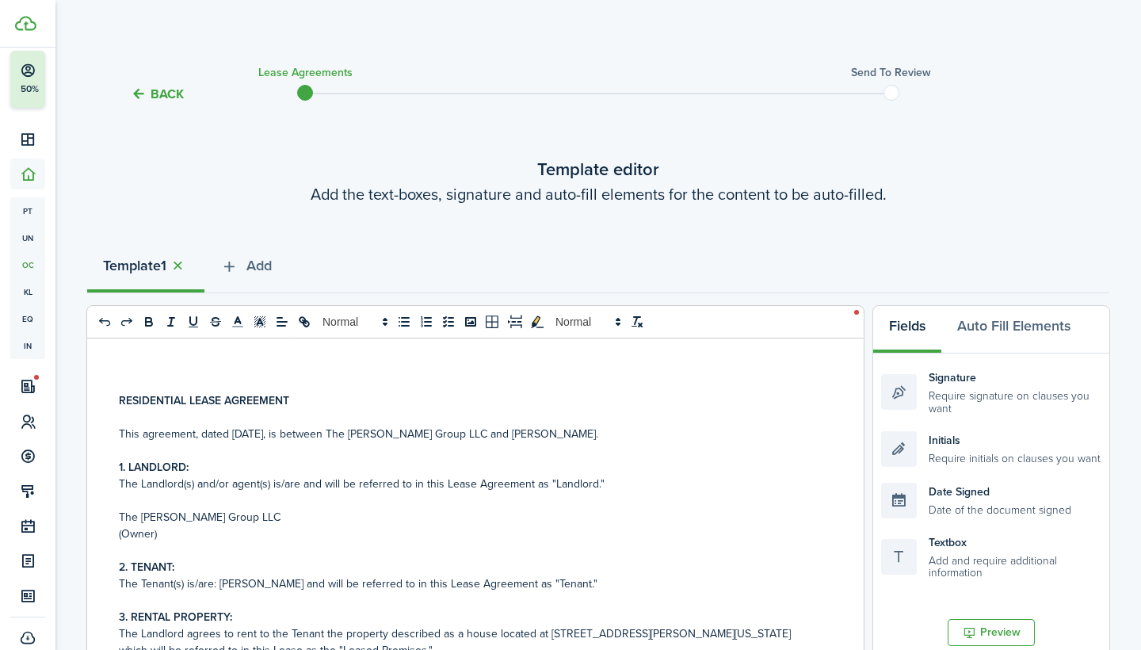
scroll to position [445, 0]
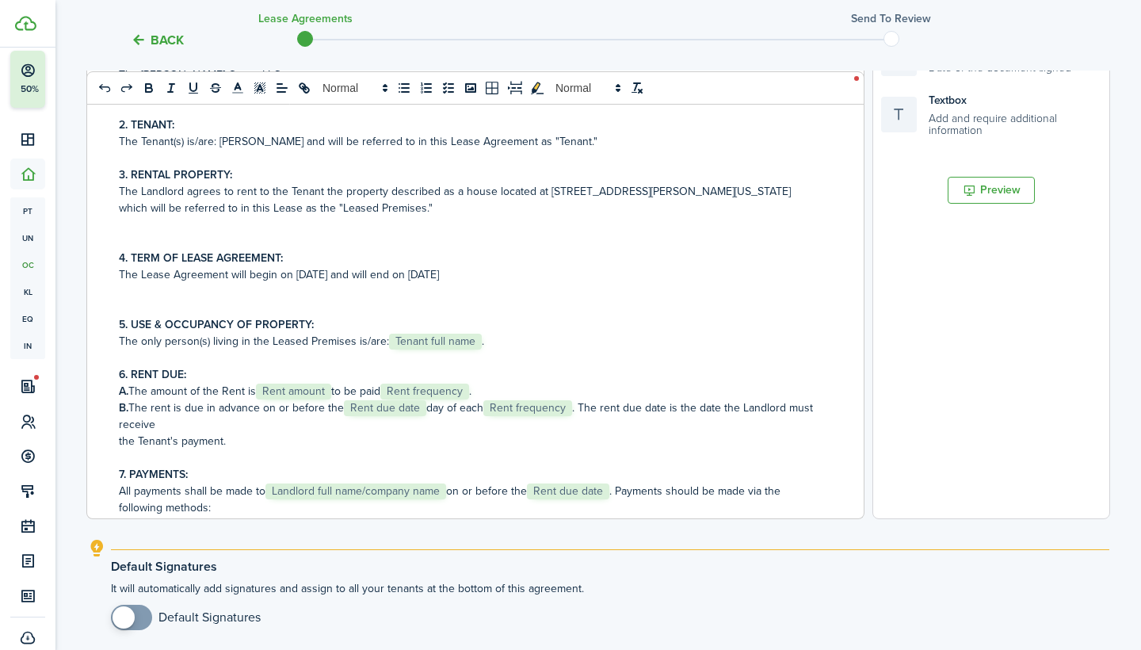
click at [482, 339] on p "The only person(s) living in the Leased Premises is/are: ﻿ Tenant full name ﻿." at bounding box center [469, 341] width 701 height 17
click at [338, 391] on p "A. The amount of the Rent is ﻿ Rent amount ﻿ to be paid ﻿ Rent frequency ﻿." at bounding box center [469, 391] width 701 height 17
click at [454, 387] on p "A. The amount of the Rent is ﻿$2,800.00 to be paid ﻿ Rent frequency ﻿." at bounding box center [469, 391] width 701 height 17
click at [426, 404] on p "B. The rent is due in advance on or before the ﻿ Rent due date ﻿ day of each ﻿ …" at bounding box center [469, 415] width 701 height 33
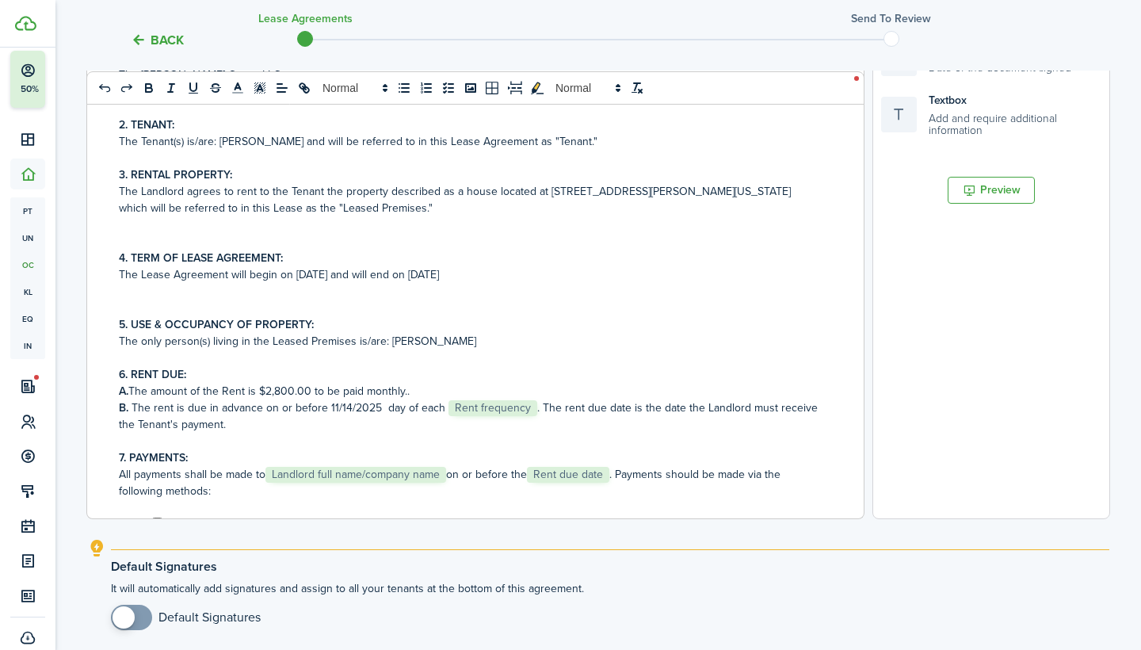
click at [529, 404] on p "B. The rent is due in advance on or before [DATE] day of each ﻿ Rent frequency …" at bounding box center [469, 407] width 701 height 17
click at [480, 422] on p "the Tenant's payment." at bounding box center [469, 424] width 701 height 17
click at [452, 470] on p "All payments shall be made to ﻿ Landlord full name/company name ﻿ on or before …" at bounding box center [469, 482] width 701 height 33
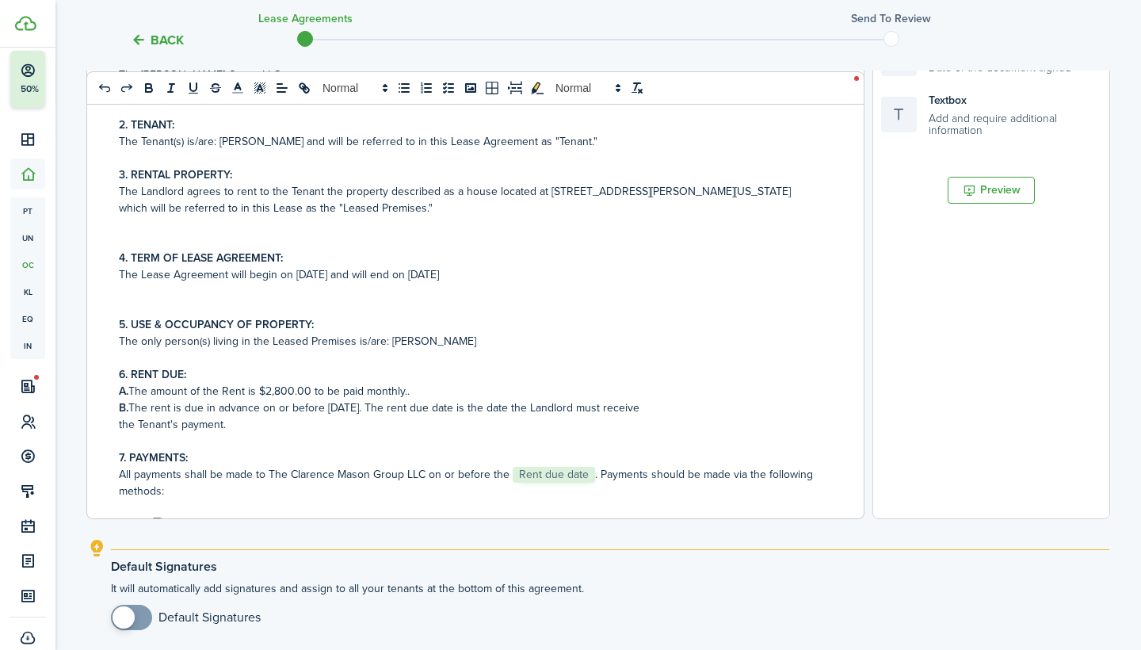
click at [585, 471] on span "Rent due date" at bounding box center [554, 475] width 82 height 16
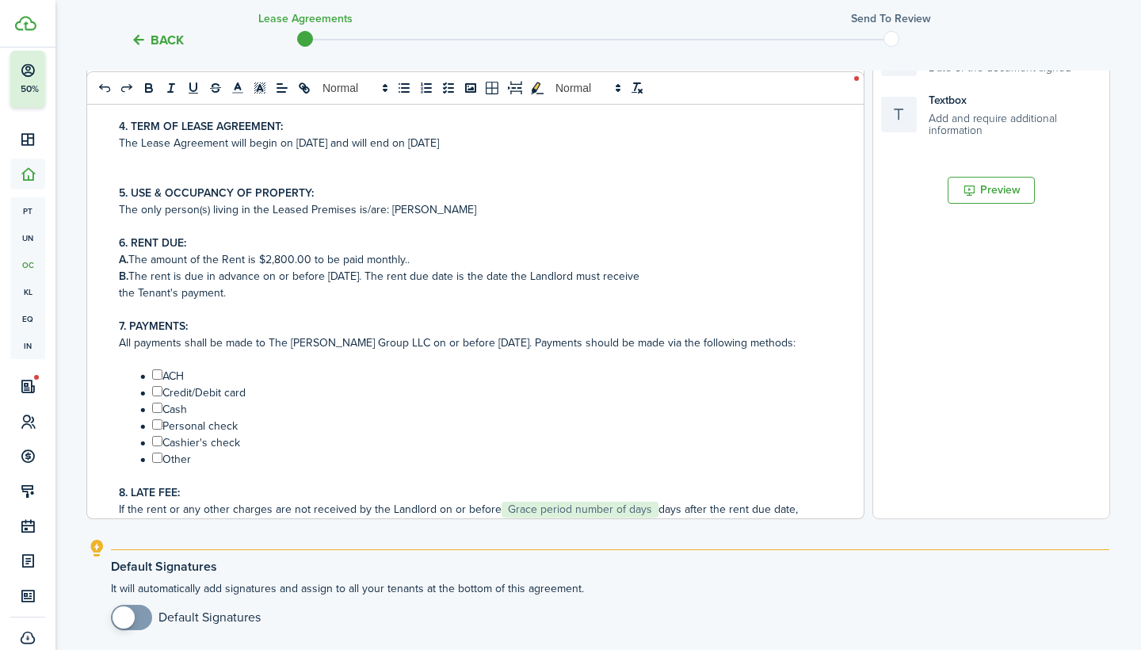
scroll to position [135, 0]
click at [158, 392] on input "﻿ ﻿" at bounding box center [157, 389] width 10 height 10
checkbox input "true"
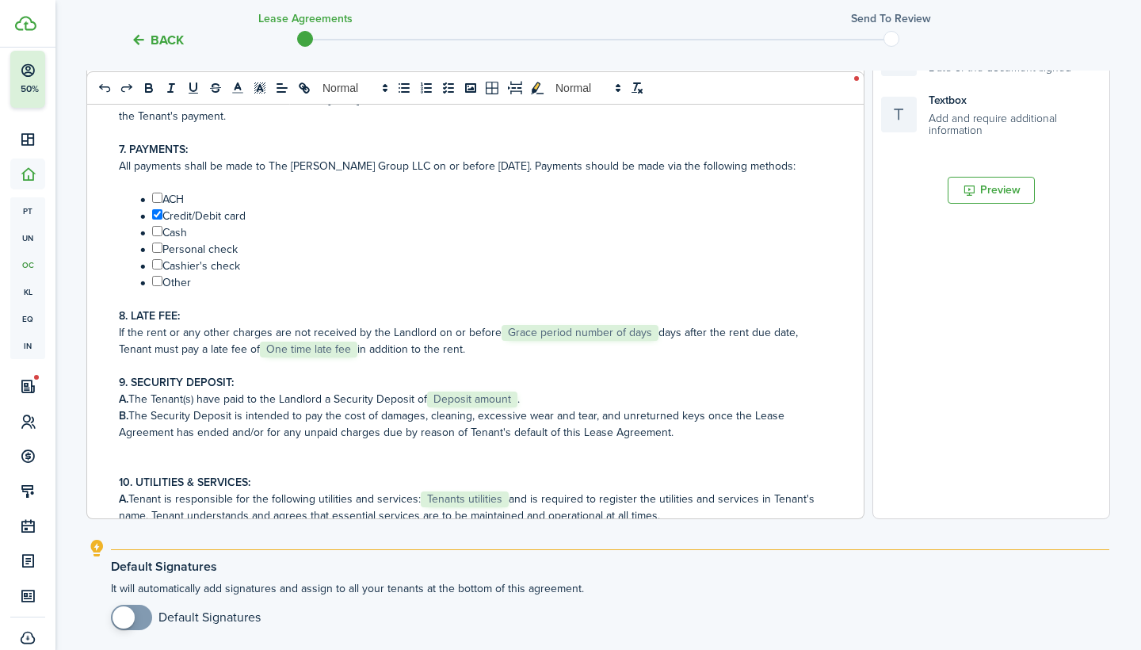
scroll to position [309, 0]
click at [517, 399] on span "Deposit amount" at bounding box center [472, 400] width 90 height 16
click at [522, 399] on p "A. The Tenant(s) have paid to the Landlord a Security Deposit of ﻿ Deposit amou…" at bounding box center [469, 399] width 701 height 17
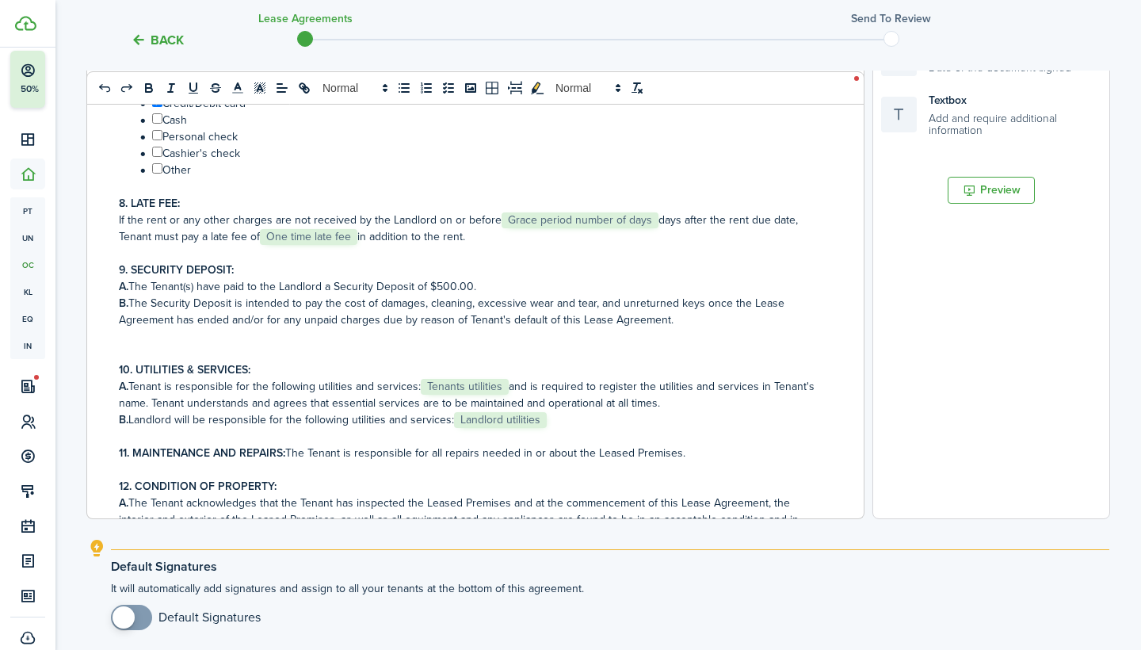
scroll to position [425, 0]
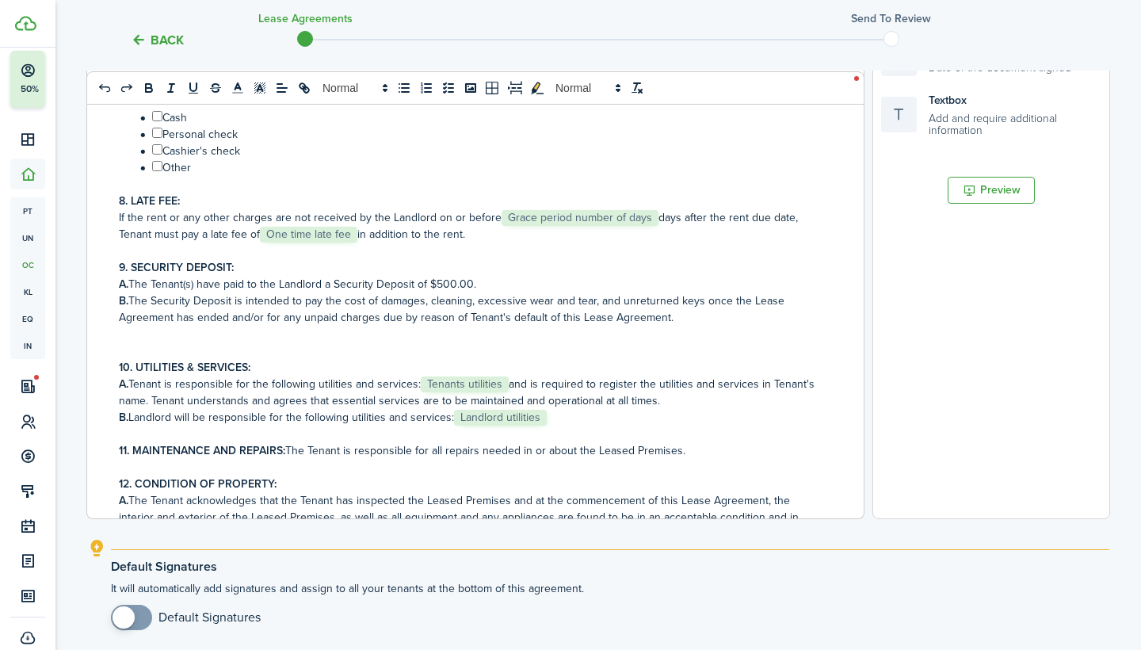
click at [552, 422] on p "B. Landlord will be responsible for the following utilities and services: ﻿ Lan…" at bounding box center [469, 417] width 701 height 17
drag, startPoint x: 816, startPoint y: 384, endPoint x: 655, endPoint y: 378, distance: 161.8
click at [655, 378] on p "A. Tenant is responsible for the following utilities and services: ﻿ Tenants ut…" at bounding box center [469, 392] width 701 height 33
click at [655, 378] on p "A. Tenant is responsible for the following utilities and services: ﻿Nonename. T…" at bounding box center [469, 392] width 701 height 33
drag, startPoint x: 395, startPoint y: 397, endPoint x: 478, endPoint y: 379, distance: 84.4
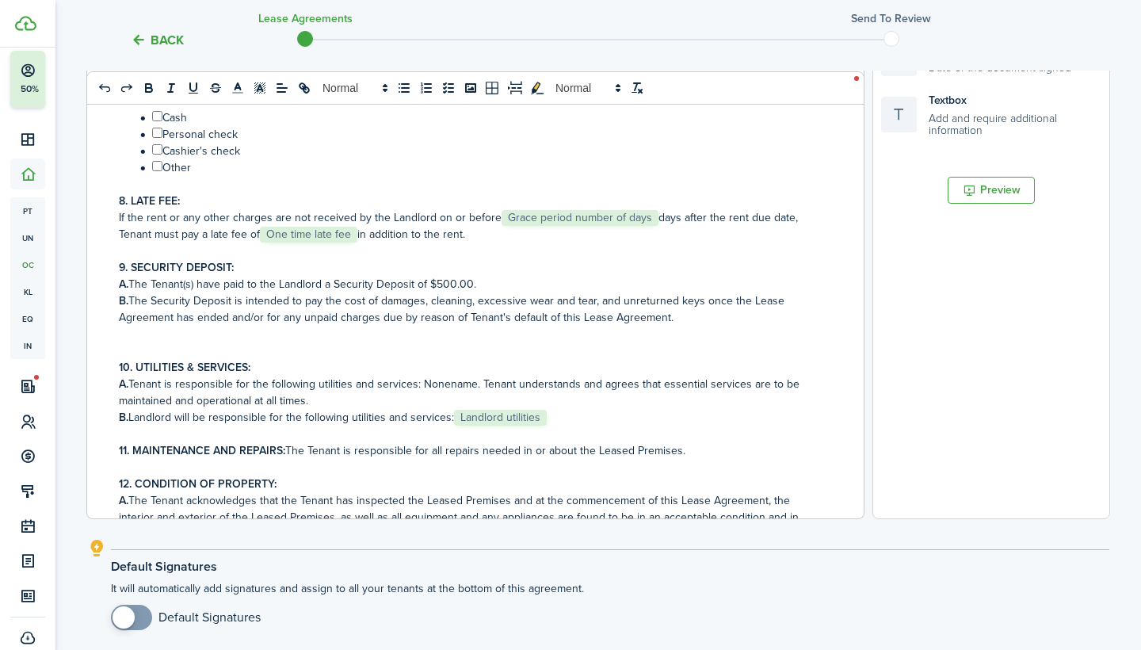
click at [478, 381] on p "A. Tenant is responsible for the following utilities and services: ﻿Nonename. T…" at bounding box center [469, 392] width 701 height 33
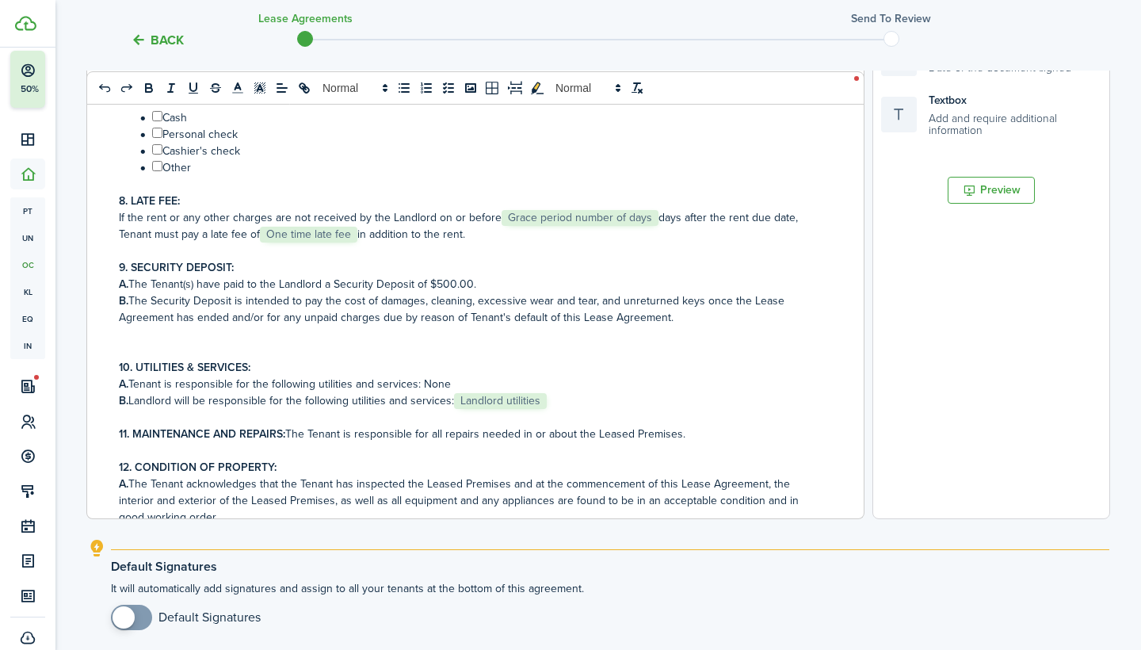
click at [568, 402] on p "B. Landlord will be responsible for the following utilities and services: ﻿ Lan…" at bounding box center [469, 400] width 701 height 17
click at [563, 401] on p "B. Landlord will be responsible for the following utilities and services: ﻿ Lan…" at bounding box center [469, 400] width 701 height 17
click at [550, 399] on p "B. Landlord will be responsible for the following utilities and services: ﻿ Lan…" at bounding box center [469, 400] width 701 height 17
click at [545, 395] on span "Landlord utilities" at bounding box center [500, 401] width 93 height 16
click at [567, 404] on p "B. Landlord will be responsible for the following utilities and services: ﻿ Lan…" at bounding box center [469, 400] width 701 height 17
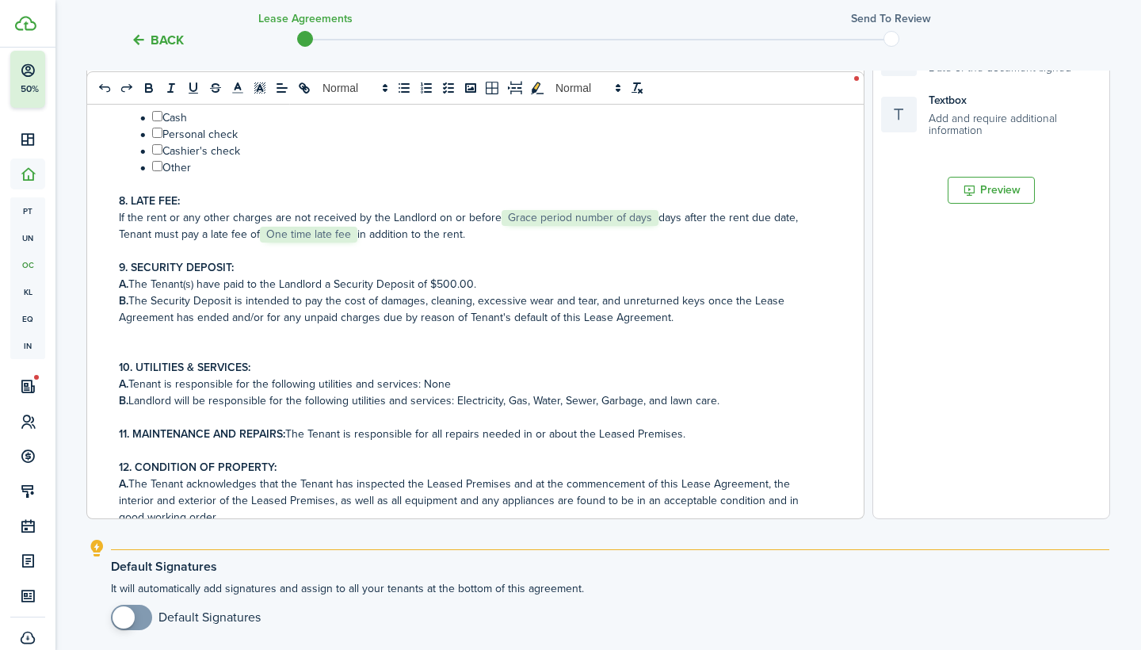
click at [692, 398] on p "B. Landlord will be responsible for the following utilities and services: ﻿Elec…" at bounding box center [469, 400] width 701 height 17
click at [713, 439] on p "11. MAINTENANCE AND REPAIRS: The Tenant is responsible for all repairs needed i…" at bounding box center [469, 434] width 701 height 17
click at [695, 403] on p "B. Landlord will be responsible for the following utilities and services: ﻿Elec…" at bounding box center [469, 400] width 701 height 17
click at [739, 441] on p "11. MAINTENANCE AND REPAIRS: The Tenant is responsible for all repairs needed i…" at bounding box center [469, 434] width 701 height 17
click at [692, 403] on p "B. Landlord will be responsible for the following utilities and services: ﻿Elec…" at bounding box center [469, 400] width 701 height 17
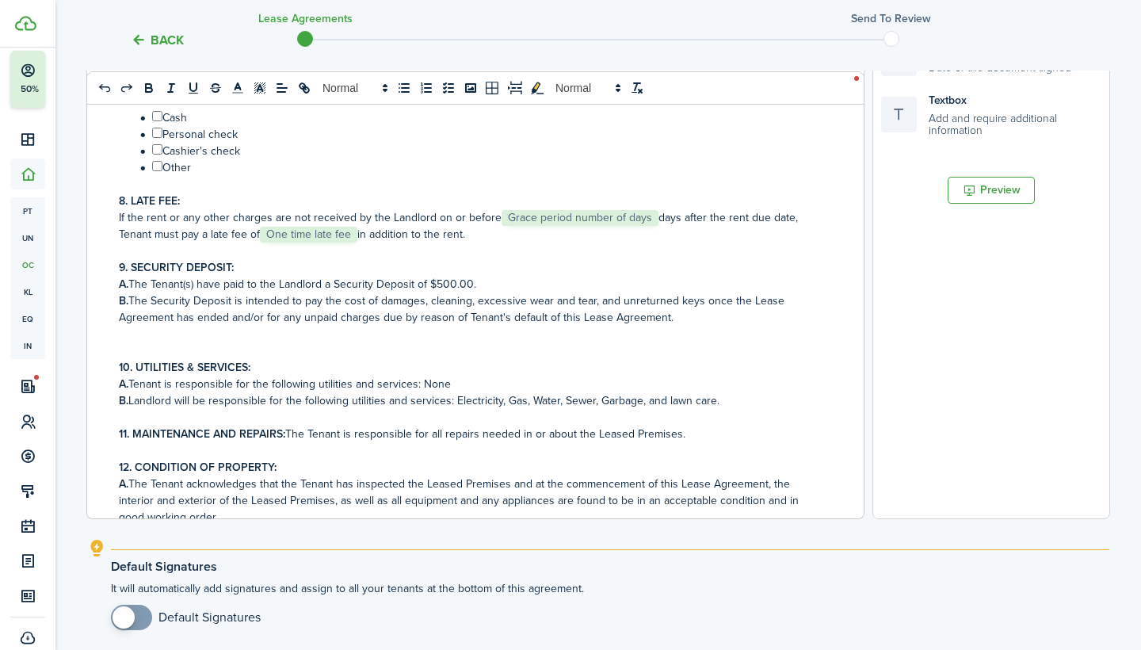
click at [680, 428] on p "11. MAINTENANCE AND REPAIRS: The Tenant is responsible for all repairs needed i…" at bounding box center [469, 434] width 701 height 17
click at [669, 403] on p "B. Landlord will be responsible for the following utilities and services: ﻿Elec…" at bounding box center [469, 400] width 701 height 17
click at [703, 396] on p "B. Landlord will be responsible for the following utilities and services: ﻿Elec…" at bounding box center [469, 400] width 701 height 17
click at [677, 402] on p "B. Landlord will be responsible for the following utilities and services: ﻿Elec…" at bounding box center [469, 400] width 701 height 17
click at [740, 426] on p "11. MAINTENANCE AND REPAIRS: The Tenant is responsible for all repairs needed i…" at bounding box center [469, 434] width 701 height 17
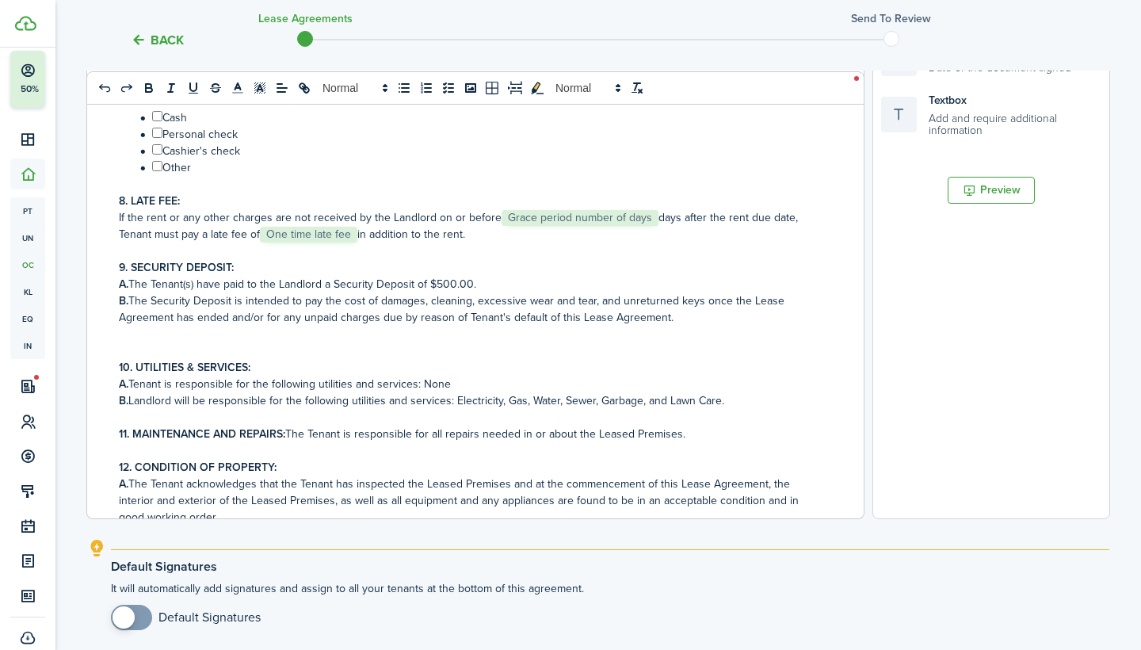
click at [341, 433] on p "11. MAINTENANCE AND REPAIRS: The Tenant is responsible for all repairs needed i…" at bounding box center [469, 434] width 701 height 17
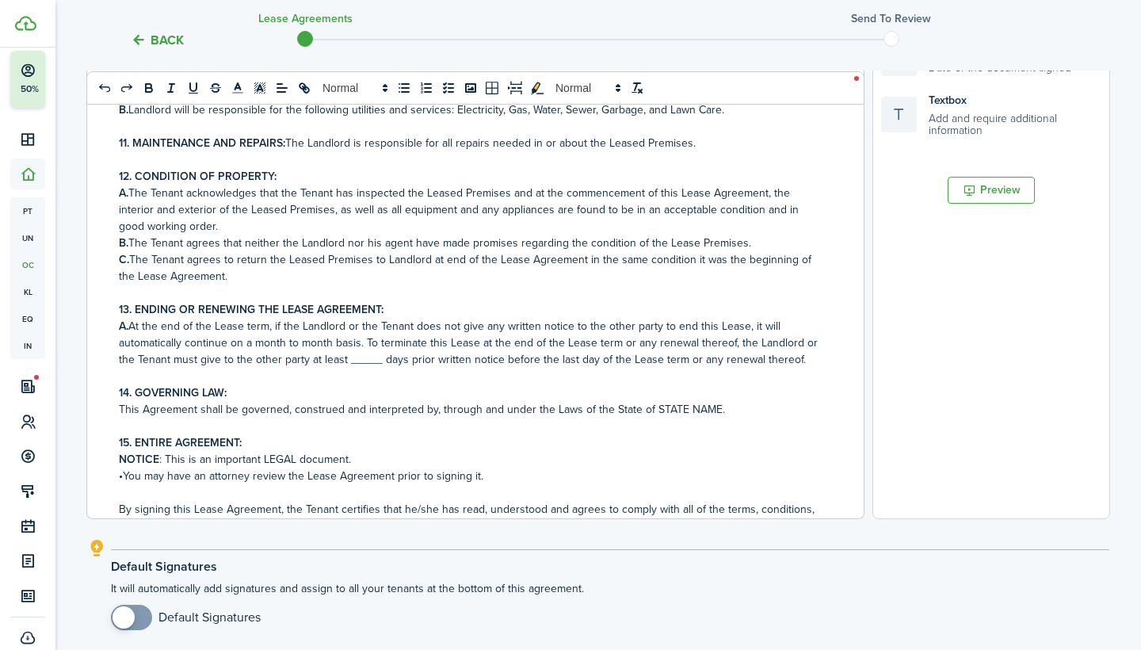
scroll to position [719, 0]
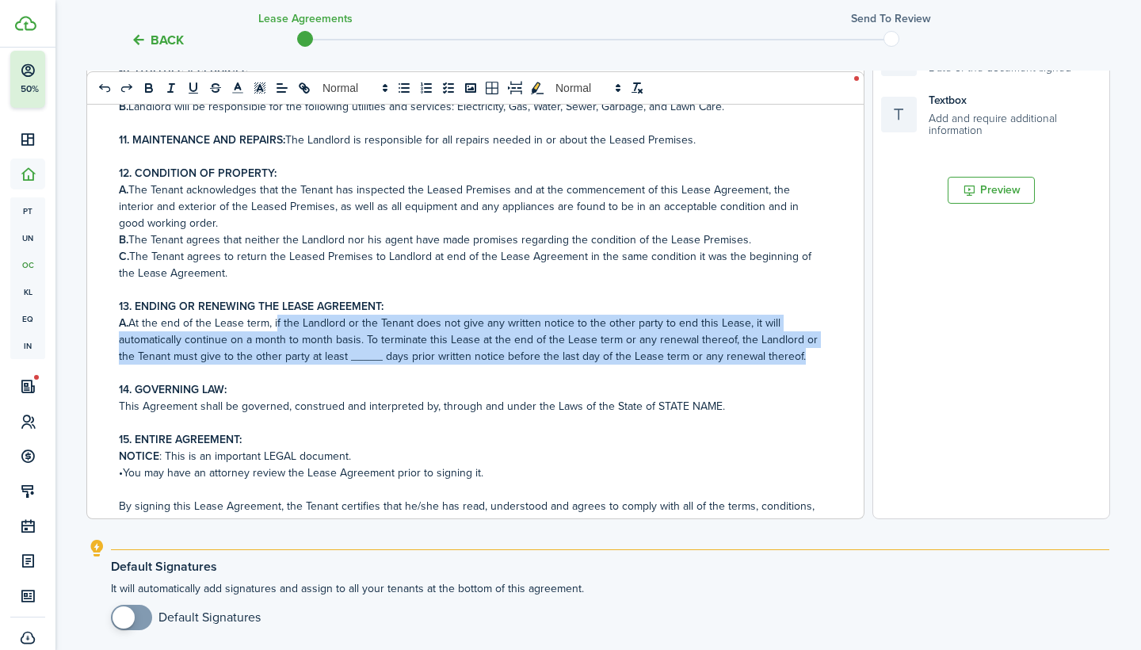
drag, startPoint x: 792, startPoint y: 358, endPoint x: 277, endPoint y: 323, distance: 516.3
click at [277, 323] on p "A. At the end of the Lease term, if the Landlord or the Tenant does not give an…" at bounding box center [469, 340] width 701 height 50
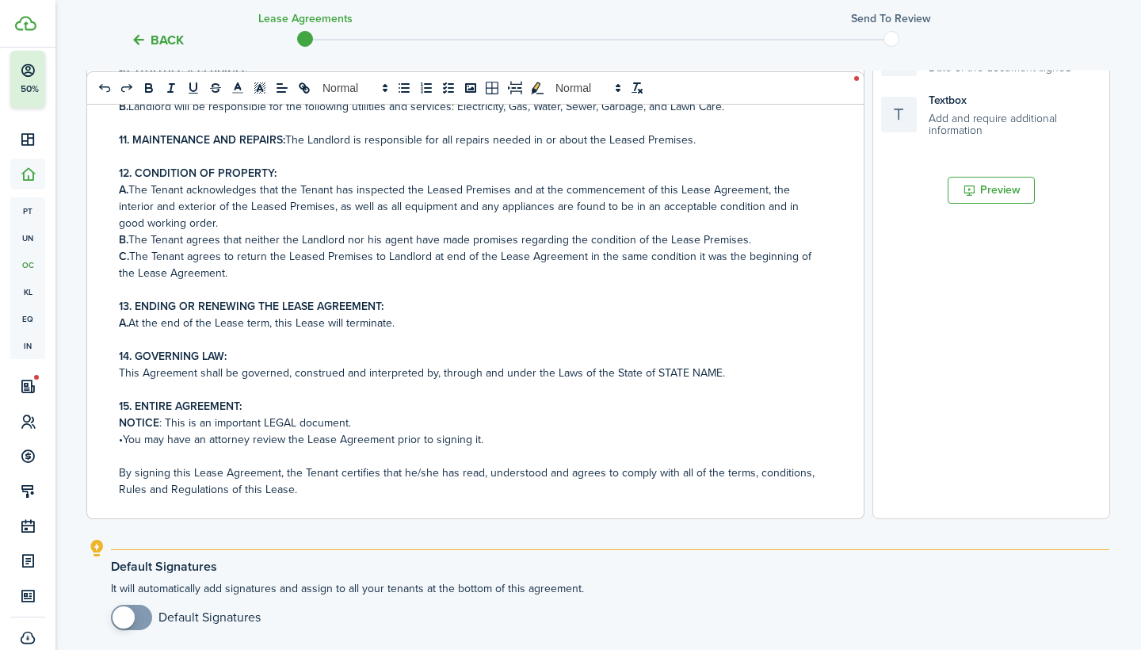
click at [394, 341] on p at bounding box center [469, 339] width 701 height 17
click at [712, 368] on p "This Agreement shall be governed, construed and interpreted by, through and und…" at bounding box center [469, 373] width 701 height 17
click at [781, 380] on p "This Agreement shall be governed, construed and interpreted by, through and und…" at bounding box center [469, 373] width 701 height 17
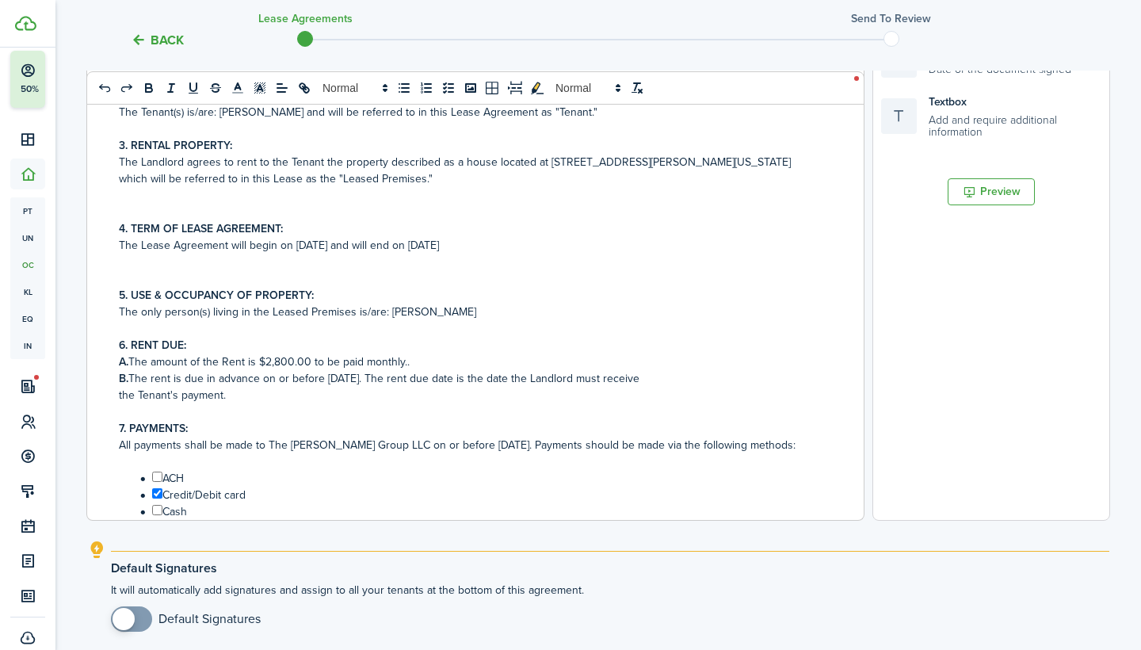
scroll to position [32, 0]
click at [433, 365] on p "A. The amount of the Rent is ﻿$2,800.00 to be paid ﻿monthly.." at bounding box center [469, 362] width 701 height 17
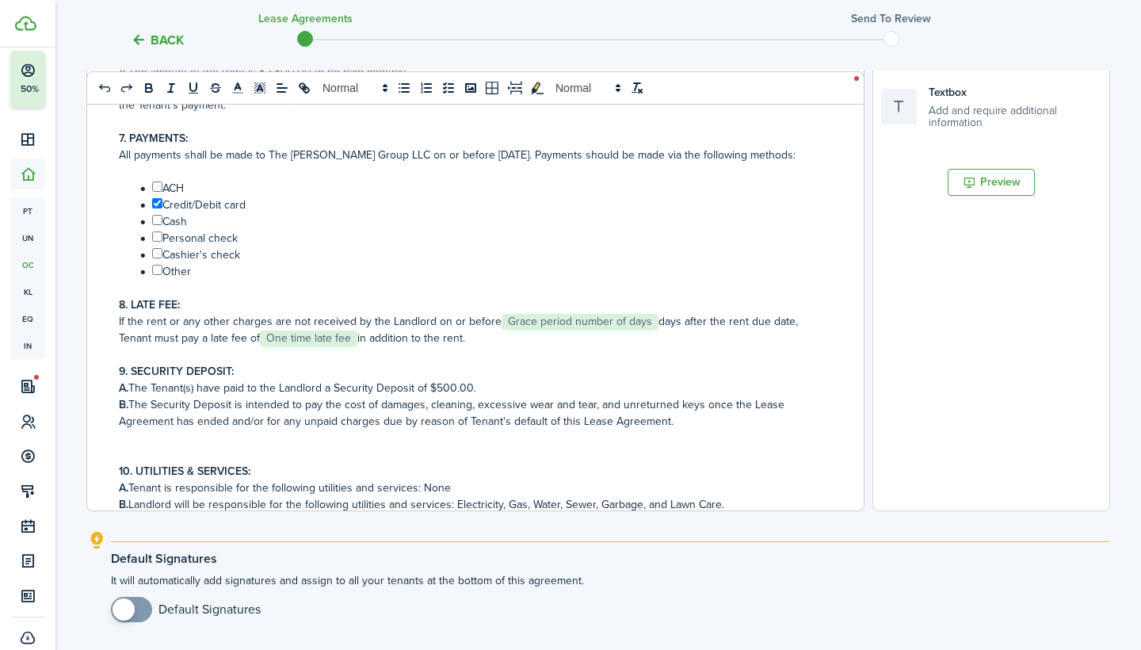
scroll to position [317, 0]
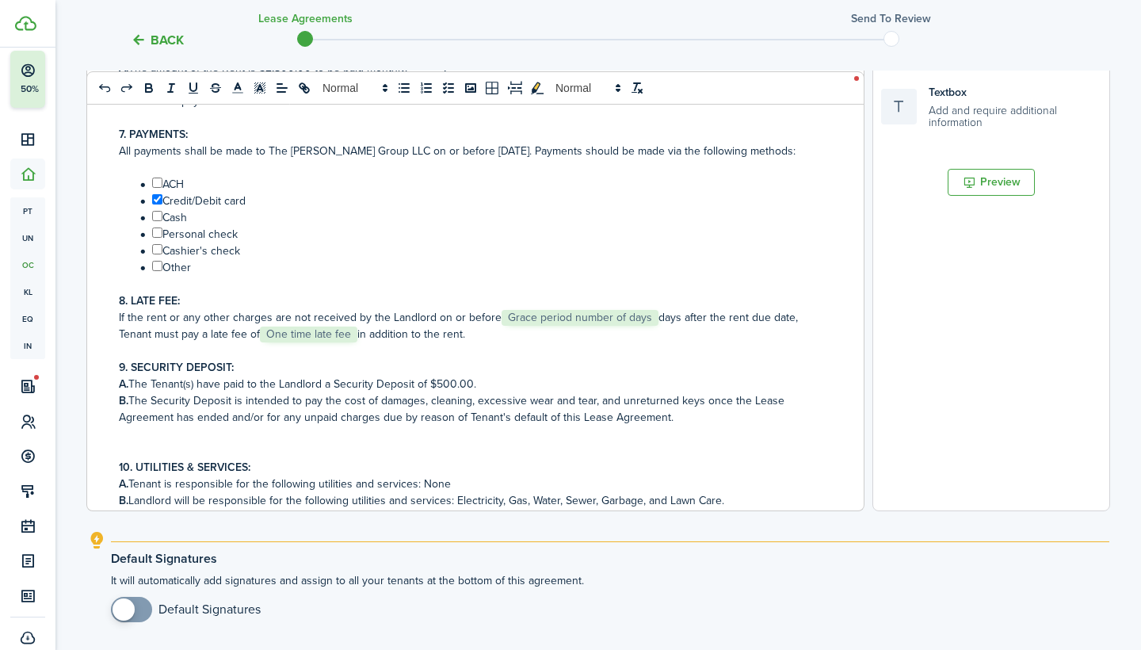
click at [492, 315] on p "If the rent or any other charges are not received by the Landlord on or before …" at bounding box center [469, 325] width 701 height 33
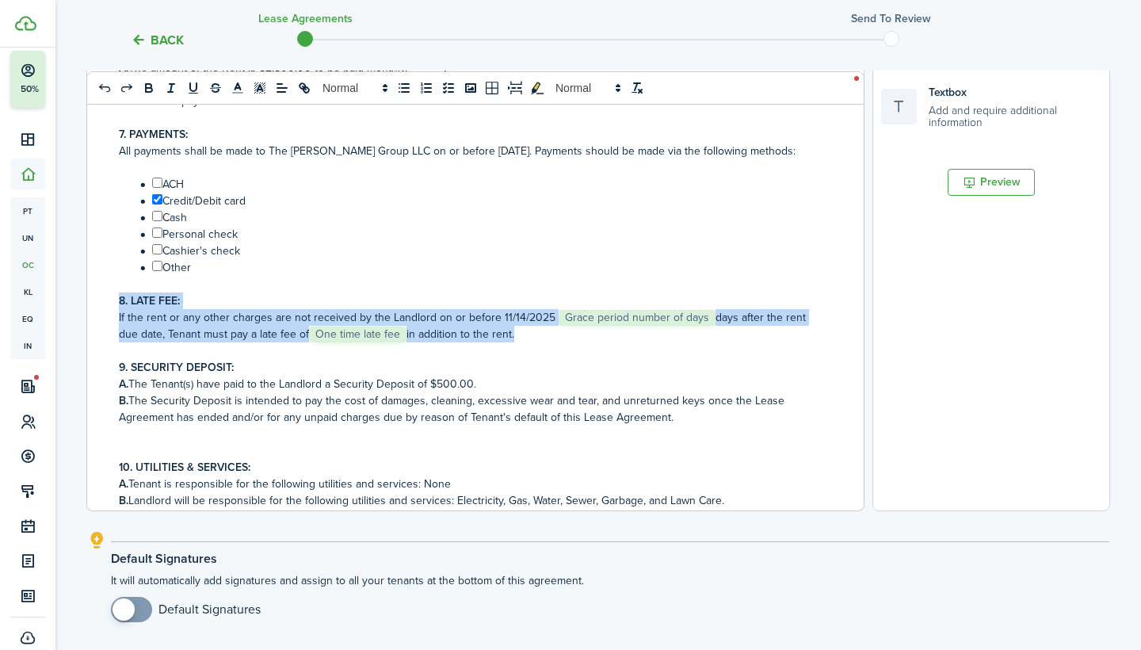
drag, startPoint x: 139, startPoint y: 345, endPoint x: 101, endPoint y: 304, distance: 56.1
click at [101, 304] on div "RESIDENTIAL LEASE AGREEMENT This agreement, dated ﻿[DATE], is between ﻿The [PER…" at bounding box center [469, 199] width 765 height 622
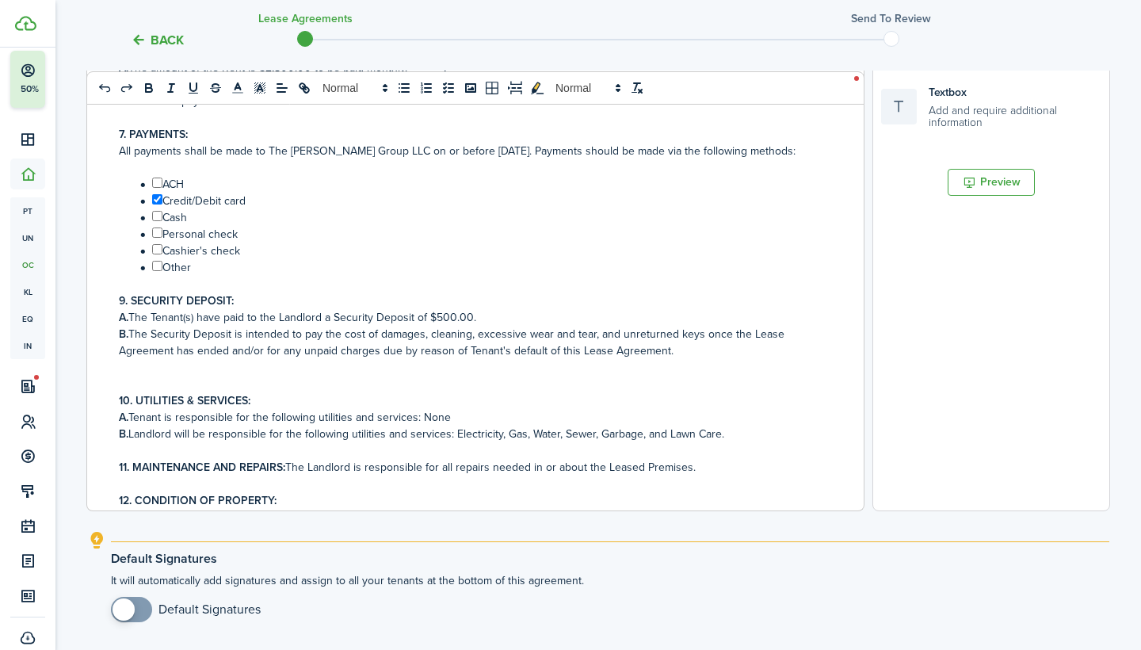
click at [124, 296] on strong "9. SECURITY DEPOSIT:" at bounding box center [176, 300] width 115 height 17
click at [128, 400] on strong "10. UTILITIES & SERVICES:" at bounding box center [185, 400] width 132 height 17
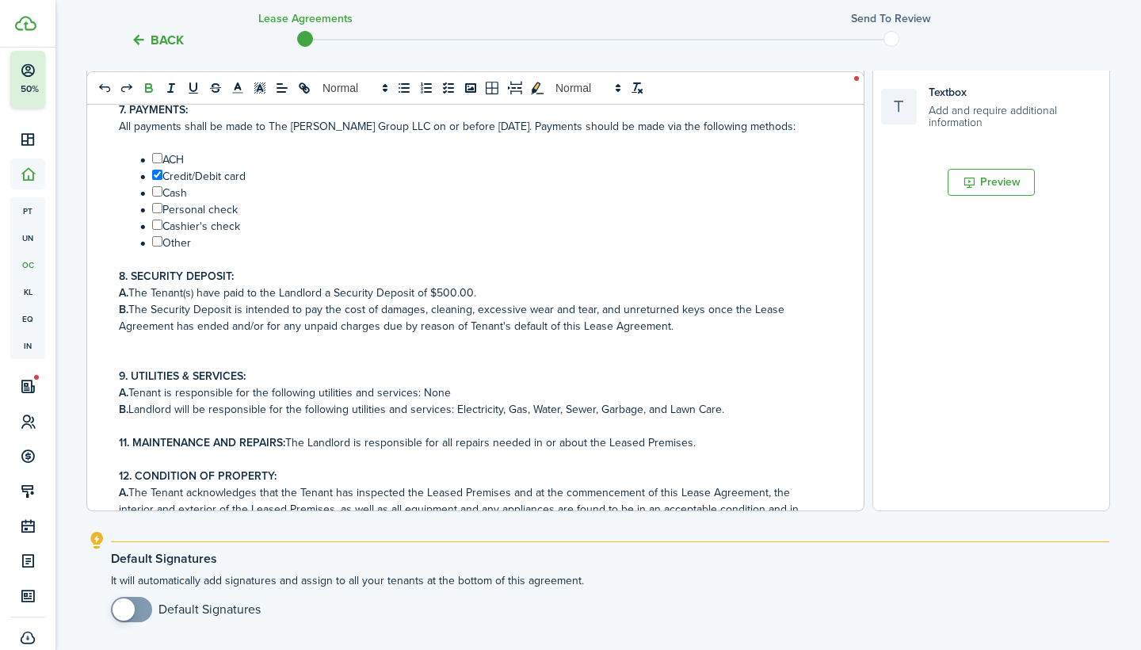
scroll to position [348, 0]
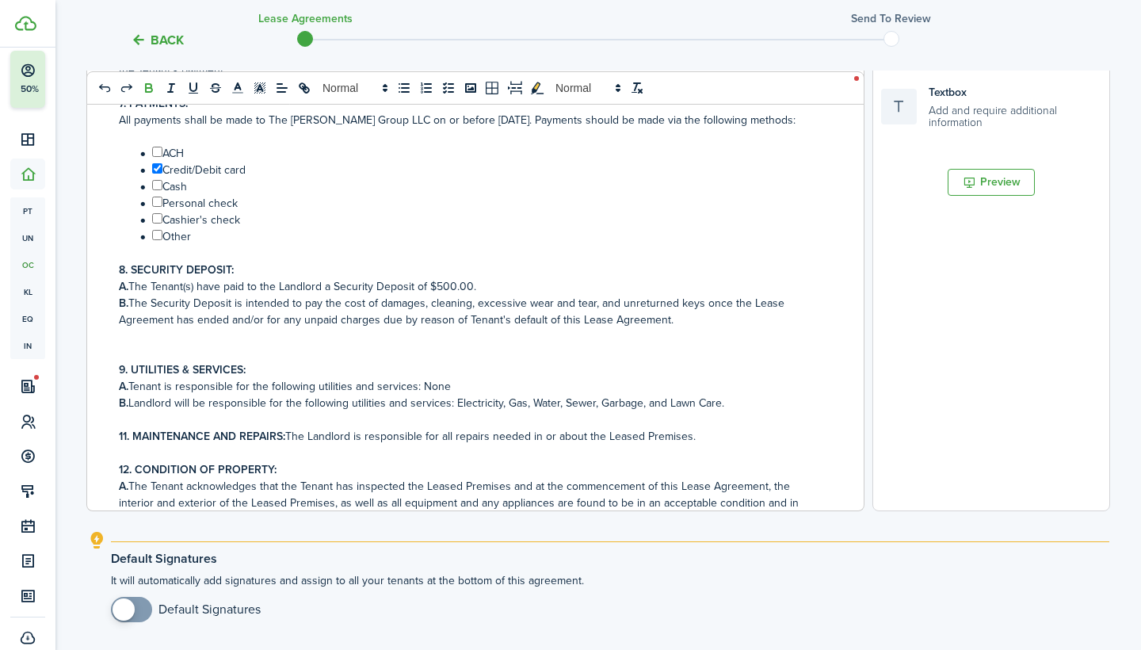
click at [128, 440] on strong "11. MAINTENANCE AND REPAIRS:" at bounding box center [202, 436] width 166 height 17
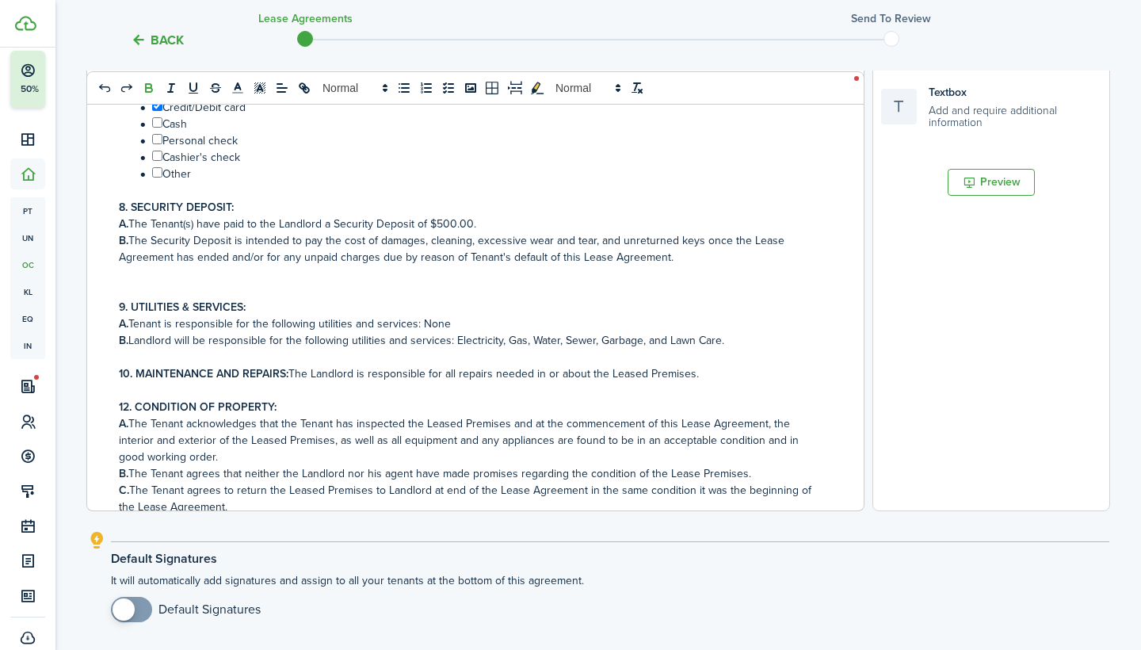
scroll to position [413, 0]
click at [128, 405] on strong "12. CONDITION OF PROPERTY:" at bounding box center [198, 404] width 158 height 17
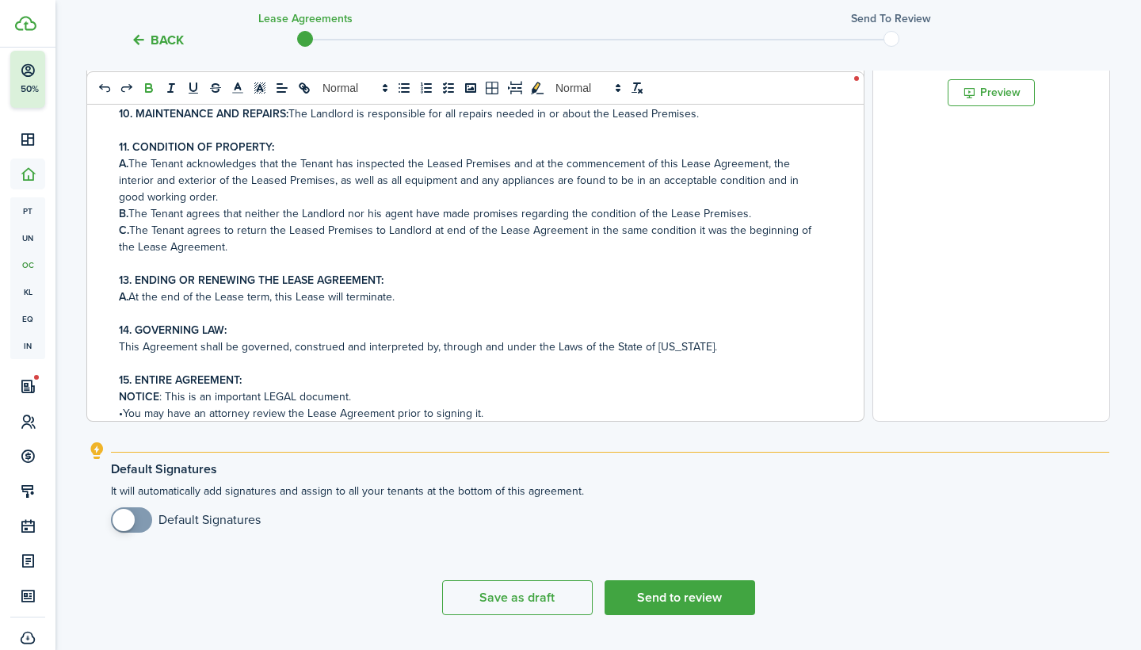
scroll to position [588, 0]
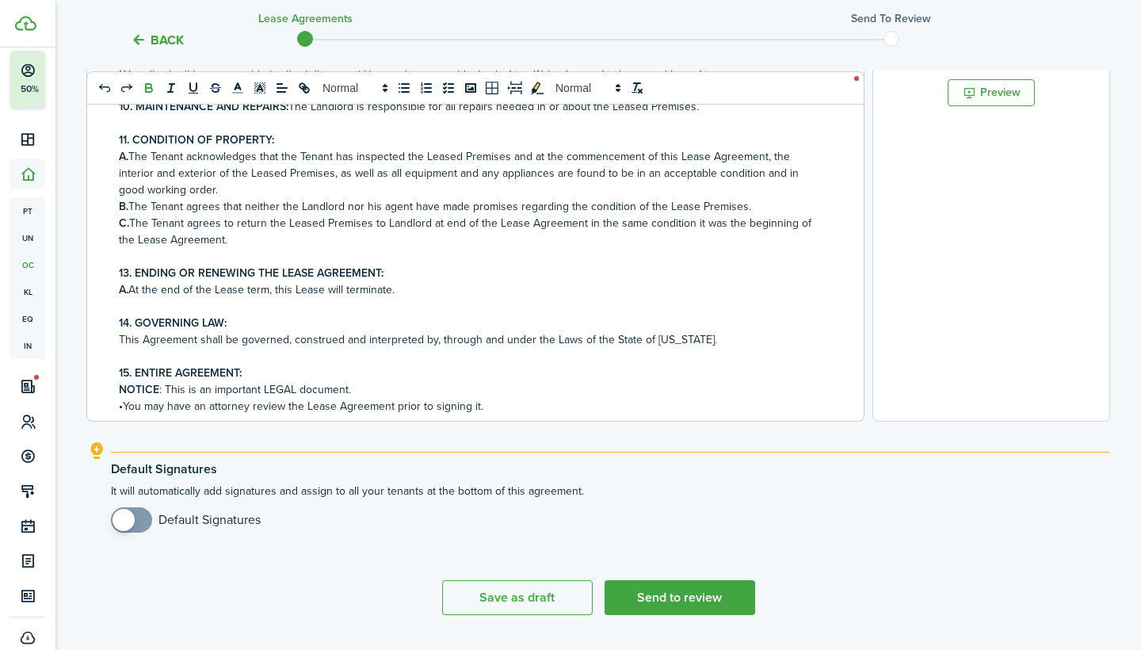
click at [124, 274] on strong "13. ENDING OR RENEWING THE LEASE AGREEMENT:" at bounding box center [251, 273] width 265 height 17
click at [127, 326] on strong "14. GOVERNING LAW:" at bounding box center [173, 323] width 108 height 17
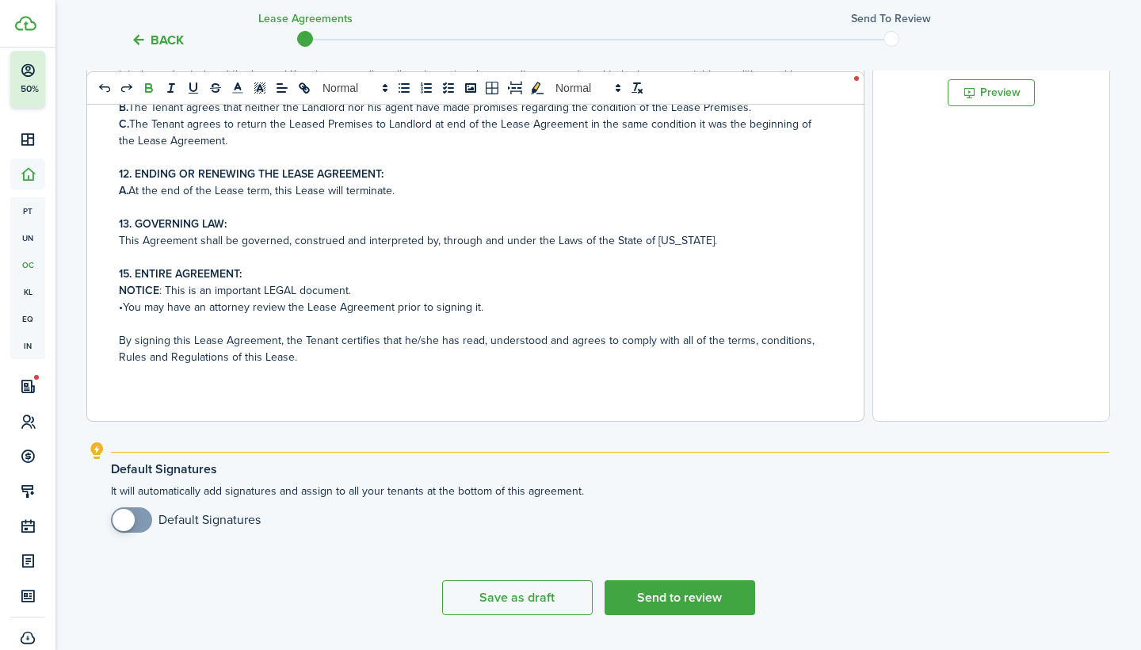
scroll to position [687, 0]
click at [127, 280] on strong "15. ENTIRE AGREEMENT:" at bounding box center [180, 273] width 123 height 17
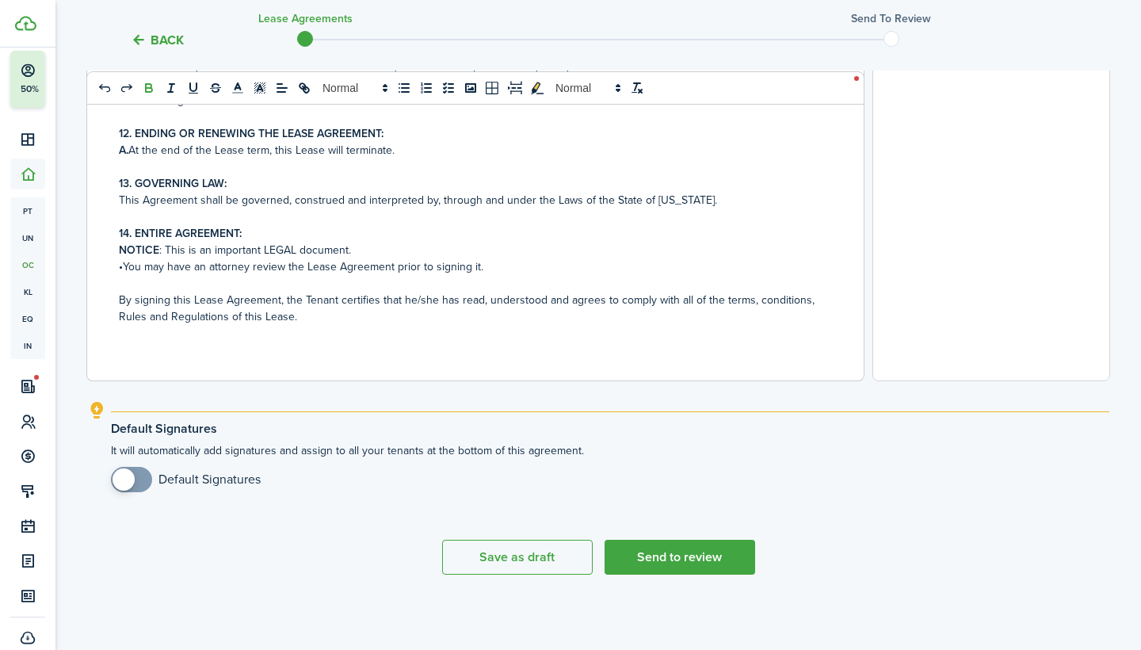
scroll to position [582, 0]
checkbox input "true"
click at [139, 481] on span at bounding box center [132, 479] width 16 height 25
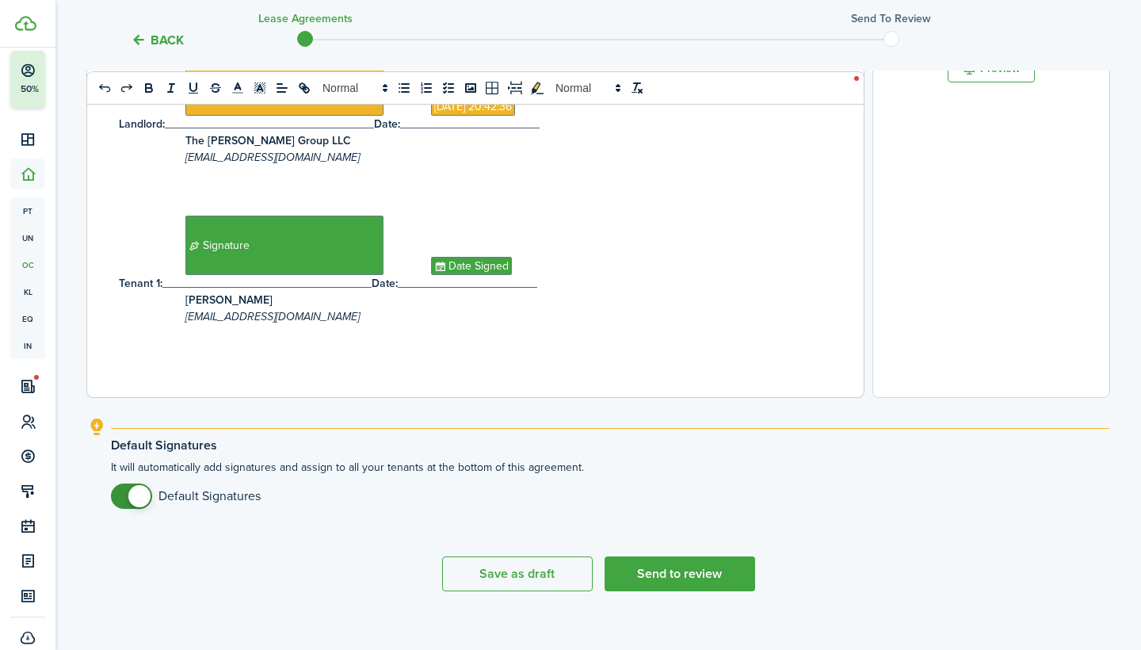
scroll to position [567, 0]
click at [653, 580] on button "Send to review" at bounding box center [680, 572] width 151 height 35
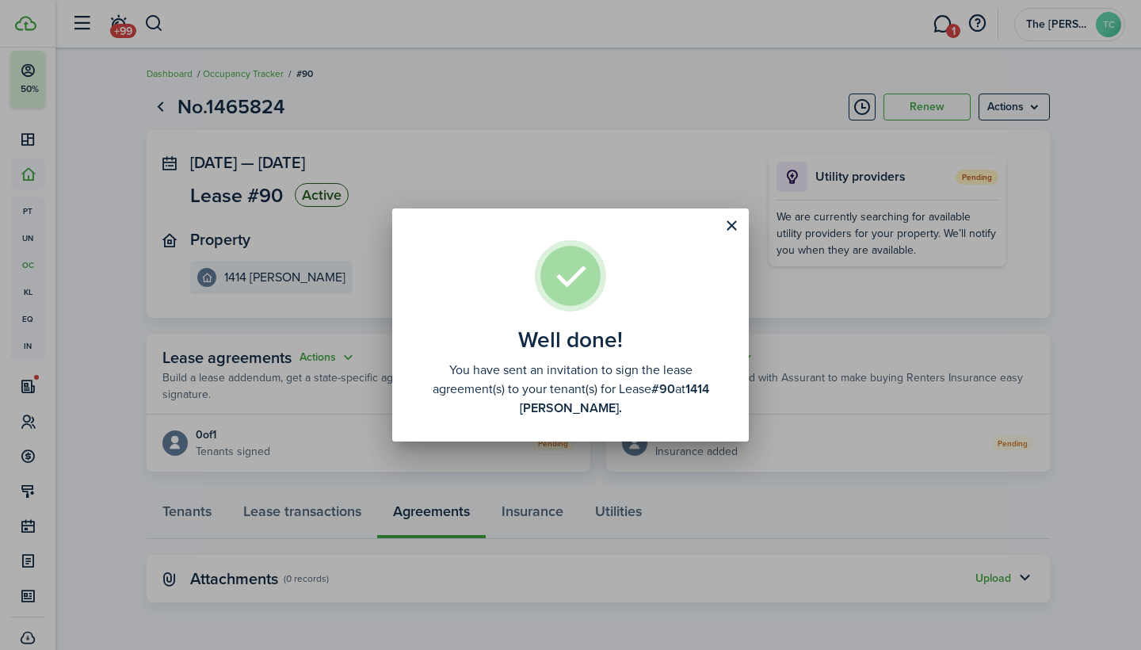
click at [603, 95] on div "Well done! You have sent an invitation to sign the lease agreement(s) to your t…" at bounding box center [570, 325] width 1141 height 650
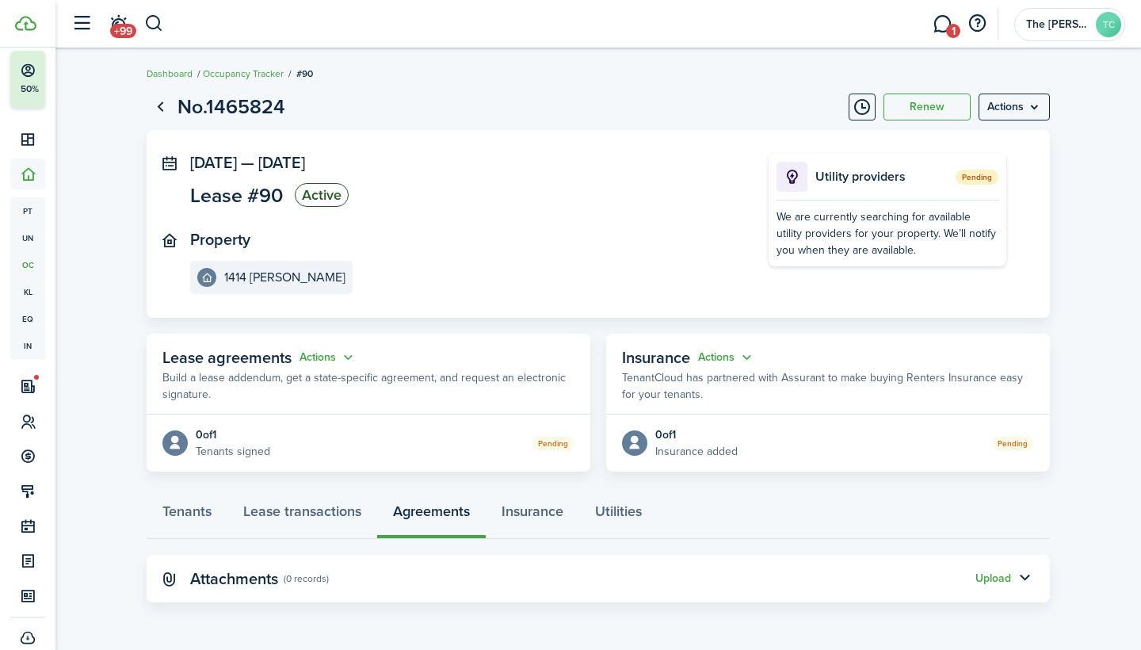
click at [350, 37] on header-wrapper "+99 1 The [PERSON_NAME] Group LLC TC" at bounding box center [594, 24] width 1062 height 48
click at [1040, 108] on menu-btn "Actions" at bounding box center [1014, 107] width 71 height 27
click at [933, 144] on button "Edit" at bounding box center [980, 141] width 139 height 27
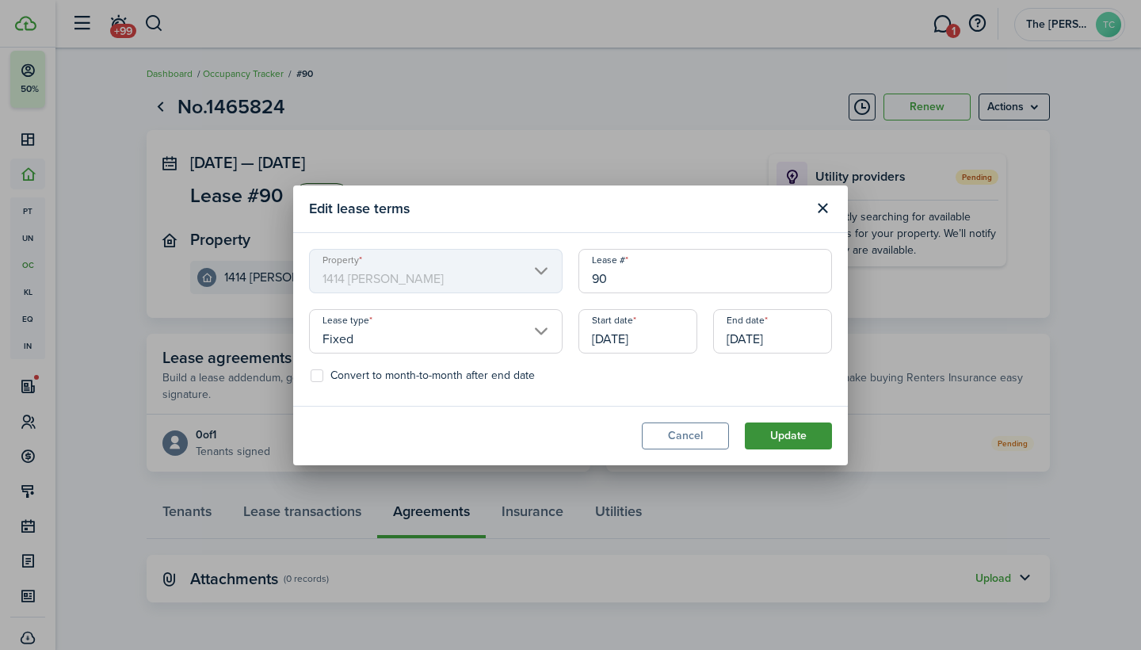
click at [774, 438] on button "Update" at bounding box center [788, 435] width 87 height 27
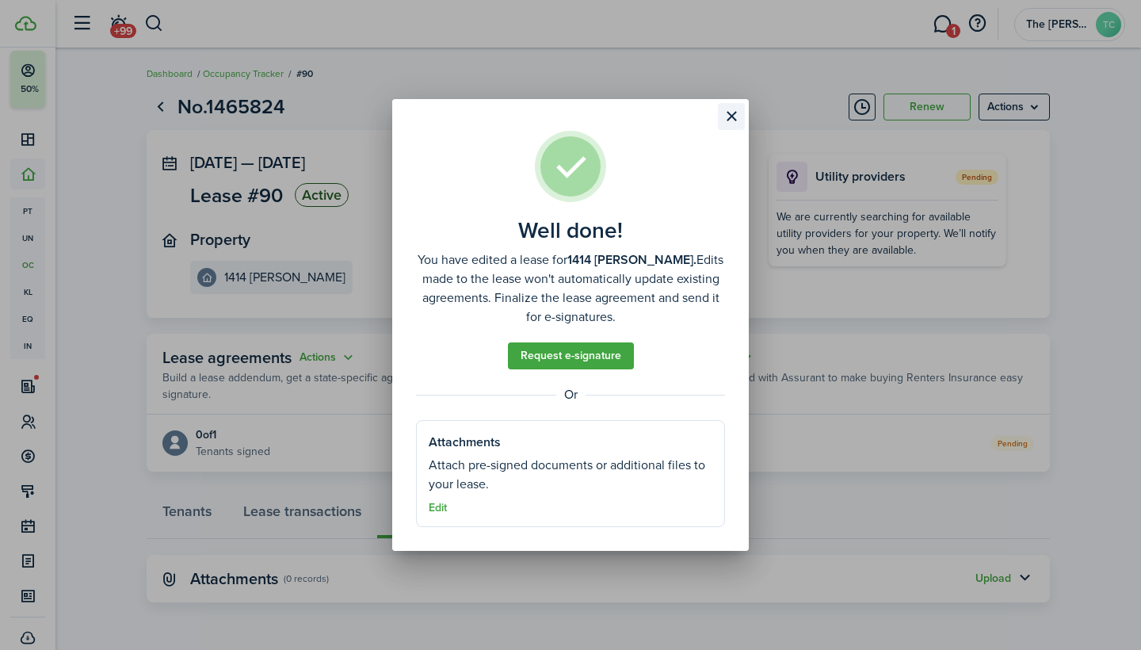
click at [730, 120] on button "Close modal" at bounding box center [731, 116] width 27 height 27
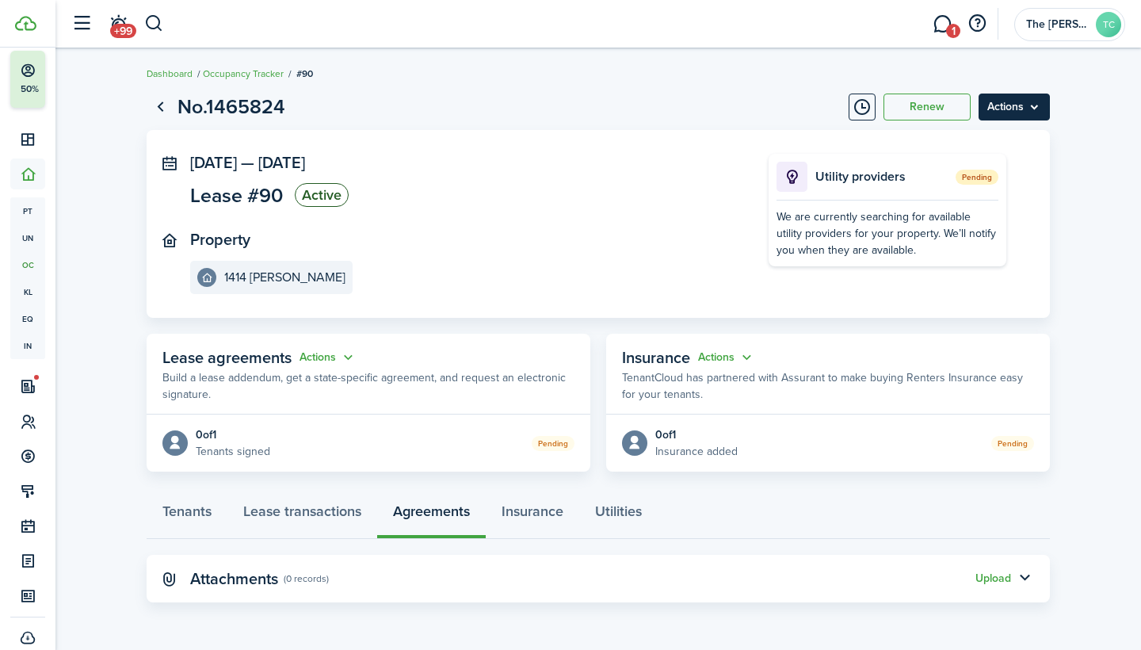
click at [1042, 105] on menu-btn "Actions" at bounding box center [1014, 107] width 71 height 27
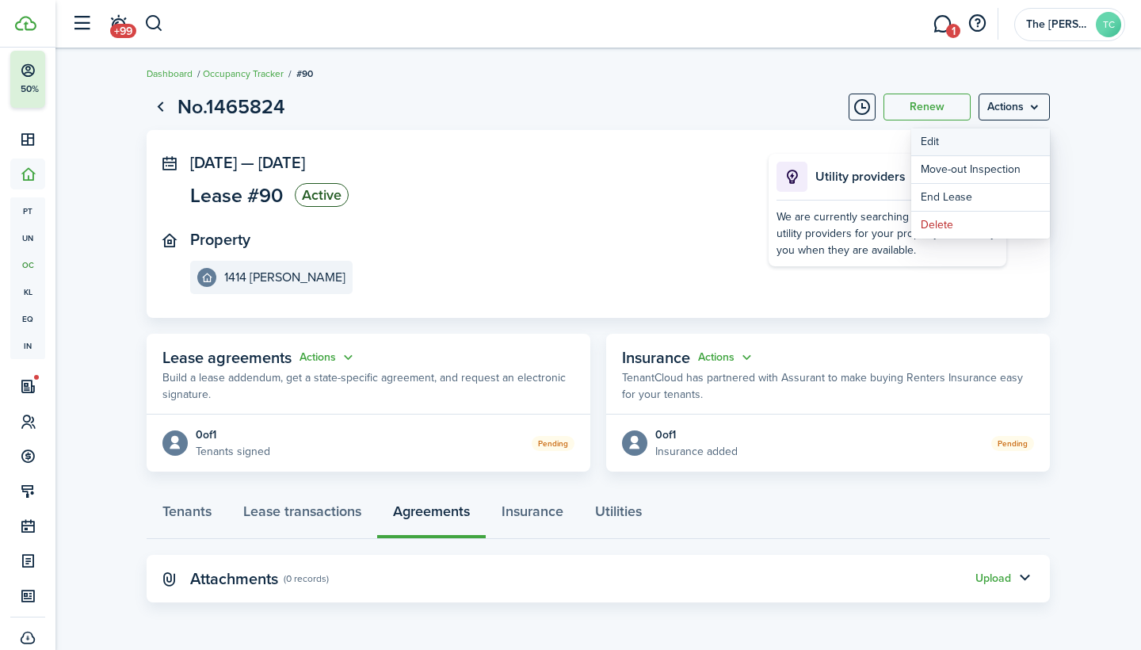
click at [940, 139] on button "Edit" at bounding box center [980, 141] width 139 height 27
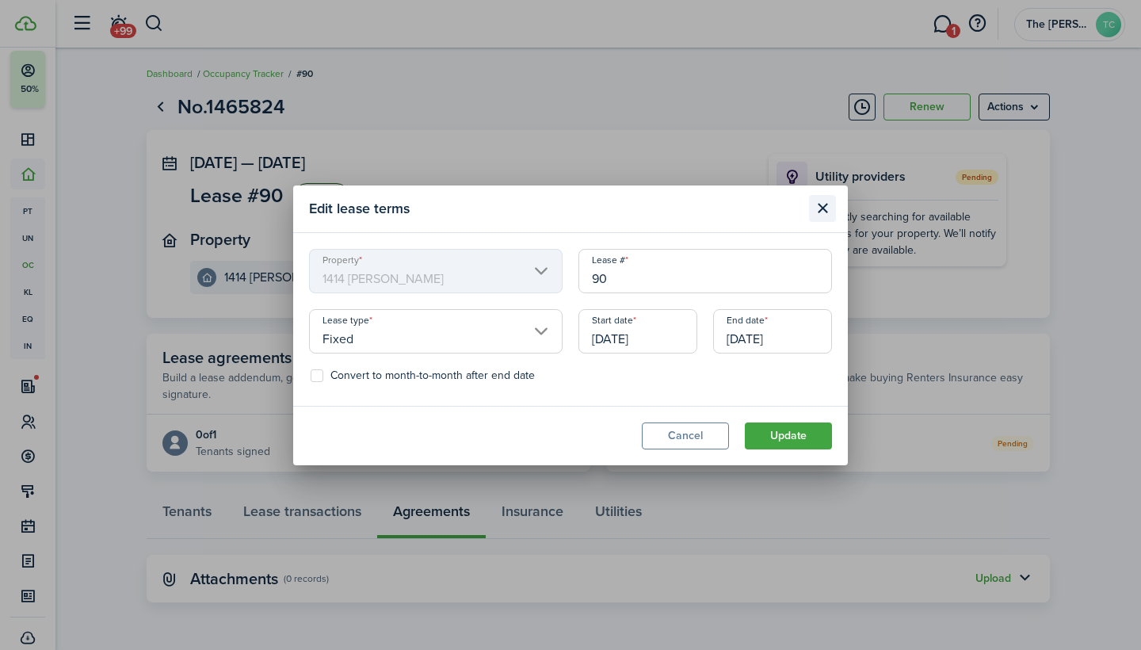
click at [823, 212] on button "Close modal" at bounding box center [822, 208] width 27 height 27
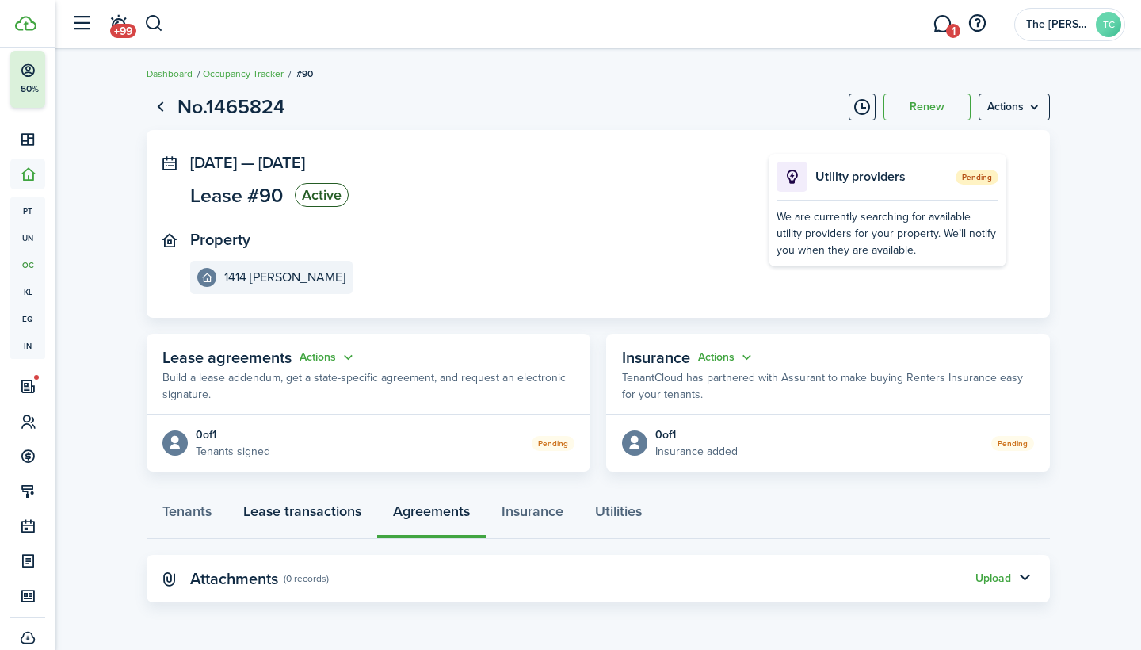
click at [299, 511] on link "Lease transactions" at bounding box center [302, 515] width 150 height 48
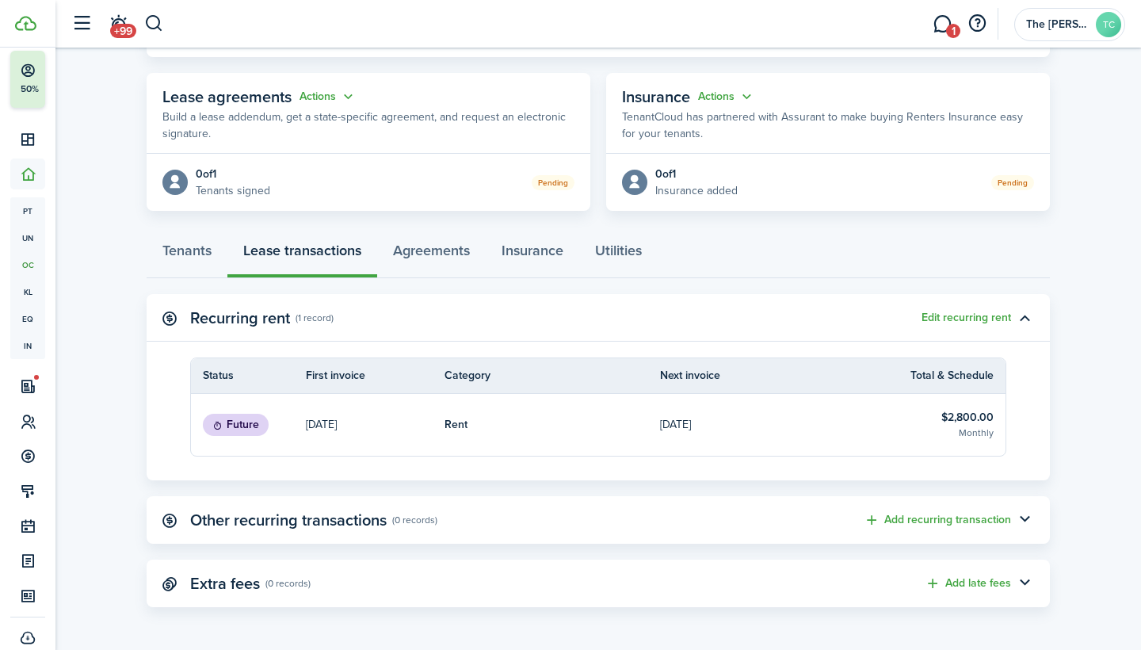
scroll to position [260, 0]
click at [1021, 580] on button "button" at bounding box center [1024, 584] width 27 height 27
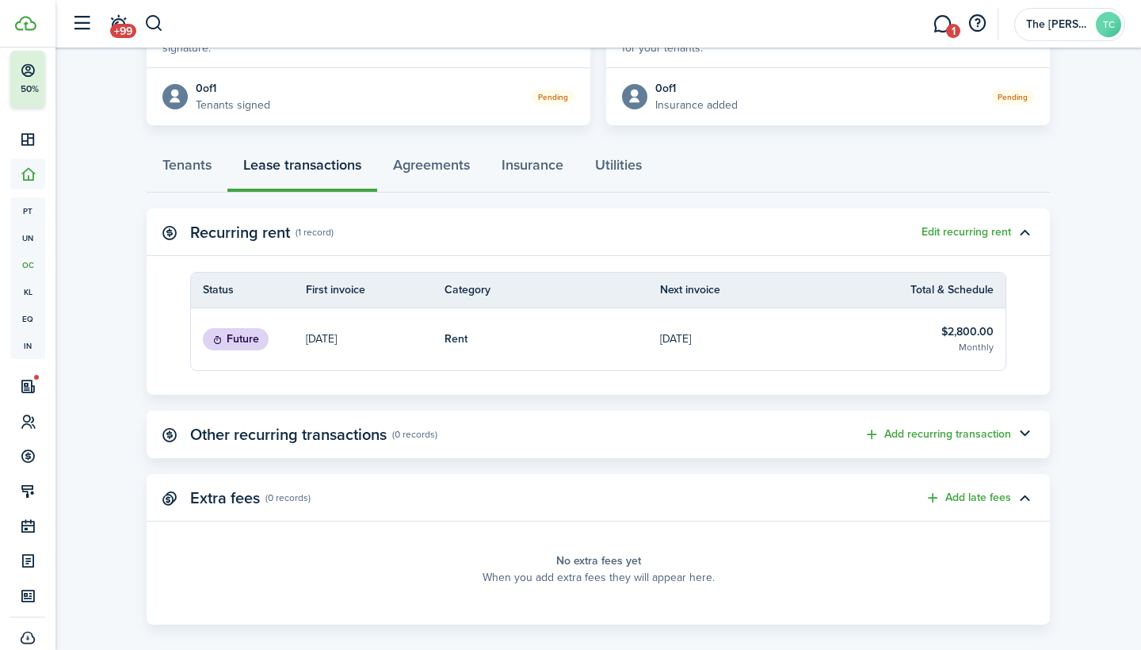
scroll to position [357, 0]
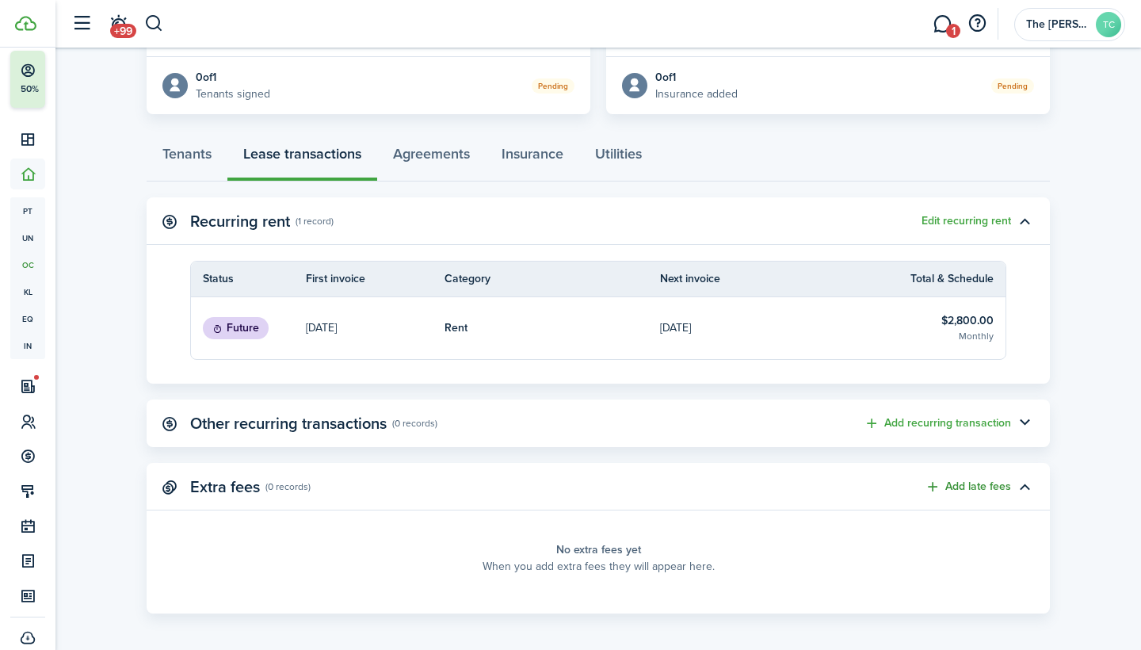
click at [937, 487] on button "Add late fees" at bounding box center [968, 487] width 86 height 18
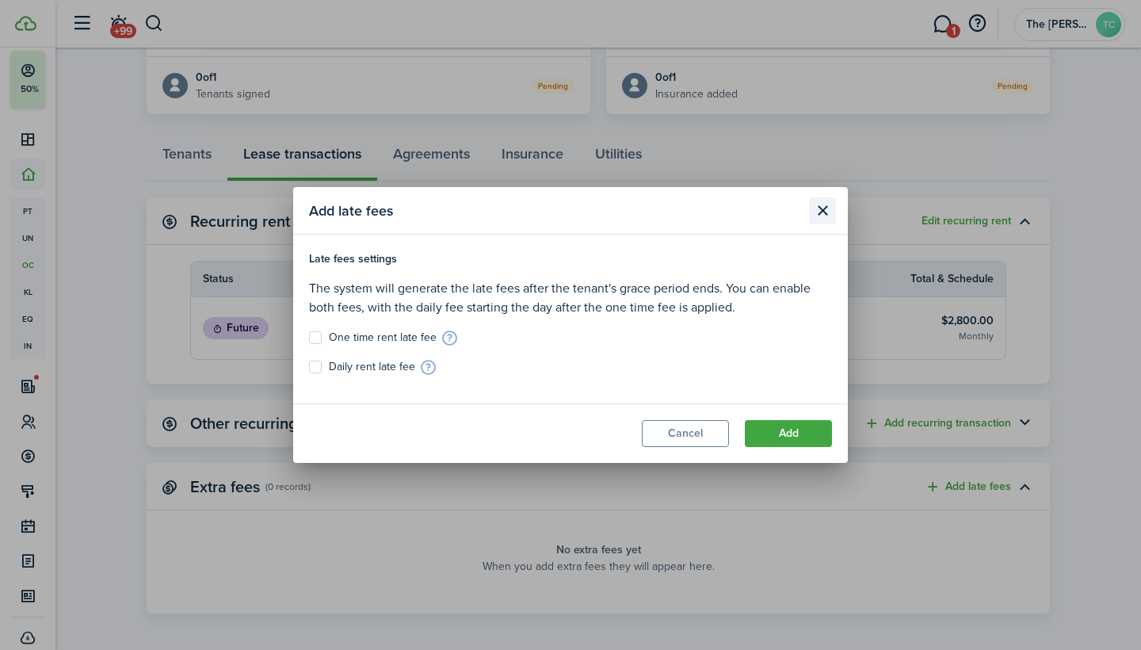
click at [820, 206] on button "Close modal" at bounding box center [822, 210] width 27 height 27
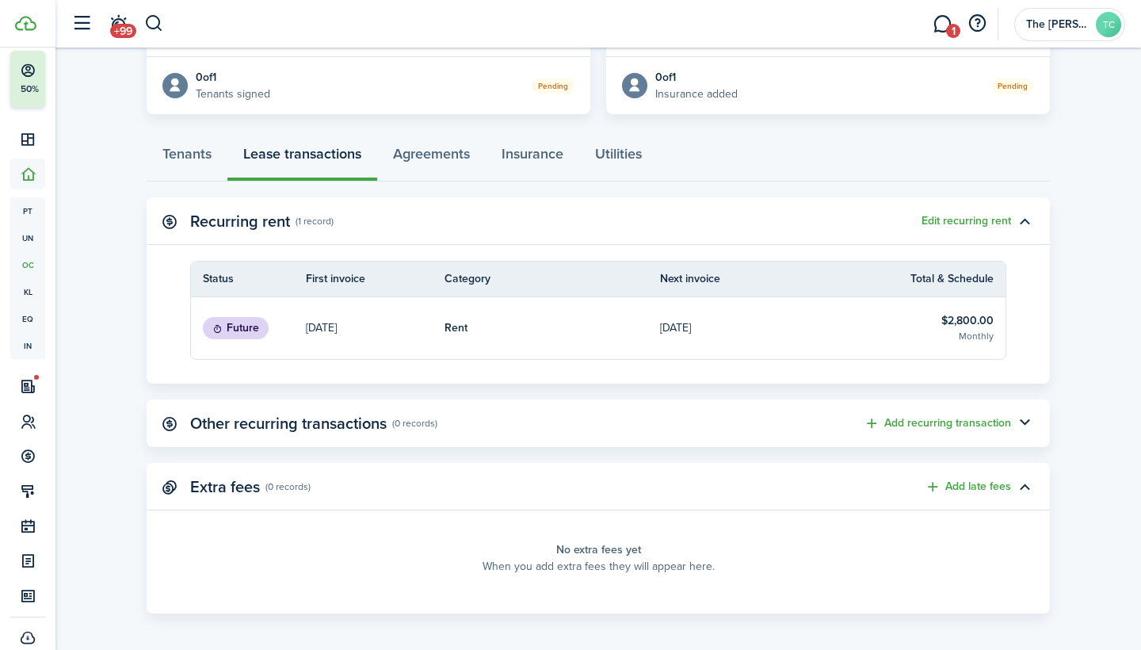
click at [194, 495] on panel-main-header "Extra fees (0 records) Add late fees" at bounding box center [598, 487] width 903 height 48
click at [167, 481] on panel-main-icon at bounding box center [169, 486] width 14 height 15
click at [267, 499] on panel-main-header "Extra fees (0 records) Add late fees" at bounding box center [598, 487] width 903 height 48
click at [630, 151] on link "Utilities" at bounding box center [618, 158] width 78 height 48
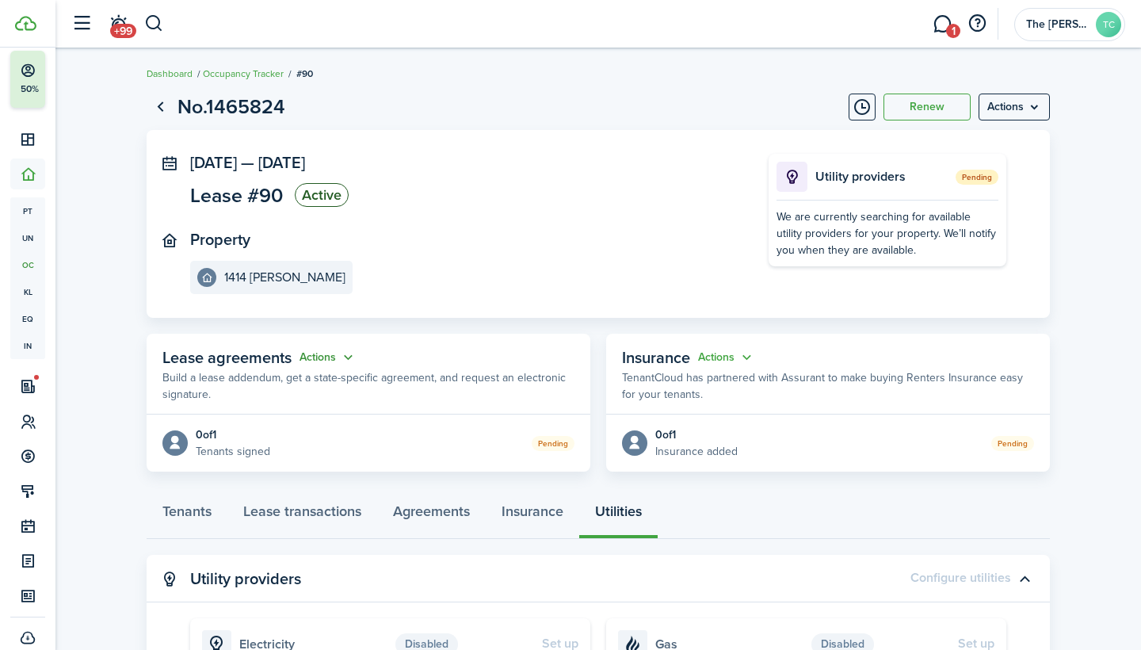
click at [346, 354] on button "Actions" at bounding box center [328, 358] width 57 height 18
click at [309, 391] on link "Edit" at bounding box center [289, 386] width 139 height 28
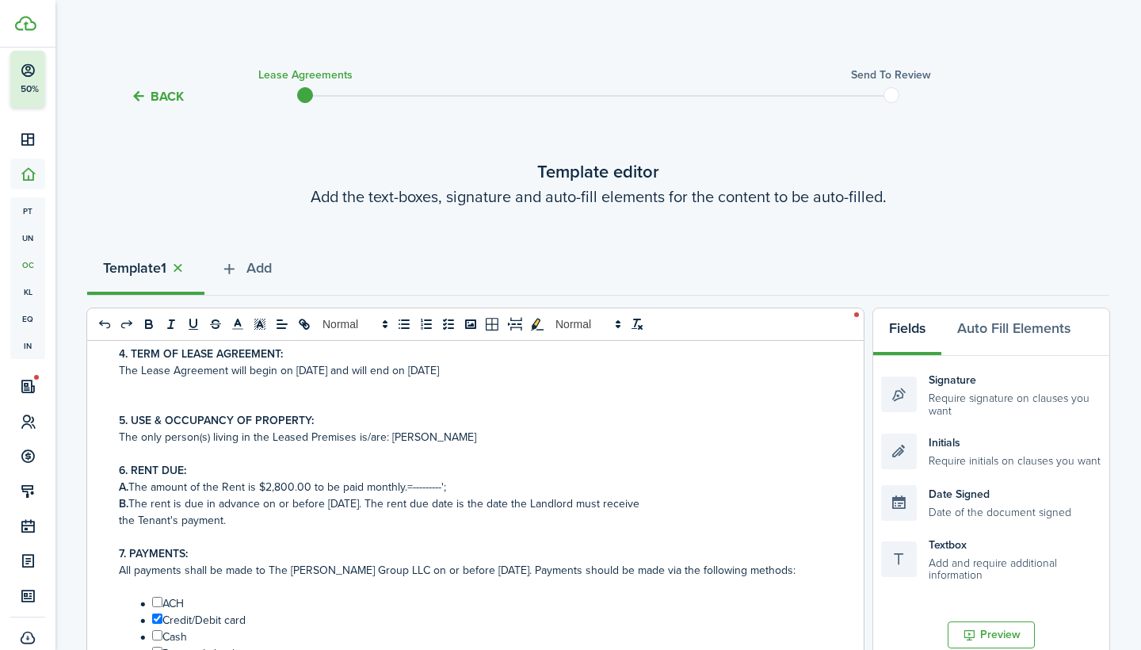
scroll to position [351, 0]
click at [444, 486] on p "A. The amount of the Rent is $2,800.00 to be paid monthly.=---------';" at bounding box center [469, 486] width 701 height 17
click at [403, 487] on p "A. The amount of the Rent is $2,800.00 to be paid monthly. A one;" at bounding box center [469, 486] width 701 height 17
click at [466, 485] on p "A. The amount of the Rent is $2,800.00 to be paid monthly. A one;" at bounding box center [469, 486] width 701 height 17
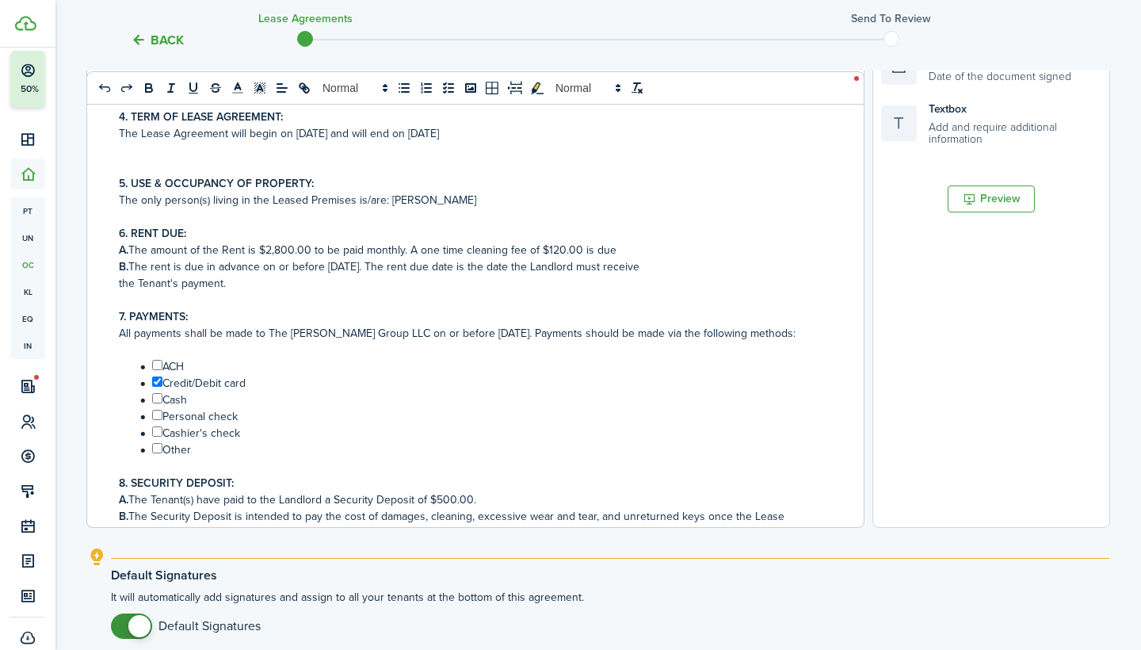
scroll to position [437, 0]
click at [410, 249] on p "A. The amount of the Rent is $2,800.00 to be paid monthly. A one time cleaning …" at bounding box center [469, 248] width 701 height 17
click at [176, 265] on p "B. The rent is due in advance on or before [DATE]. The rent due date is the dat…" at bounding box center [469, 265] width 701 height 17
click at [404, 247] on p "A. The amount of the Rent is $2,800.00 to be paid monthly. In addition, there i…" at bounding box center [469, 248] width 701 height 17
click at [556, 300] on p at bounding box center [469, 298] width 701 height 17
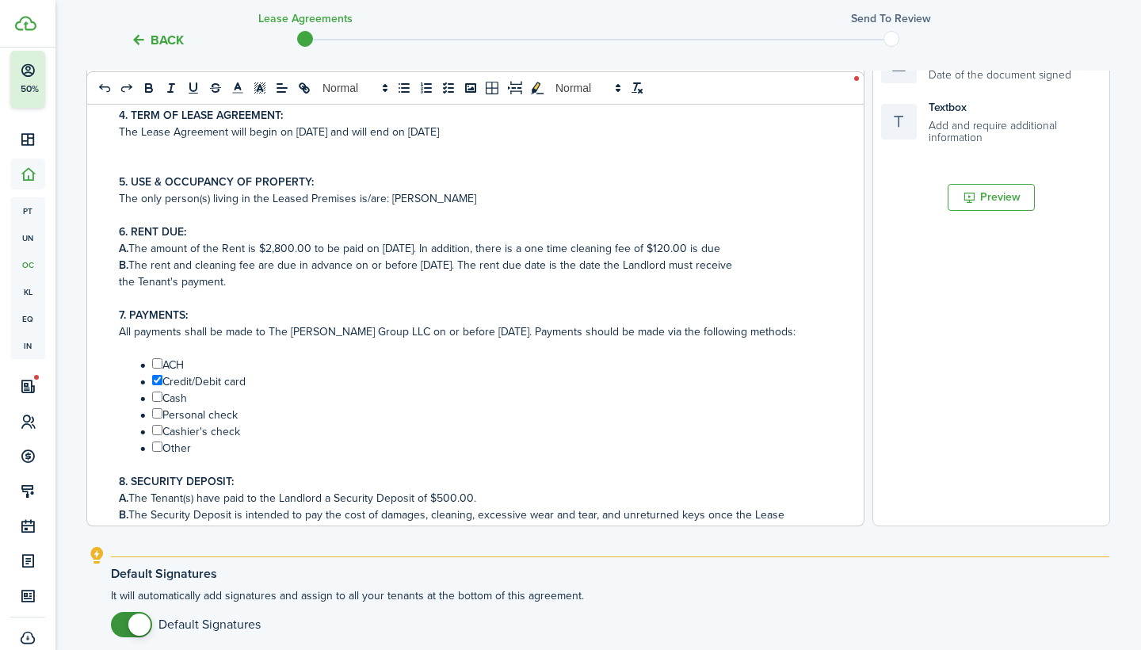
click at [713, 244] on p "A. The amount of the Rent is $2,800.00 to be paid on [DATE]. In addition, there…" at bounding box center [469, 248] width 701 height 17
click at [534, 246] on p "A. The amount of the Rent is $2,800.00 to be paid on [DATE]. In addition, there…" at bounding box center [469, 248] width 701 height 17
click at [650, 250] on p "A. The amount of the Rent is $2,800.00 to be paid on [DATE]. A one time cleanin…" at bounding box center [469, 248] width 701 height 17
click at [513, 265] on p "B. The rent and cleaning fee are due in advance on or before [DATE]. The rent d…" at bounding box center [469, 265] width 701 height 17
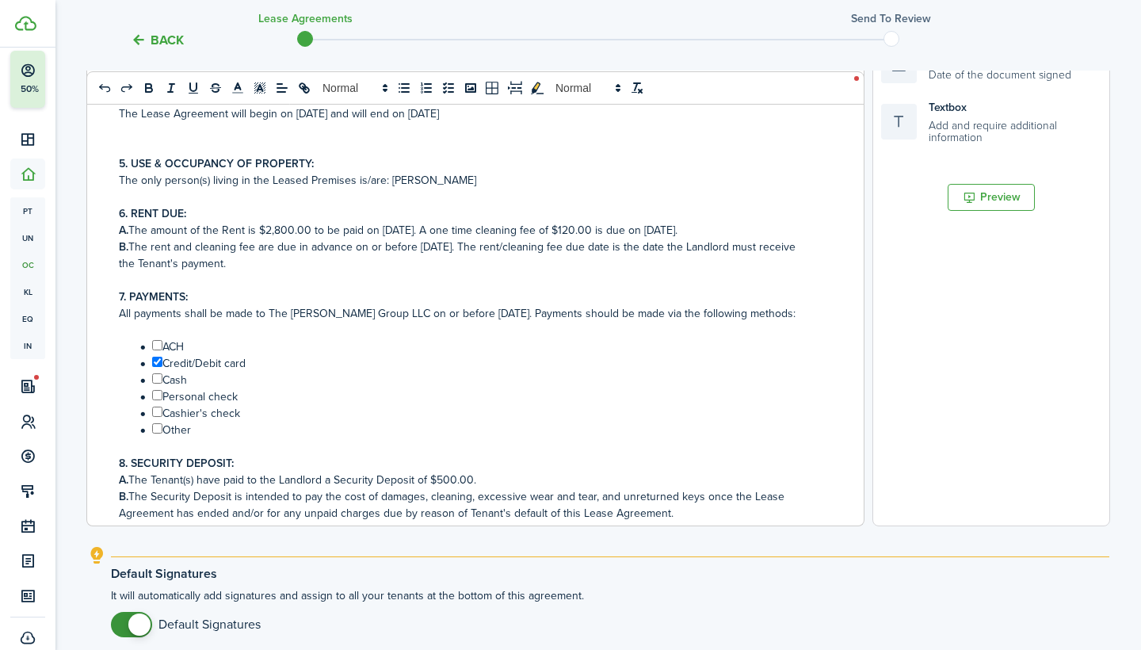
scroll to position [171, 0]
click at [706, 226] on p "A. The amount of the Rent is $2,800.00 to be paid on [DATE]. A one time cleanin…" at bounding box center [469, 228] width 701 height 17
click at [432, 230] on p "A. The amount of the Rent is $2,800.00 to be paid on [DATE]. A one time cleanin…" at bounding box center [469, 228] width 701 height 17
click at [574, 290] on p "7. PAYMENTS:" at bounding box center [469, 295] width 701 height 17
click at [314, 223] on p "A. The amount of the Rent is $2,800.00. A one time cleaning fee of $120.00." at bounding box center [469, 228] width 701 height 17
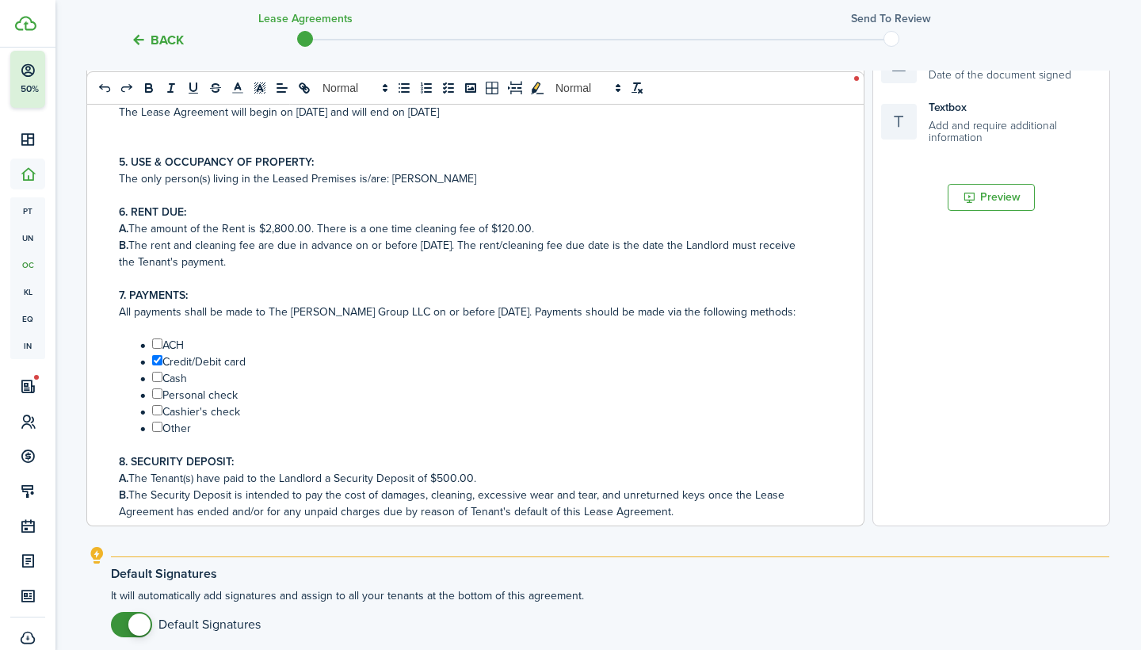
click at [526, 241] on p "B. The rent and cleaning fee are due in advance on or before [DATE]. The rent/c…" at bounding box center [469, 245] width 701 height 17
click at [519, 241] on p "B. The rent and cleaning fee are due in advance on or before [DATE]. The rent/c…" at bounding box center [469, 245] width 701 height 17
click at [118, 277] on div "RESIDENTIAL LEASE AGREEMENT This agreement, dated [DATE], is between The [PERSO…" at bounding box center [469, 214] width 765 height 622
click at [324, 267] on p "B. The rent and cleaning fee are due in advance on or before [DATE]. The rent a…" at bounding box center [469, 253] width 701 height 33
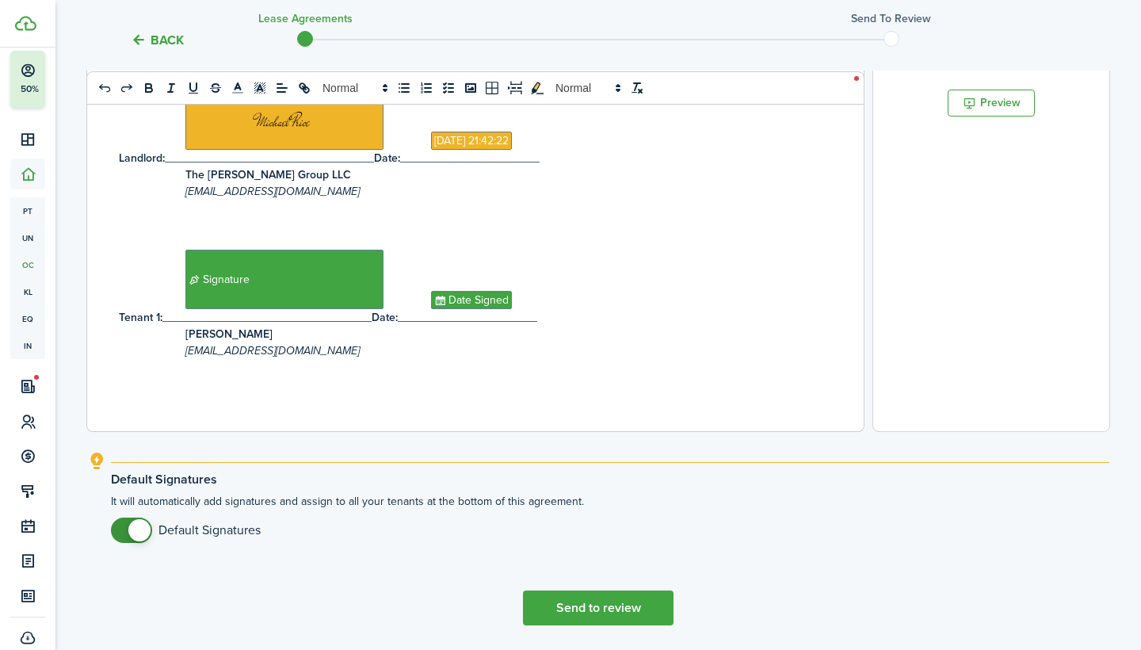
scroll to position [532, 0]
click at [591, 610] on button "Send to review" at bounding box center [598, 607] width 151 height 35
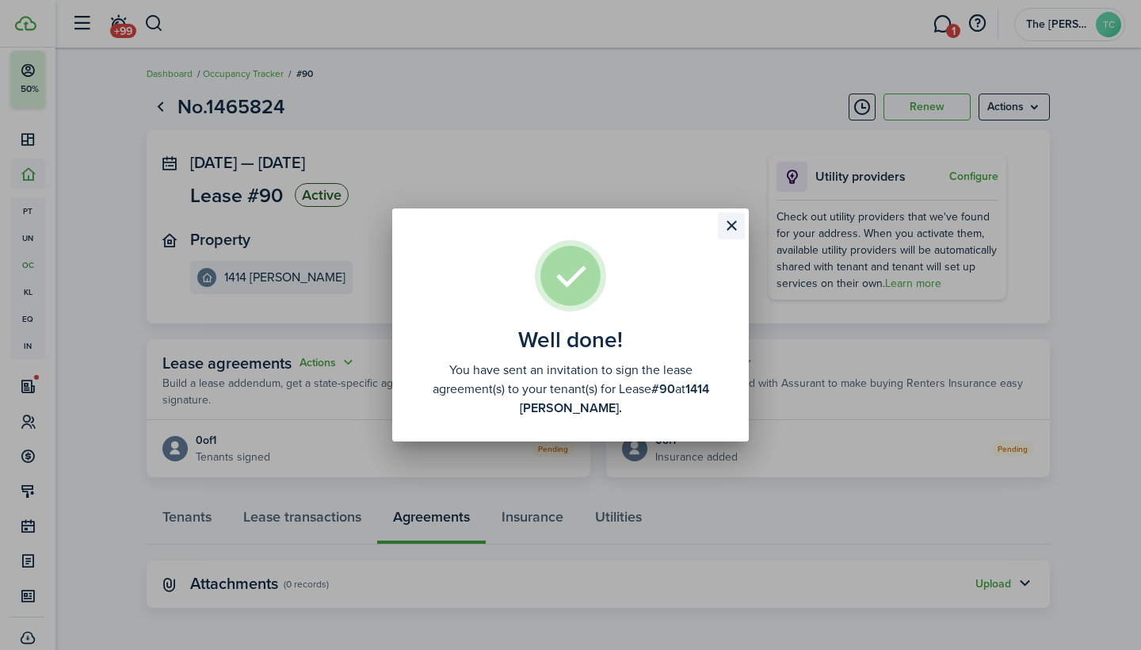
click at [733, 220] on button "Close modal" at bounding box center [731, 225] width 27 height 27
